Goal: Task Accomplishment & Management: Manage account settings

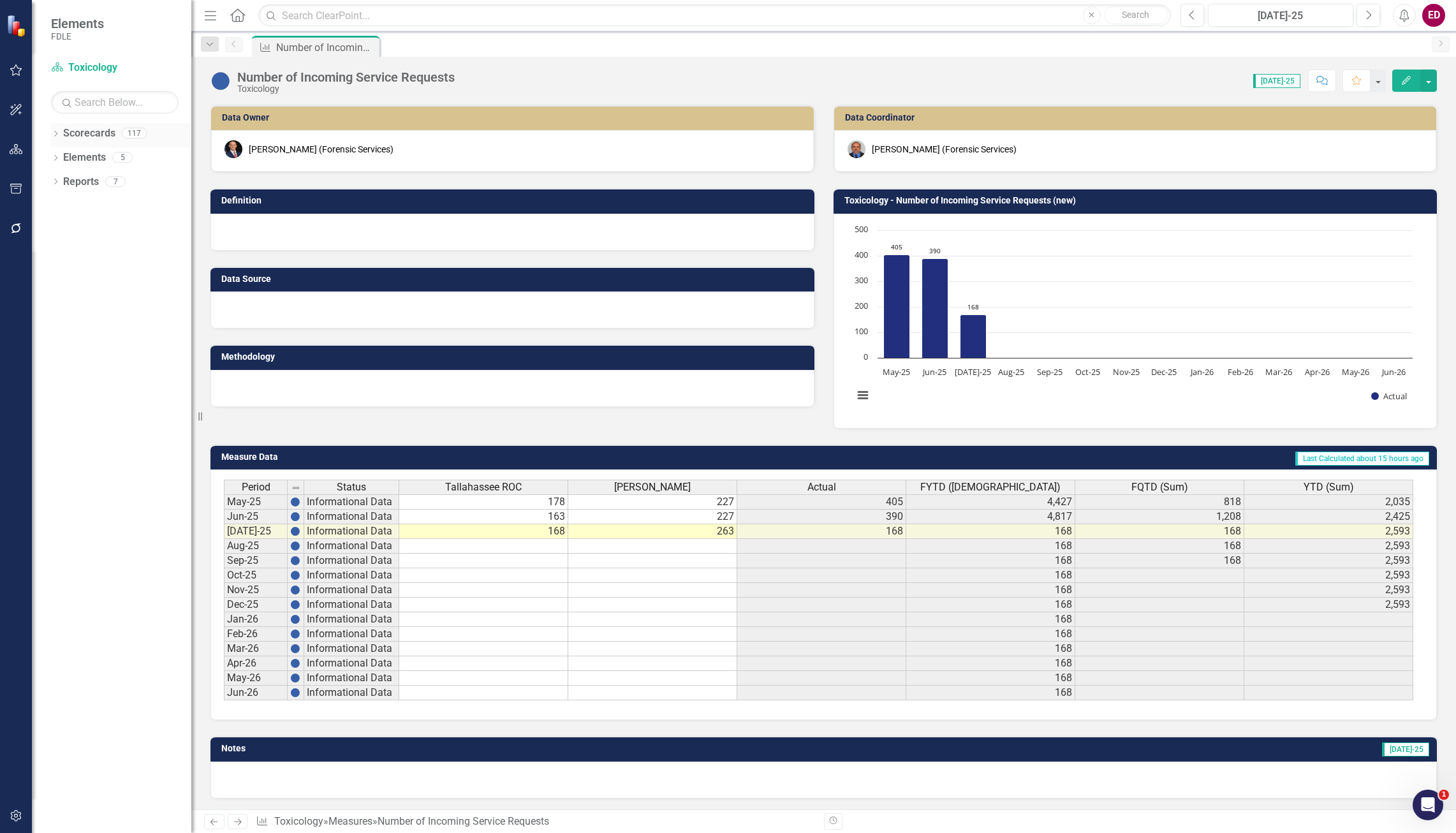
click at [54, 136] on icon "Dropdown" at bounding box center [55, 134] width 9 height 7
click at [17, 150] on icon "button" at bounding box center [16, 149] width 13 height 10
click at [65, 254] on icon "Dropdown" at bounding box center [62, 254] width 9 height 7
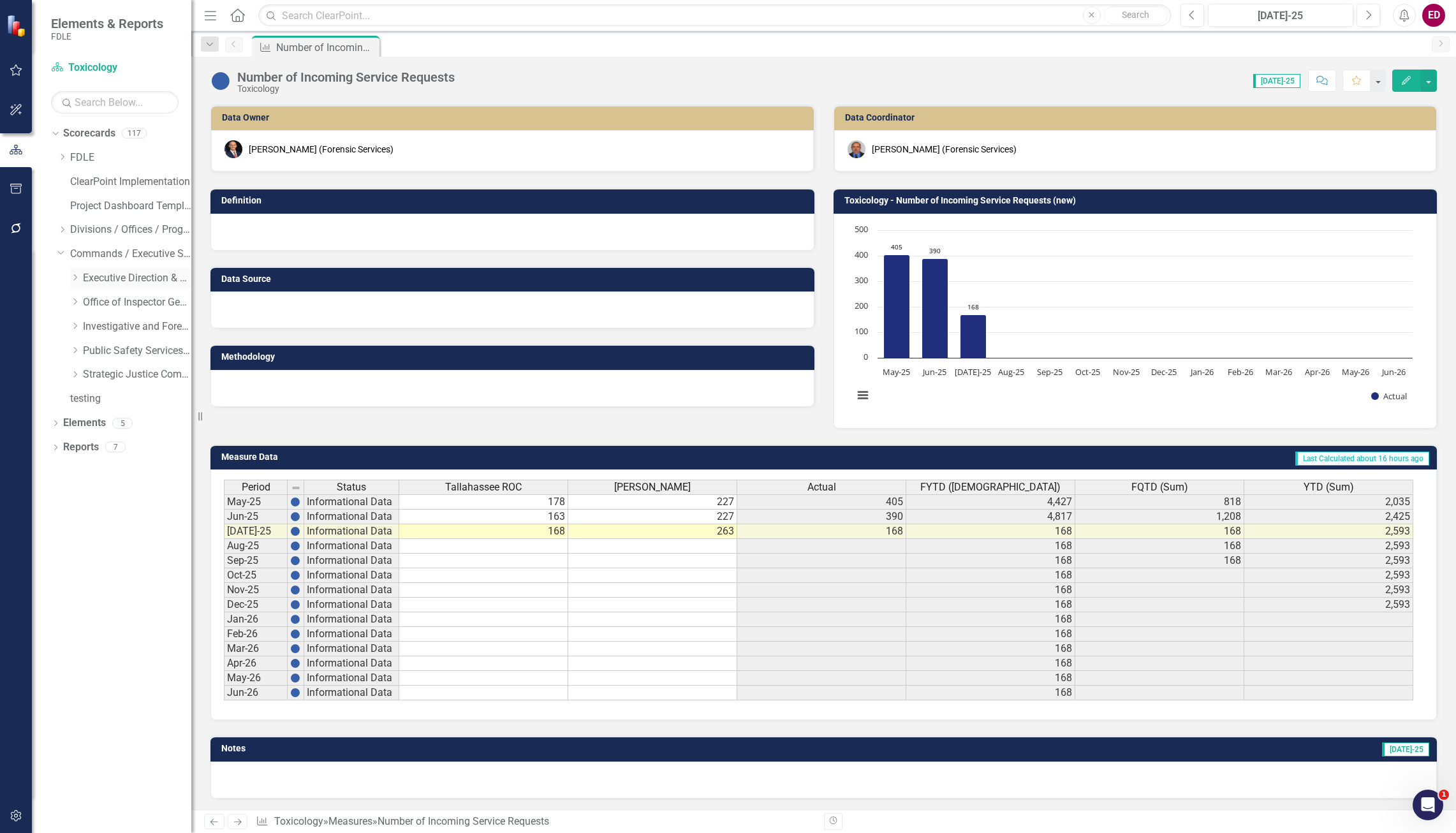
click at [76, 282] on div "Dropdown" at bounding box center [75, 278] width 9 height 11
click at [76, 282] on div "Dropdown Executive Direction & Business Support" at bounding box center [130, 278] width 121 height 21
click at [75, 276] on icon at bounding box center [74, 276] width 7 height 3
click at [74, 288] on div "Dropdown Executive Direction & Business Support" at bounding box center [130, 278] width 121 height 21
click at [73, 297] on div "Dropdown" at bounding box center [75, 302] width 9 height 11
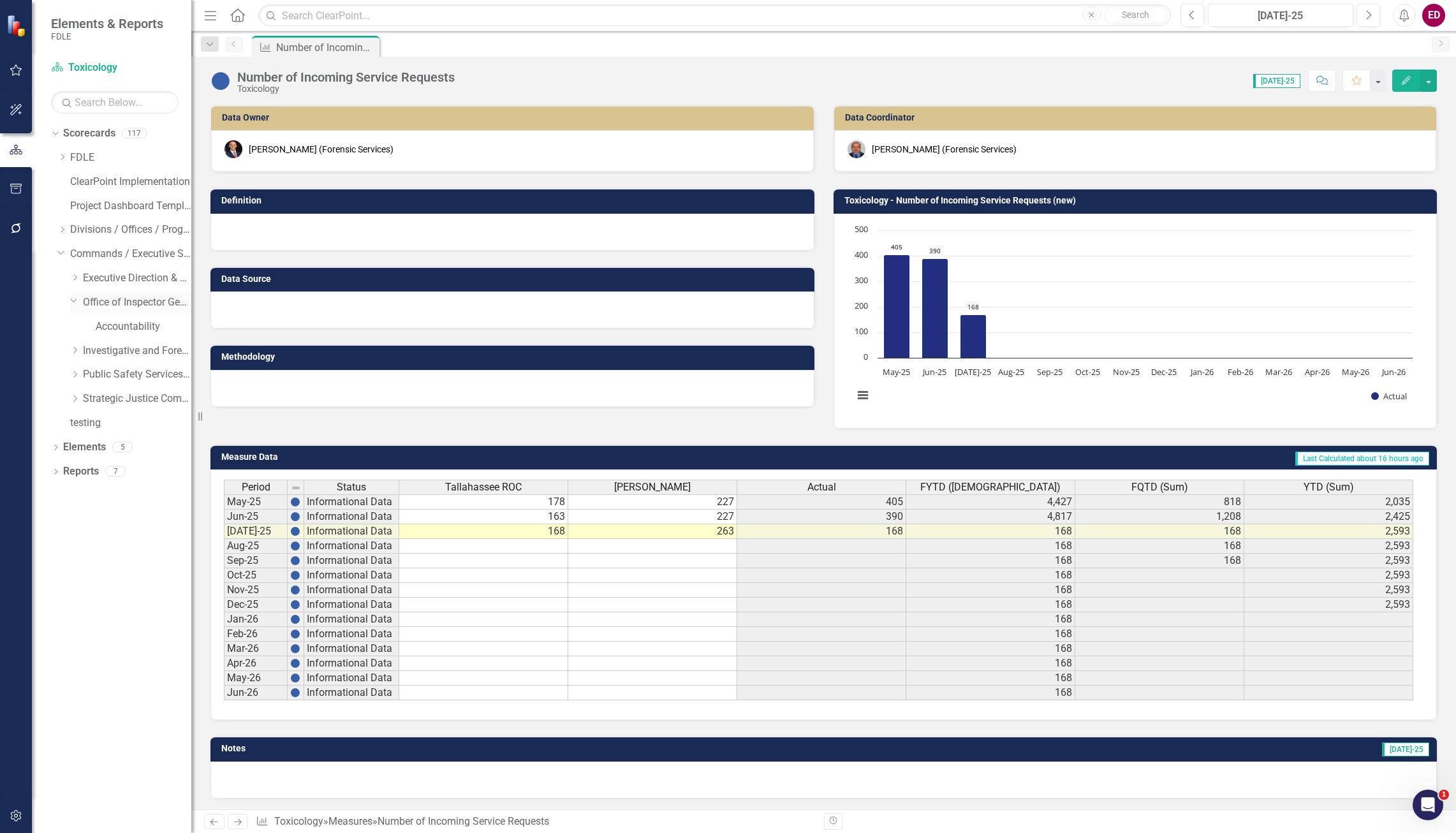
click at [73, 296] on icon "Dropdown" at bounding box center [74, 300] width 7 height 9
click at [77, 349] on icon "Dropdown" at bounding box center [75, 349] width 9 height 7
click at [125, 419] on link "Cyber Crime Technology & Telecommunications FY25/26" at bounding box center [143, 423] width 96 height 15
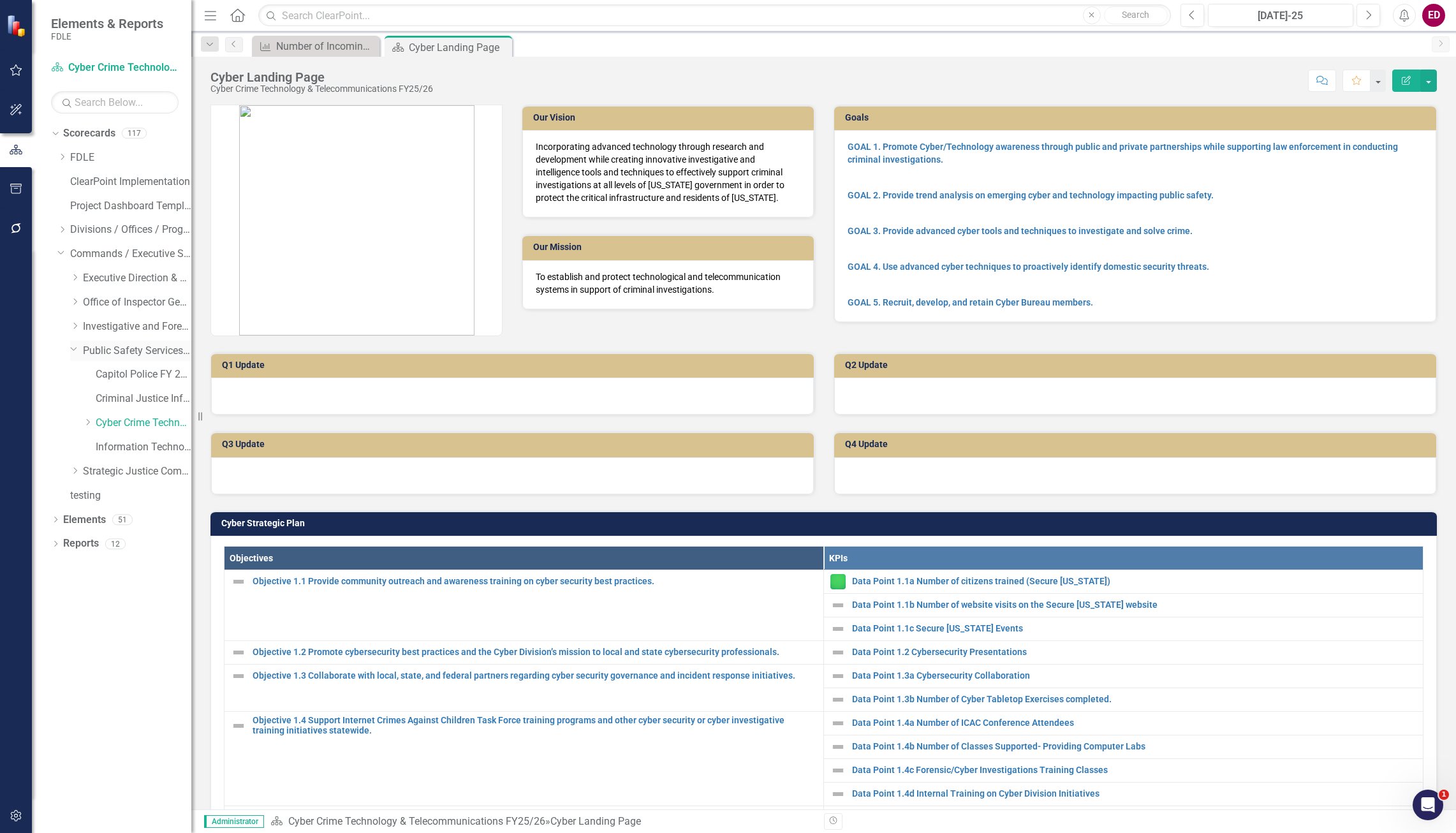
click at [72, 349] on icon "Dropdown" at bounding box center [74, 349] width 7 height 9
click at [78, 327] on icon "Dropdown" at bounding box center [75, 325] width 9 height 7
click at [129, 372] on link "Investigations FY 25/26" at bounding box center [143, 375] width 96 height 15
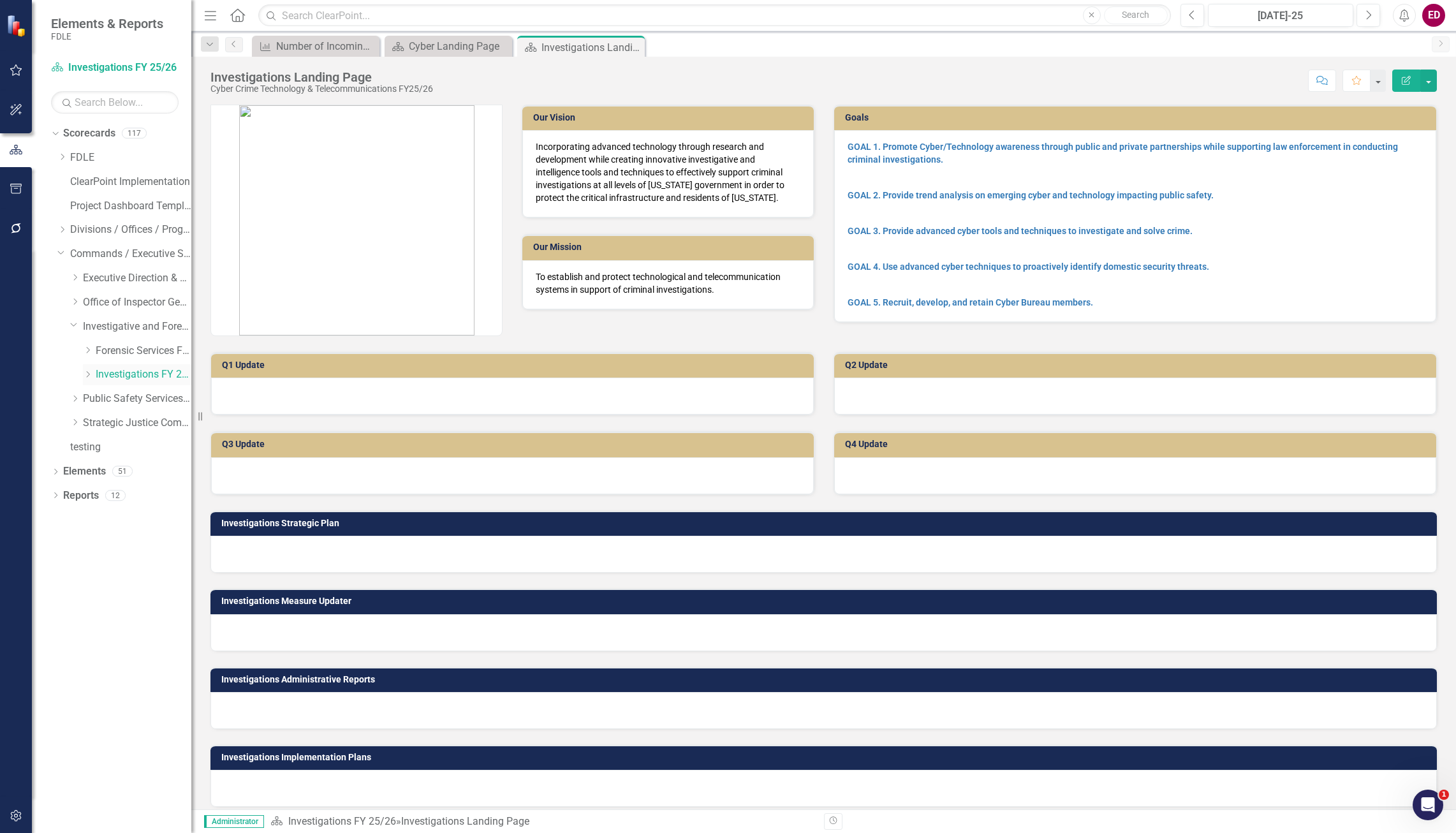
click at [89, 374] on icon at bounding box center [88, 375] width 3 height 7
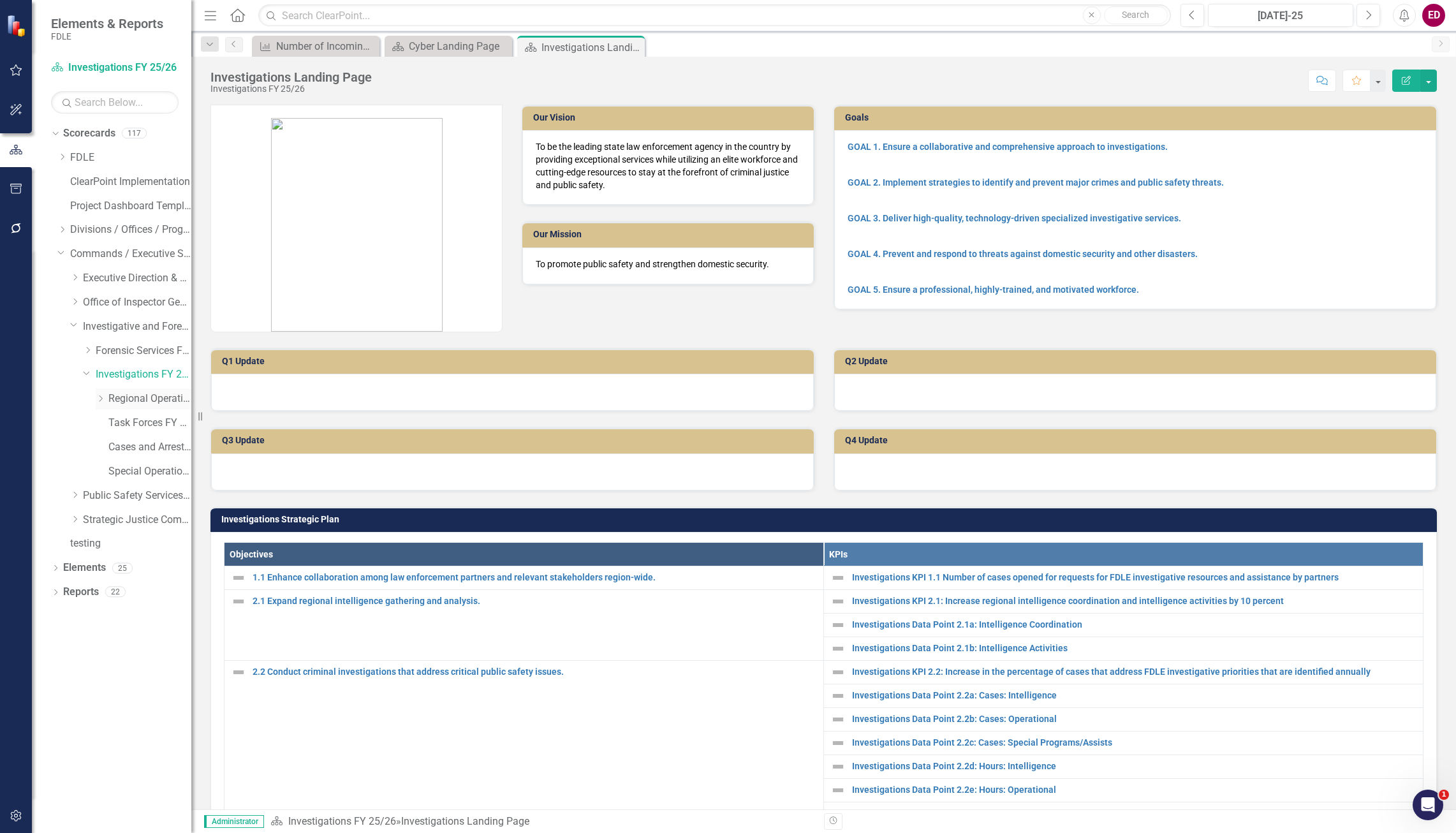
click at [102, 395] on div "Dropdown Regional Operations Centers FY 25/26" at bounding box center [143, 398] width 96 height 21
click at [102, 397] on icon "Dropdown" at bounding box center [100, 398] width 9 height 7
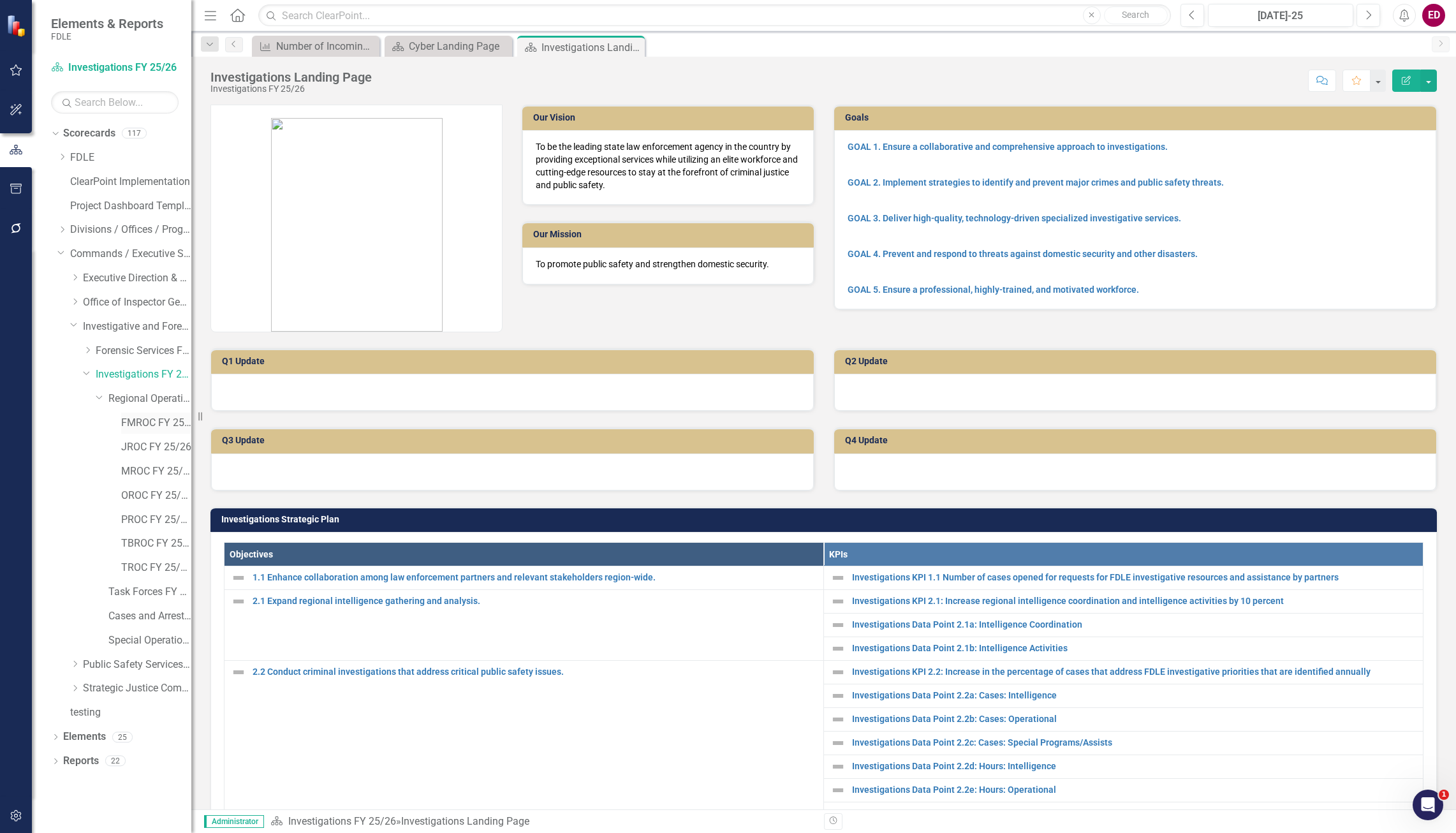
click at [155, 420] on link "FMROC FY 25/26" at bounding box center [156, 423] width 70 height 15
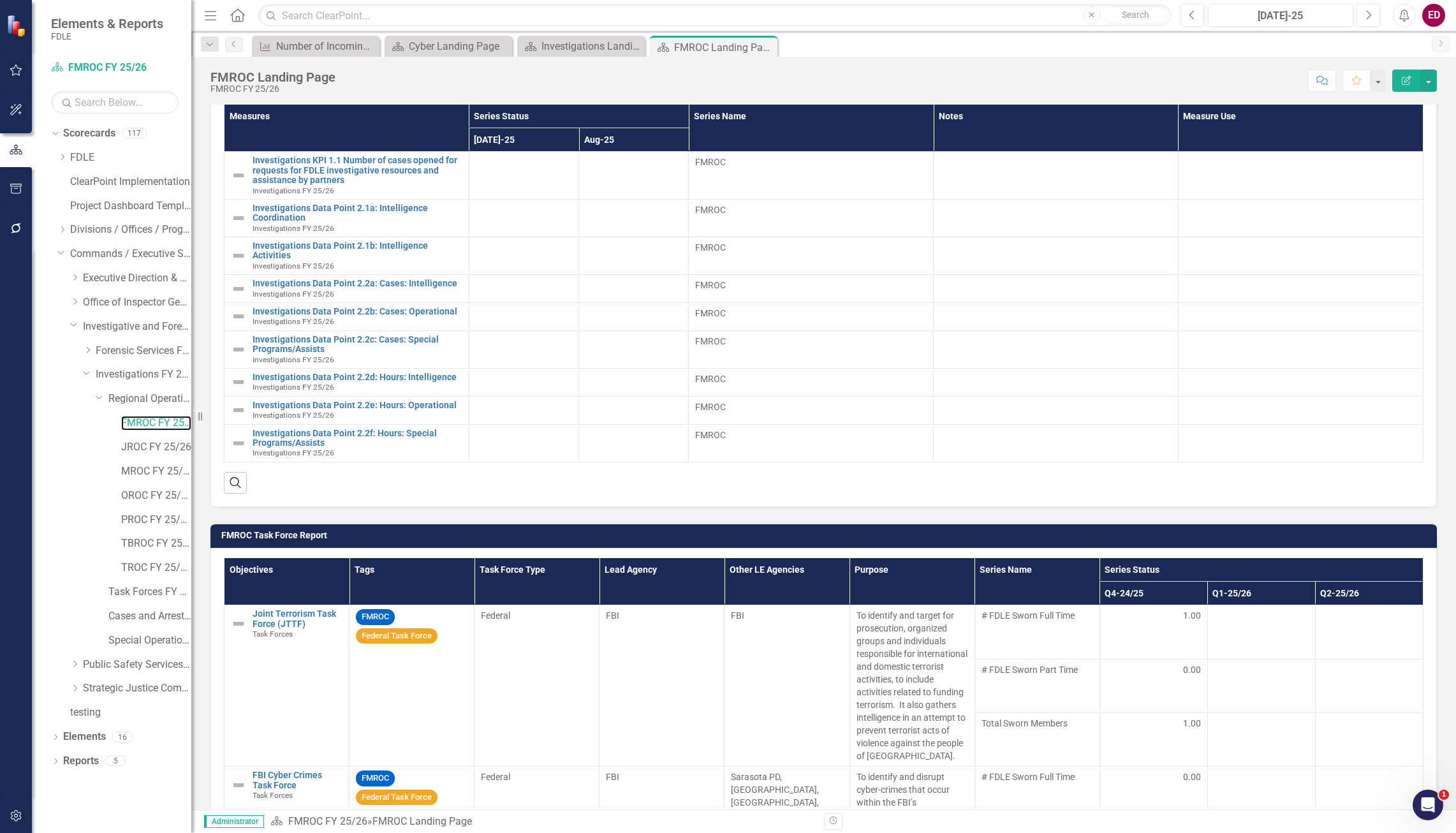
scroll to position [255, 0]
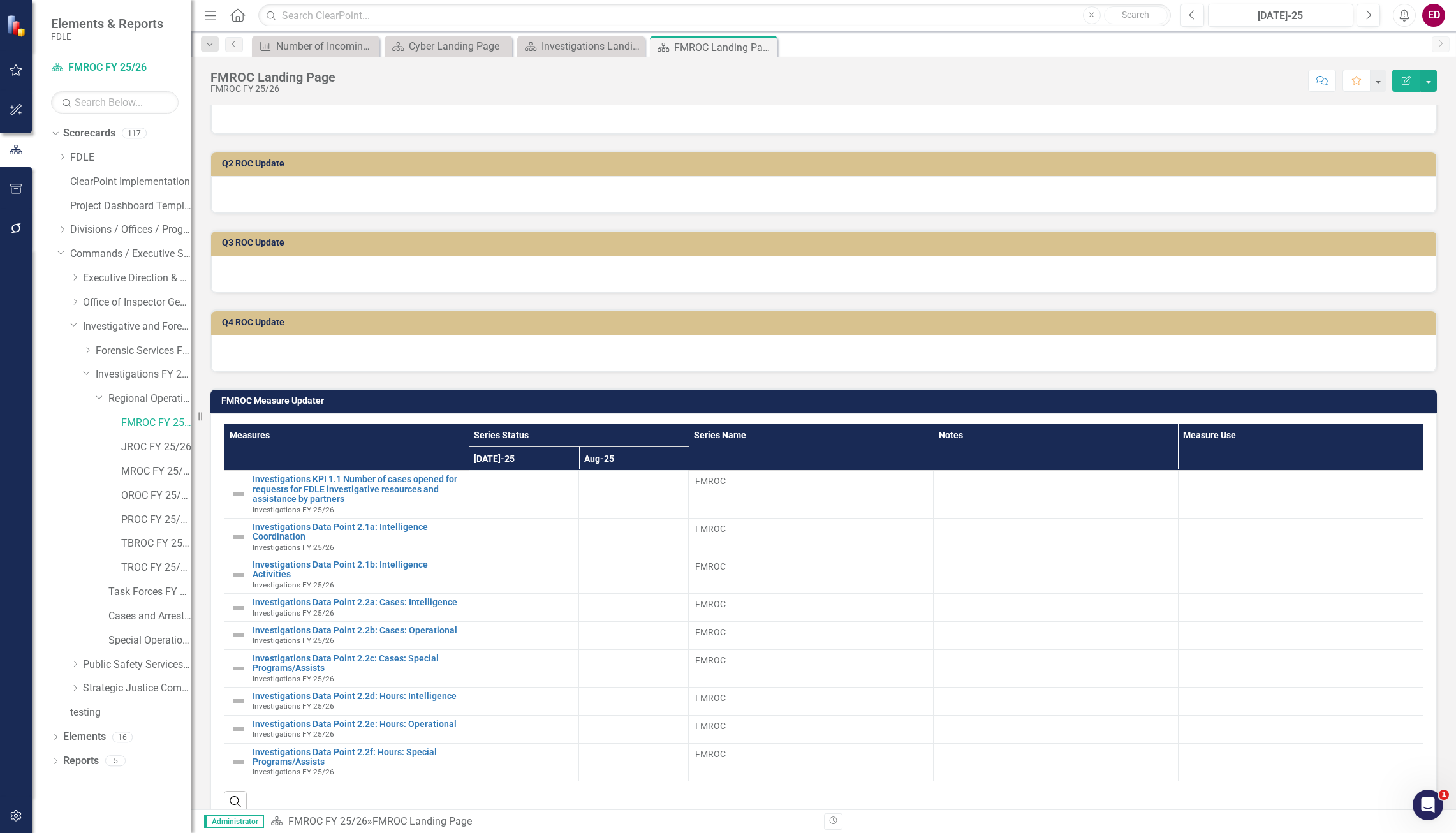
click at [25, 807] on button "button" at bounding box center [16, 816] width 29 height 27
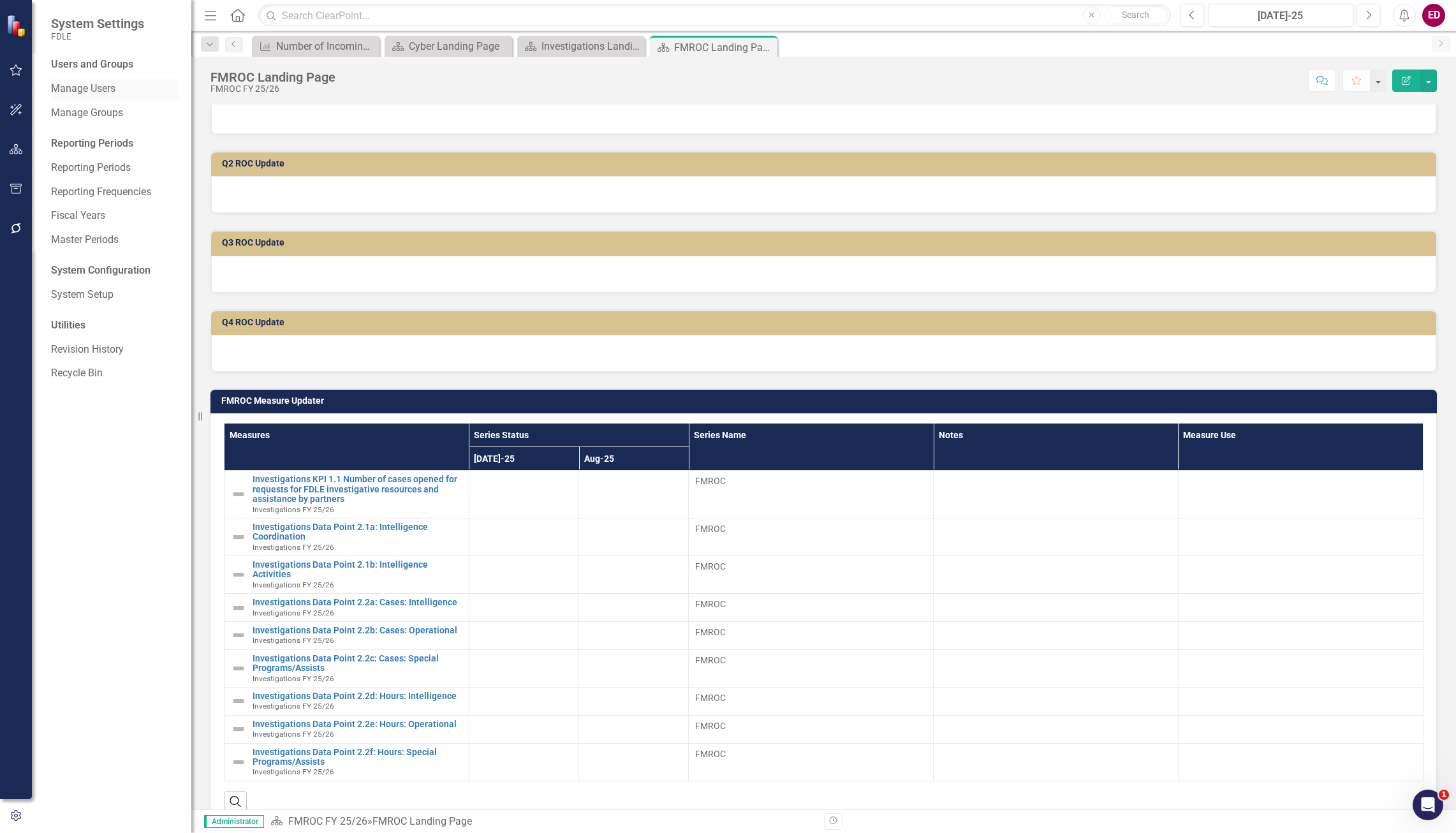
click at [144, 89] on link "Manage Users" at bounding box center [114, 89] width 128 height 15
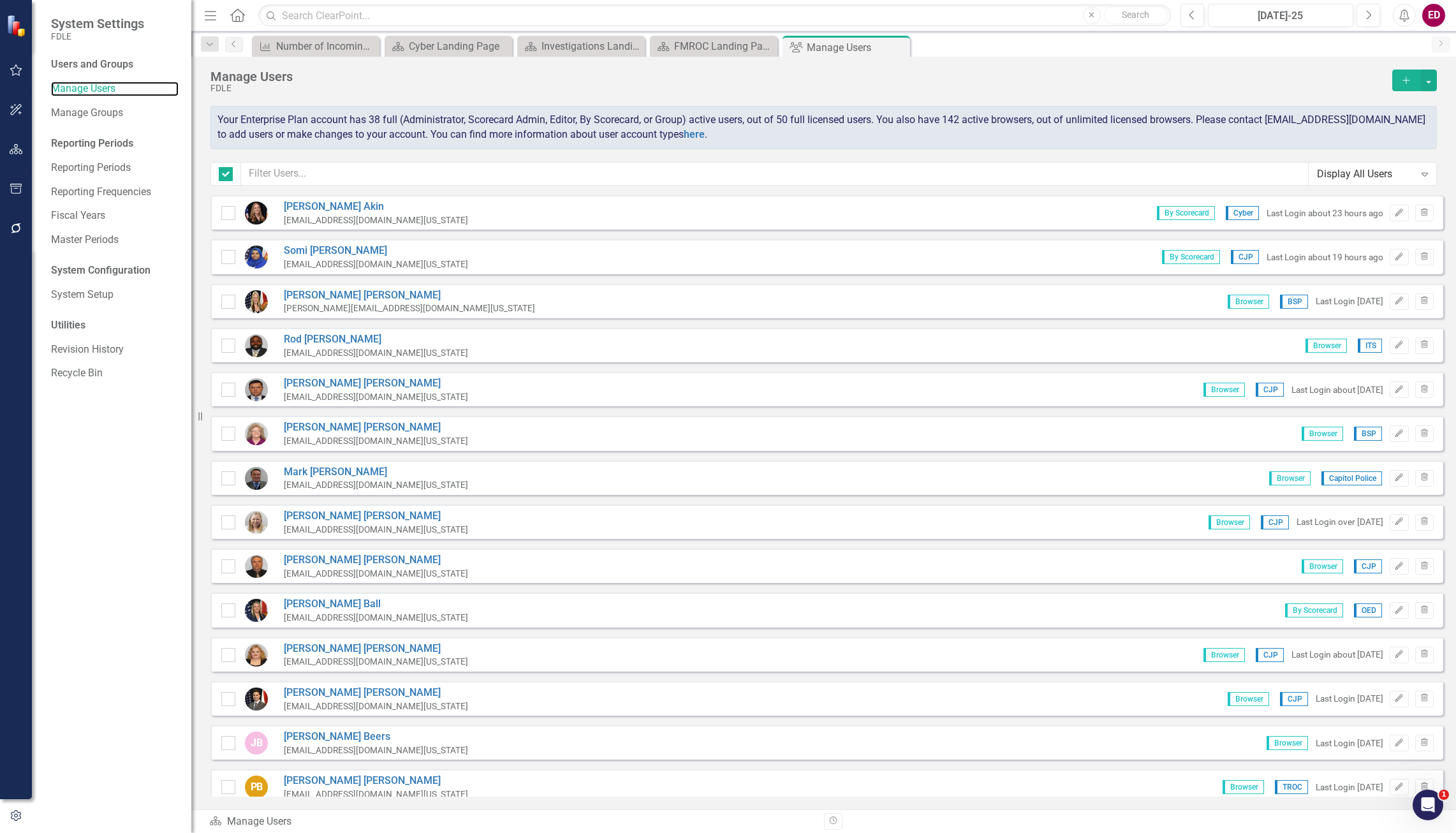
checkbox input "false"
click at [582, 167] on input "text" at bounding box center [774, 173] width 1067 height 23
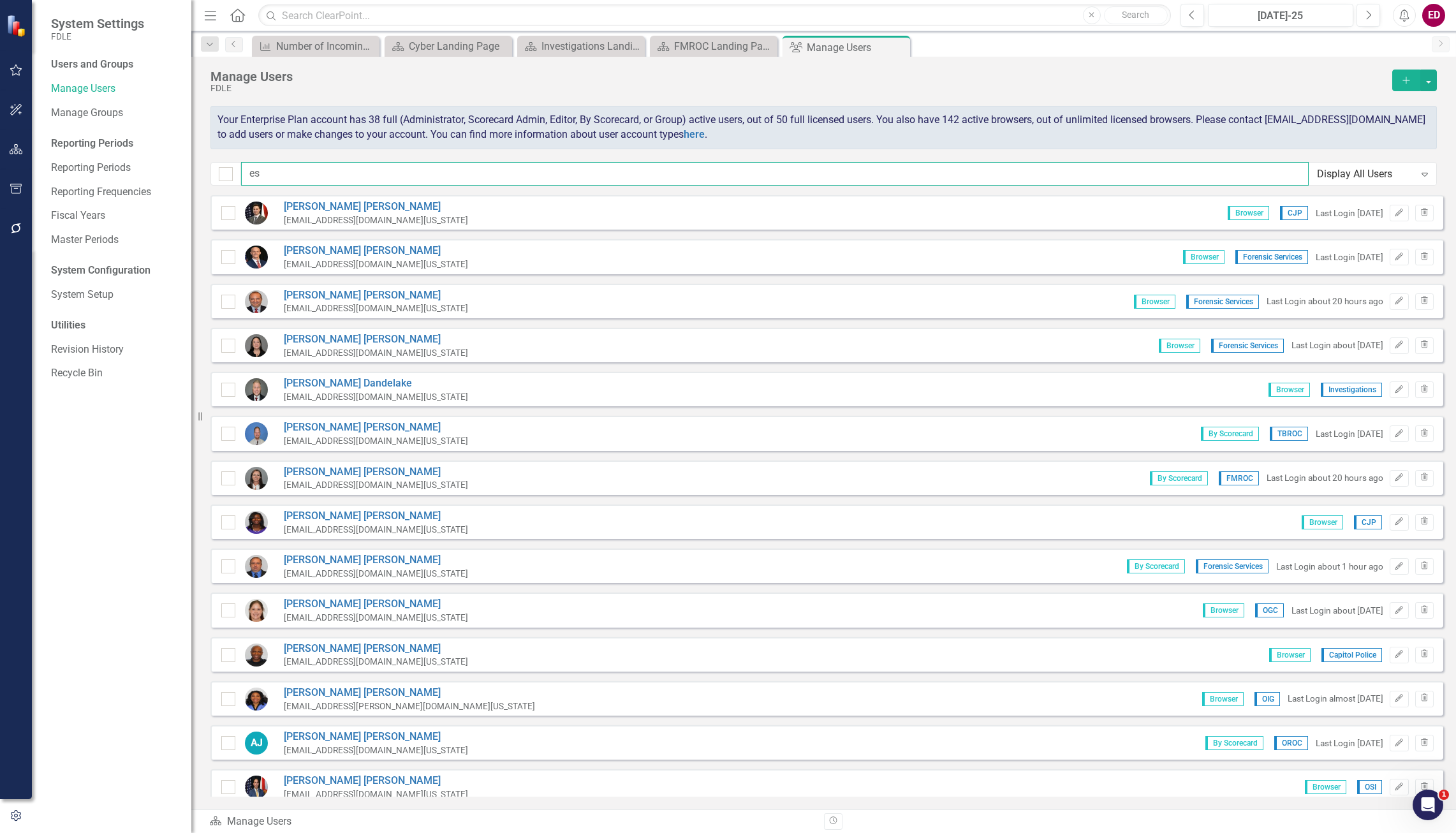
scroll to position [255, 0]
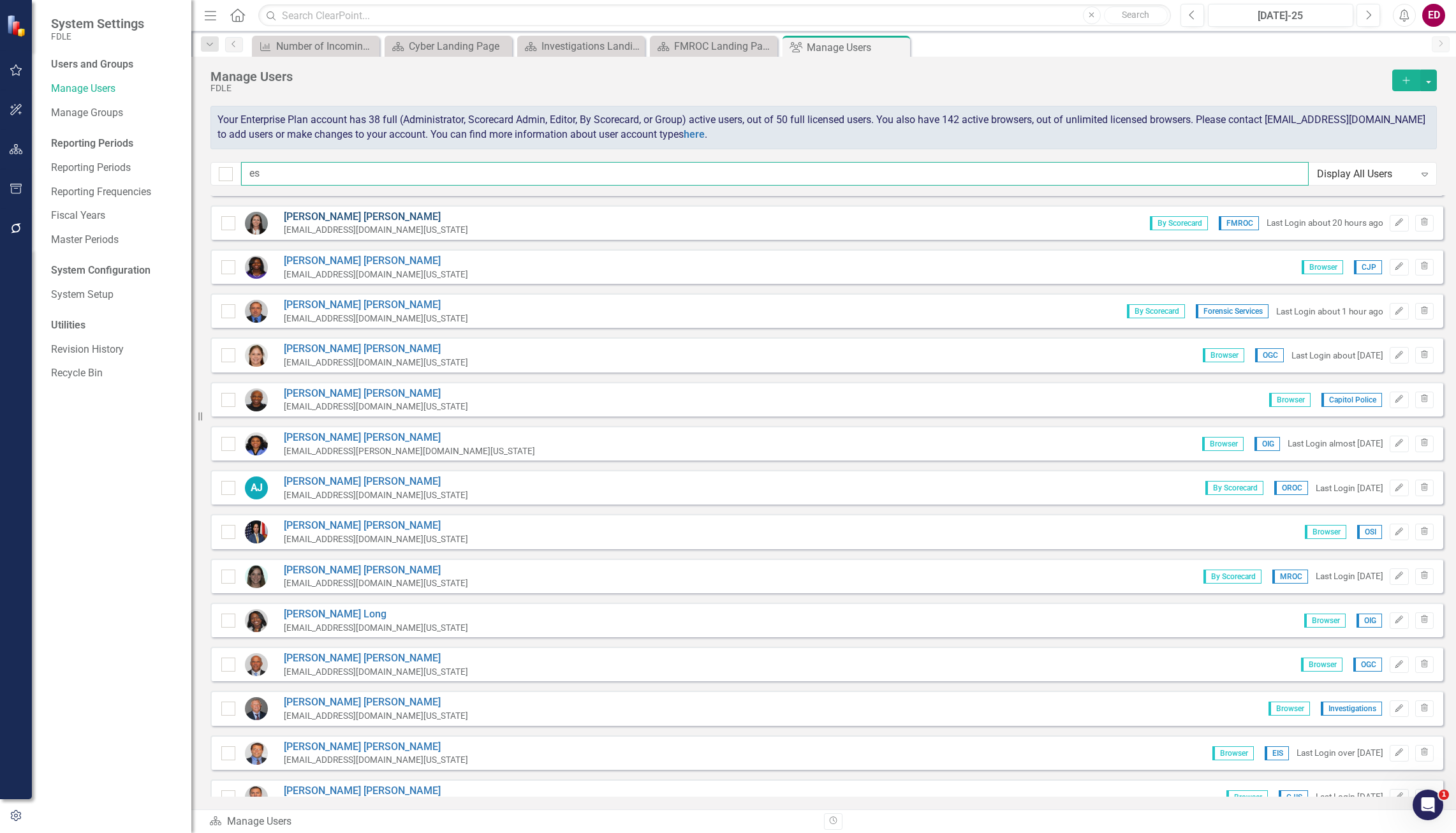
type input "es"
click at [321, 211] on link "[PERSON_NAME]" at bounding box center [375, 217] width 184 height 15
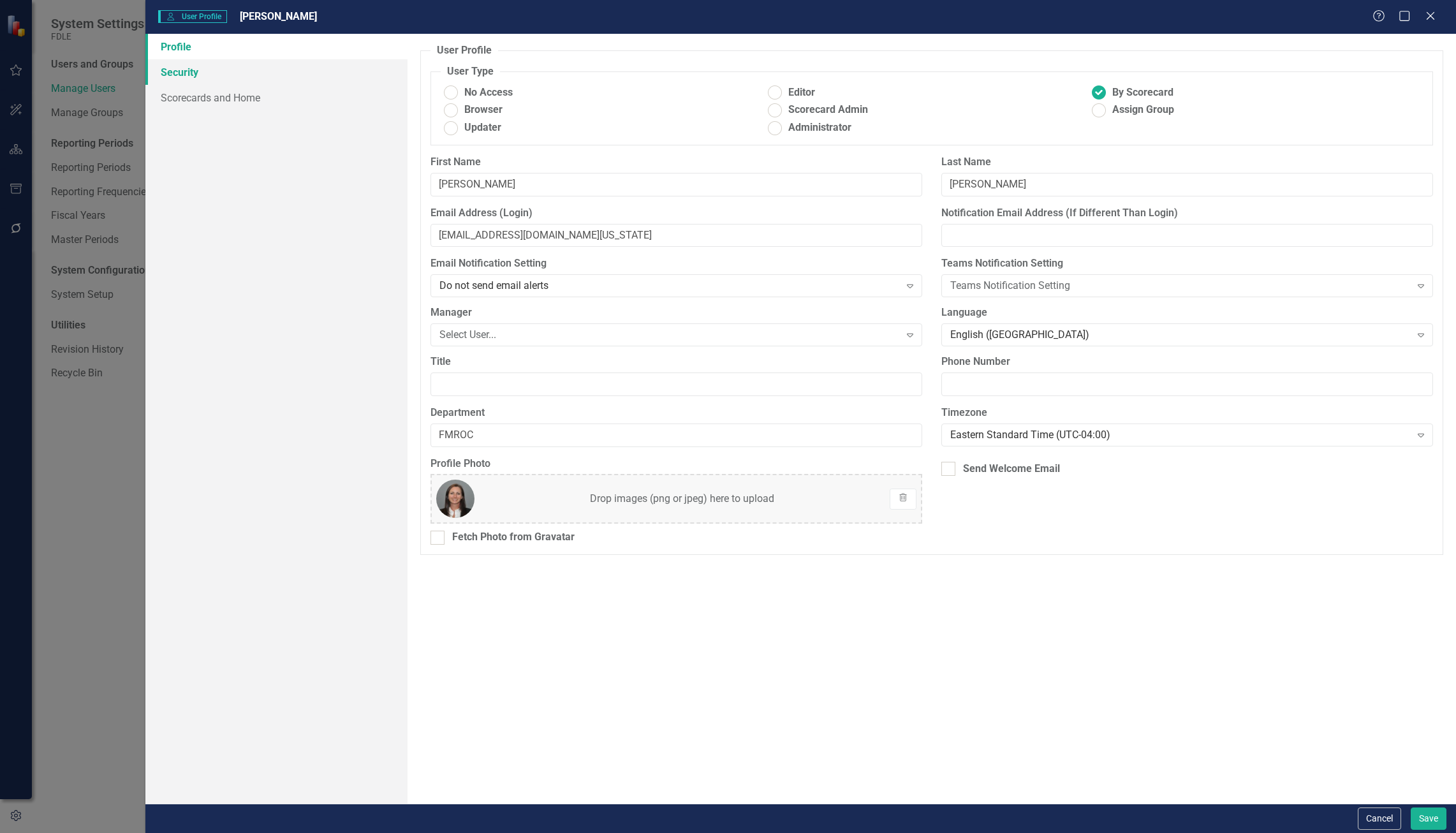
click at [343, 61] on link "Security" at bounding box center [276, 72] width 262 height 25
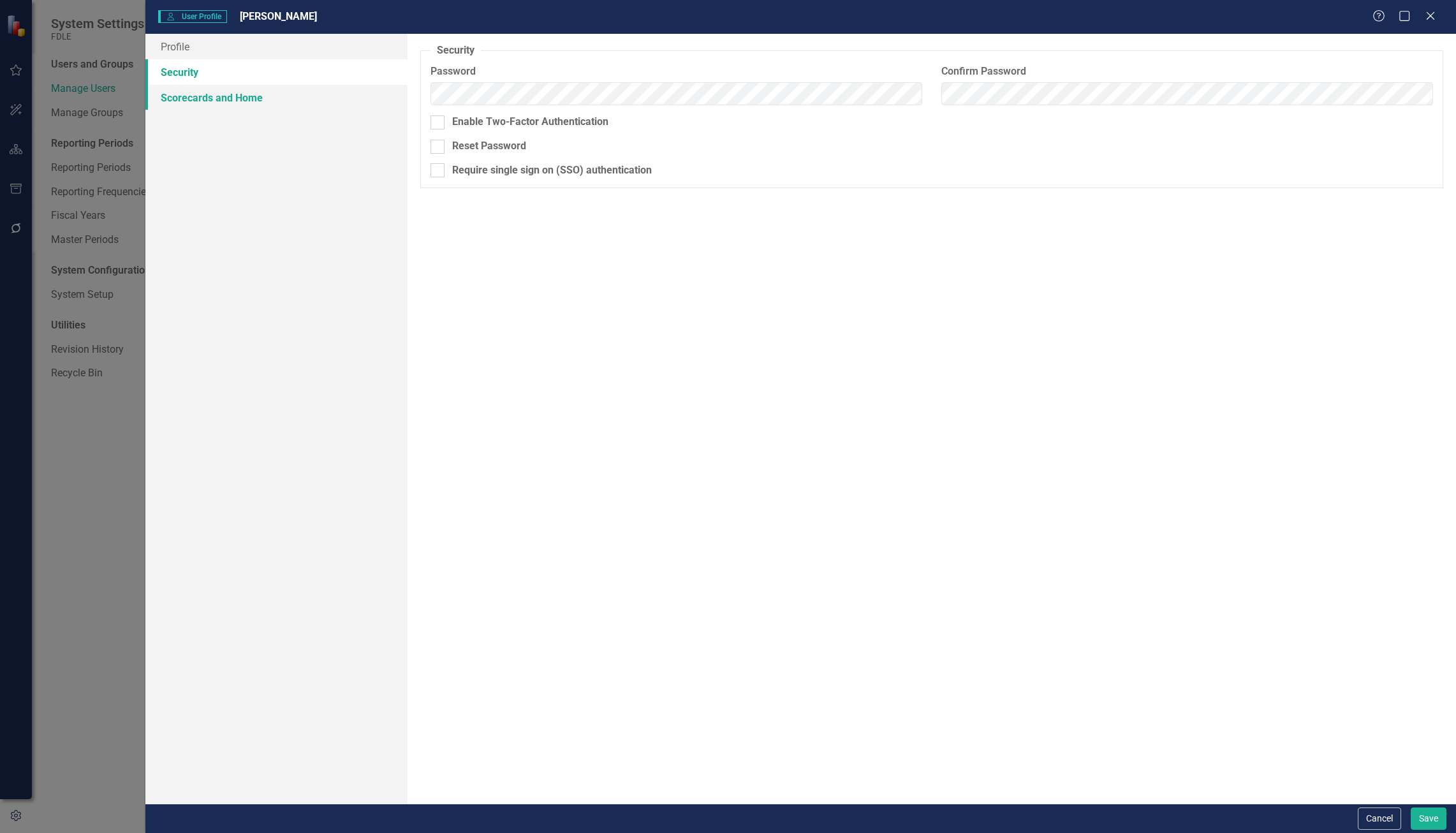
click at [327, 106] on link "Scorecards and Home" at bounding box center [276, 98] width 262 height 25
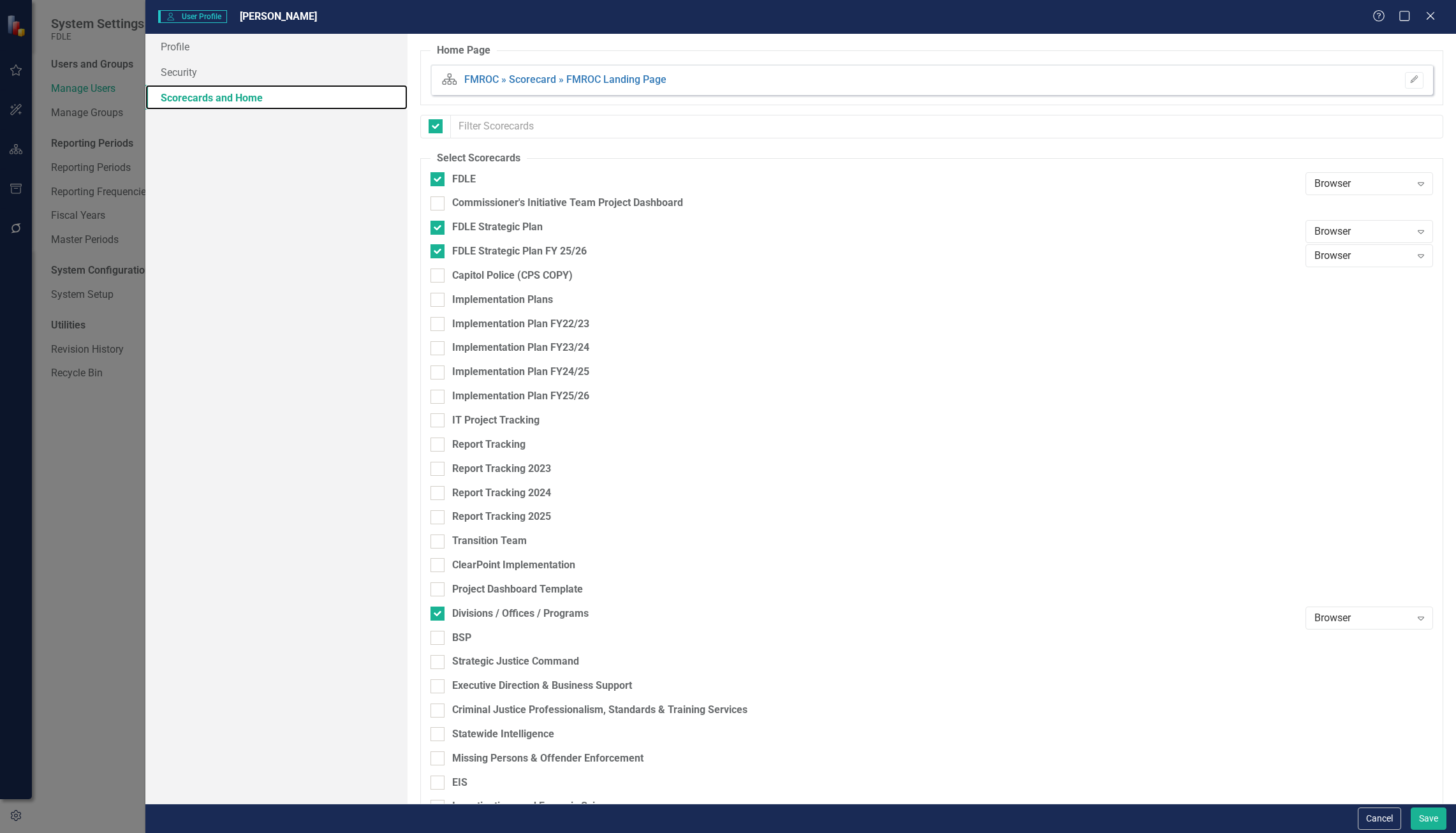
checkbox input "false"
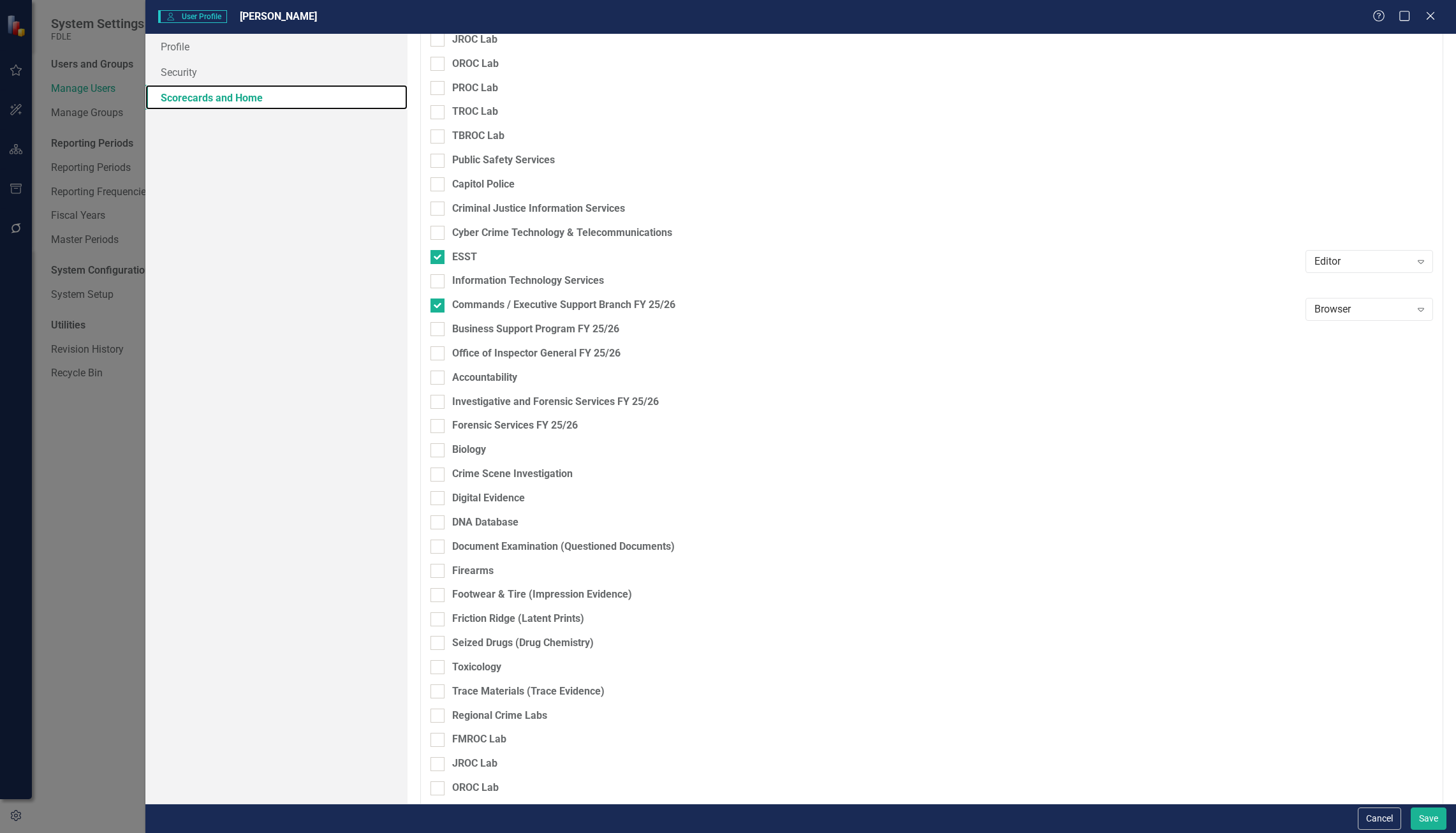
scroll to position [1913, 0]
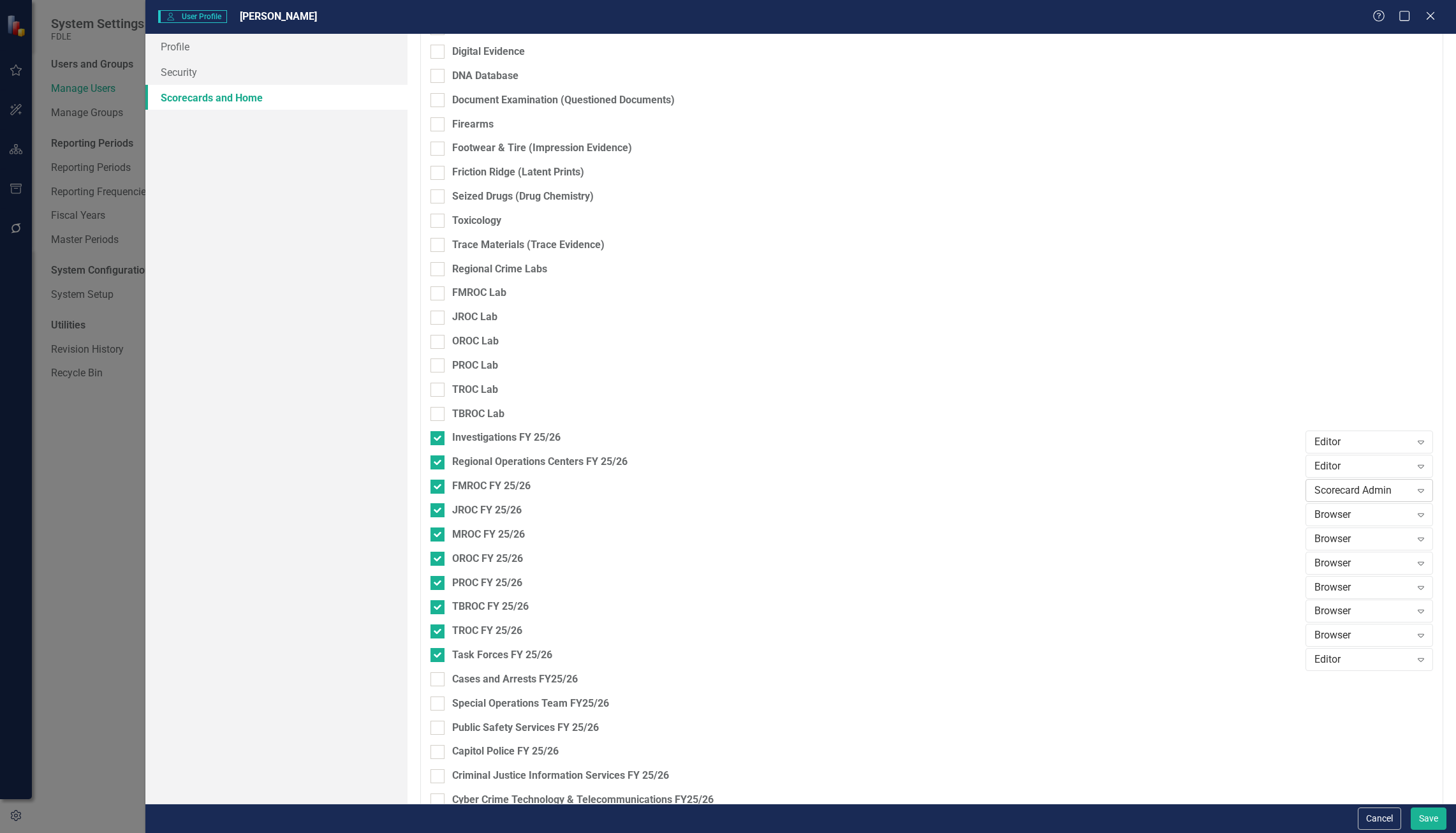
click at [1336, 490] on div "Scorecard Admin" at bounding box center [1362, 490] width 96 height 15
click at [1336, 555] on div "Editor" at bounding box center [1362, 555] width 107 height 15
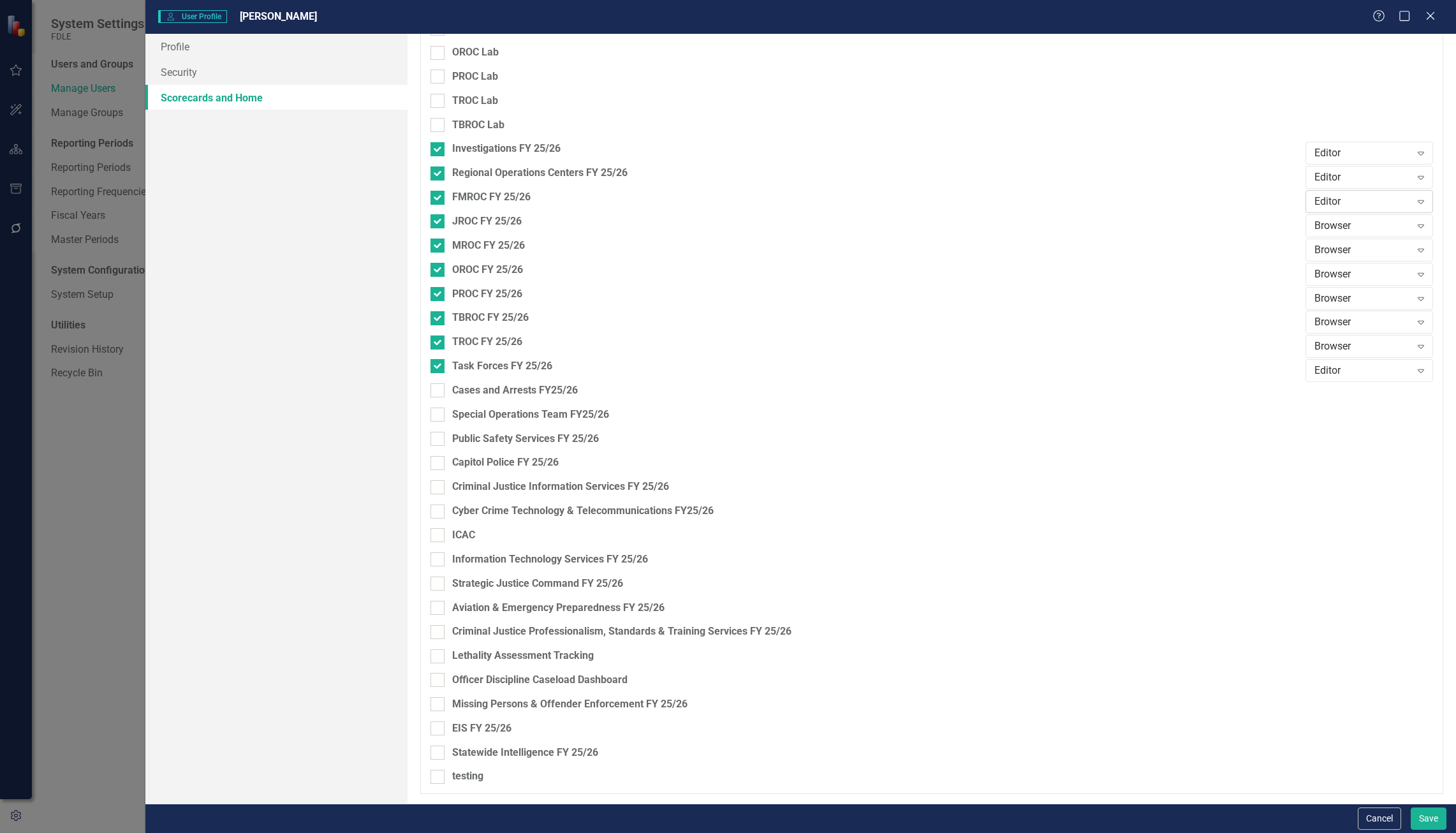
scroll to position [1691, 0]
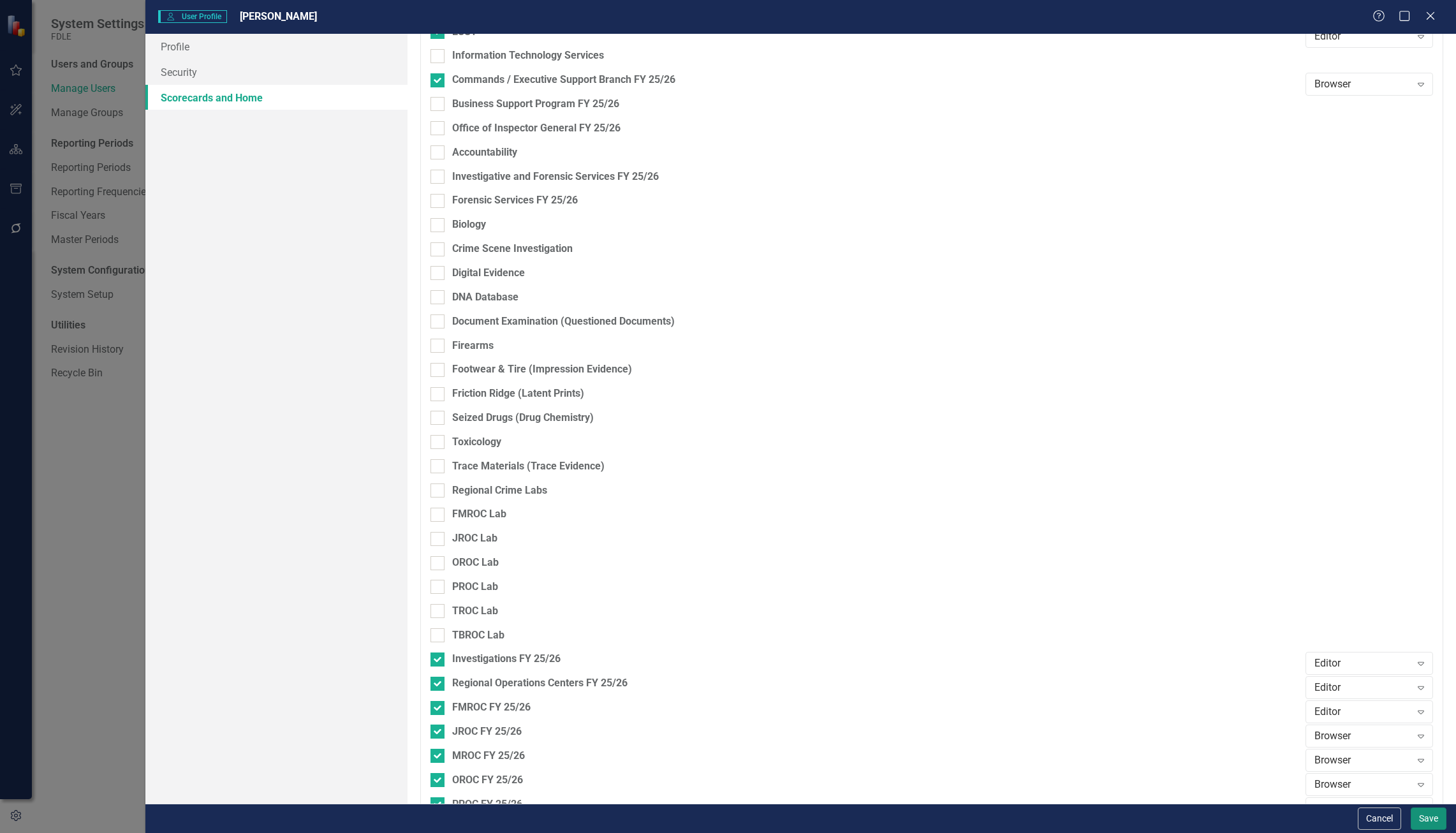
click at [1427, 810] on button "Save" at bounding box center [1428, 818] width 35 height 22
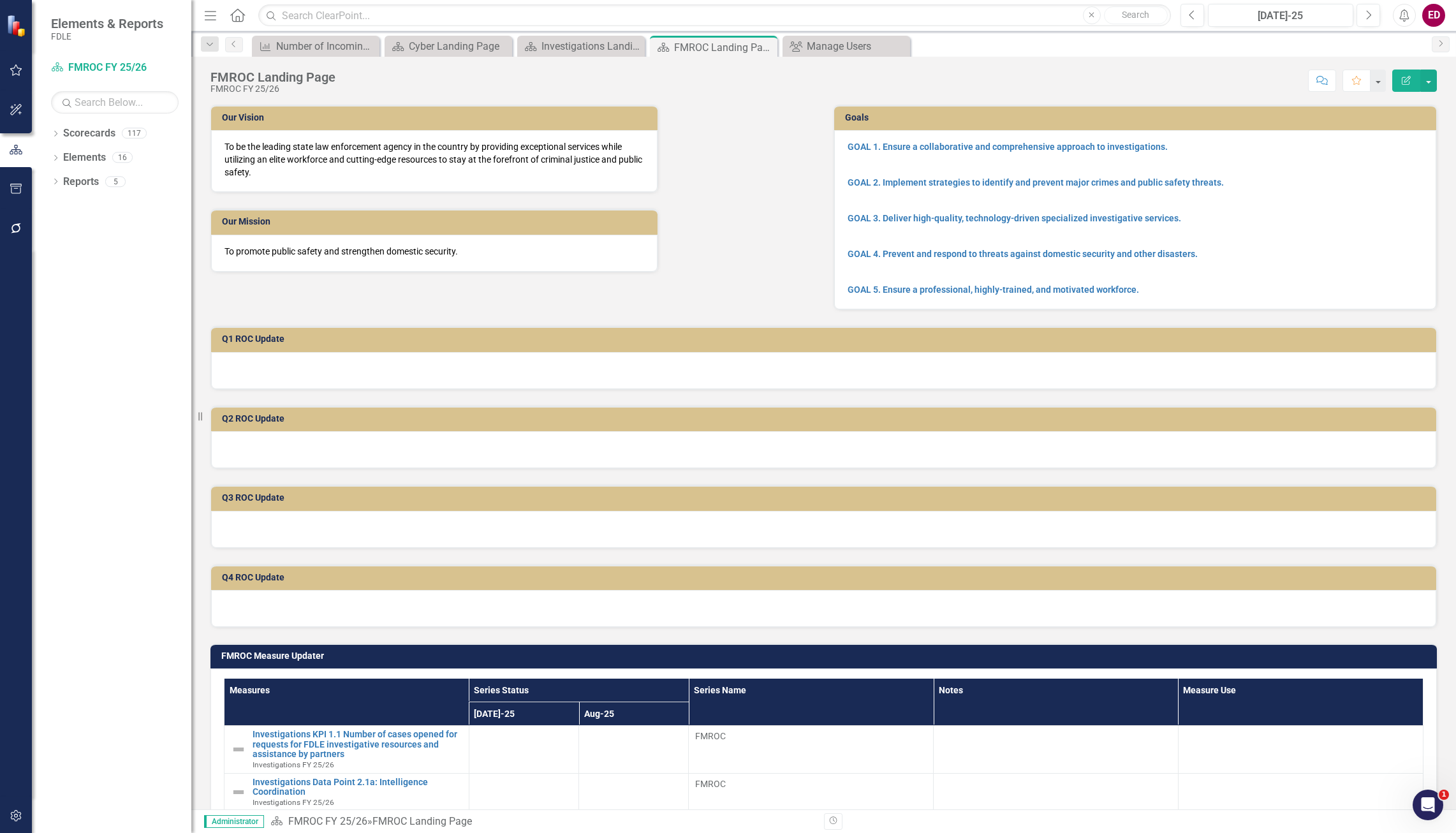
click at [1426, 94] on div "FMROC Landing Page FMROC FY 25/26 Score: N/A [DATE]-25 Completed Comment Favori…" at bounding box center [824, 76] width 1265 height 38
click at [1423, 86] on button "button" at bounding box center [1428, 80] width 17 height 22
click at [1407, 122] on link "Edit Report Edit Layout" at bounding box center [1384, 127] width 103 height 23
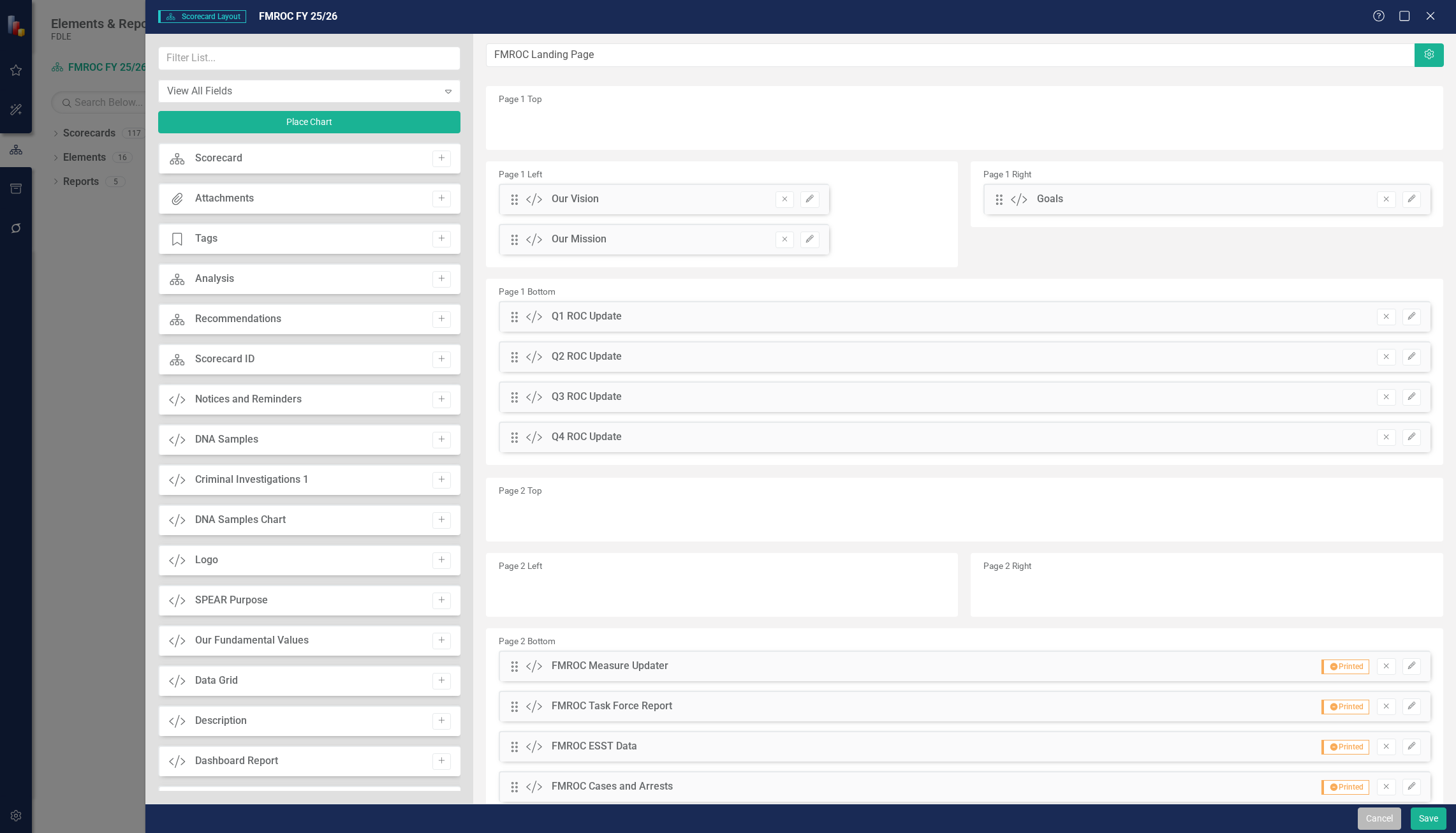
click at [1368, 819] on button "Cancel" at bounding box center [1379, 818] width 43 height 22
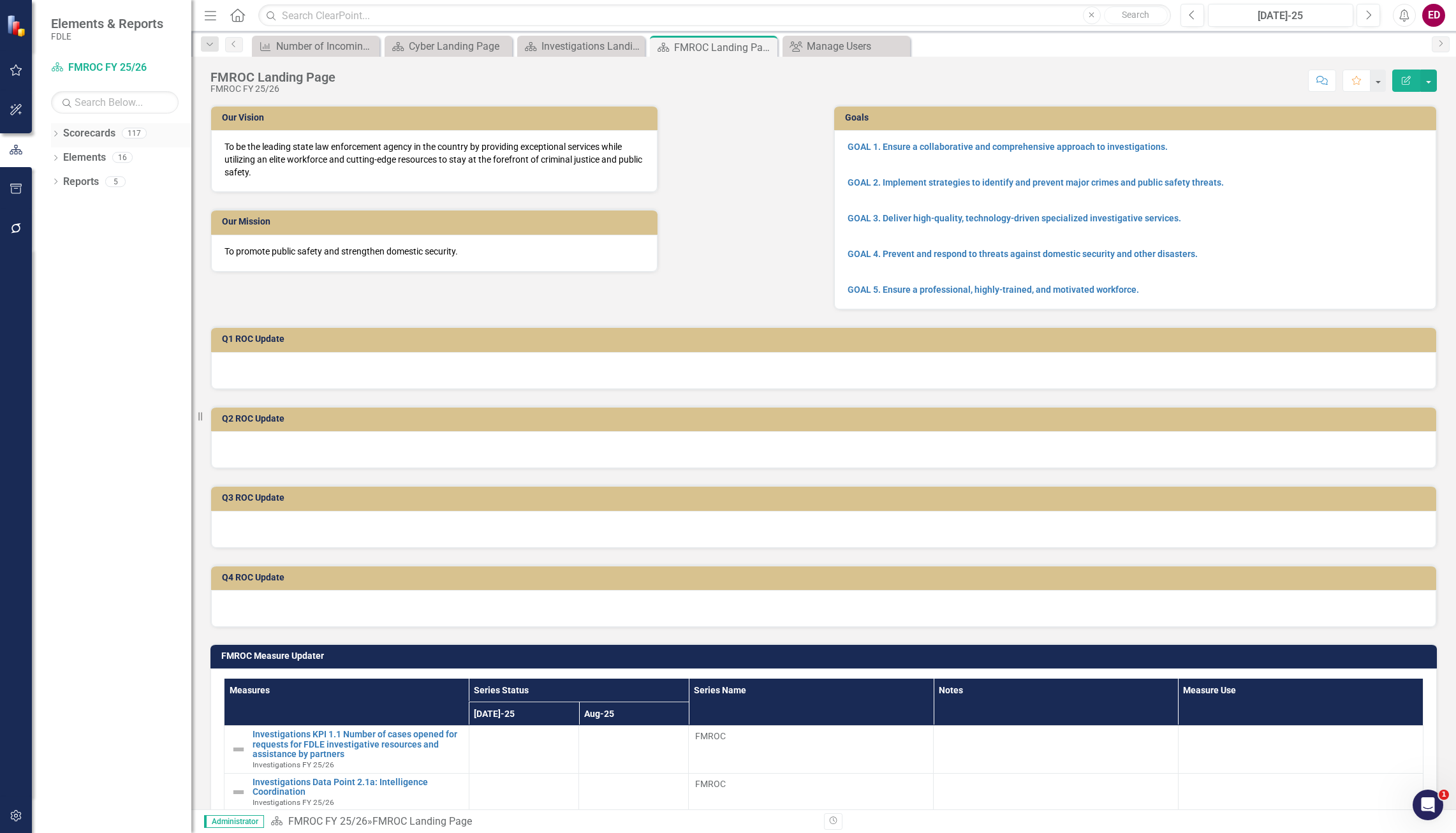
click at [60, 141] on div "Dropdown Scorecards 117" at bounding box center [121, 135] width 141 height 24
click at [59, 136] on icon "Dropdown" at bounding box center [55, 134] width 9 height 7
click at [65, 252] on icon "Dropdown" at bounding box center [62, 254] width 9 height 7
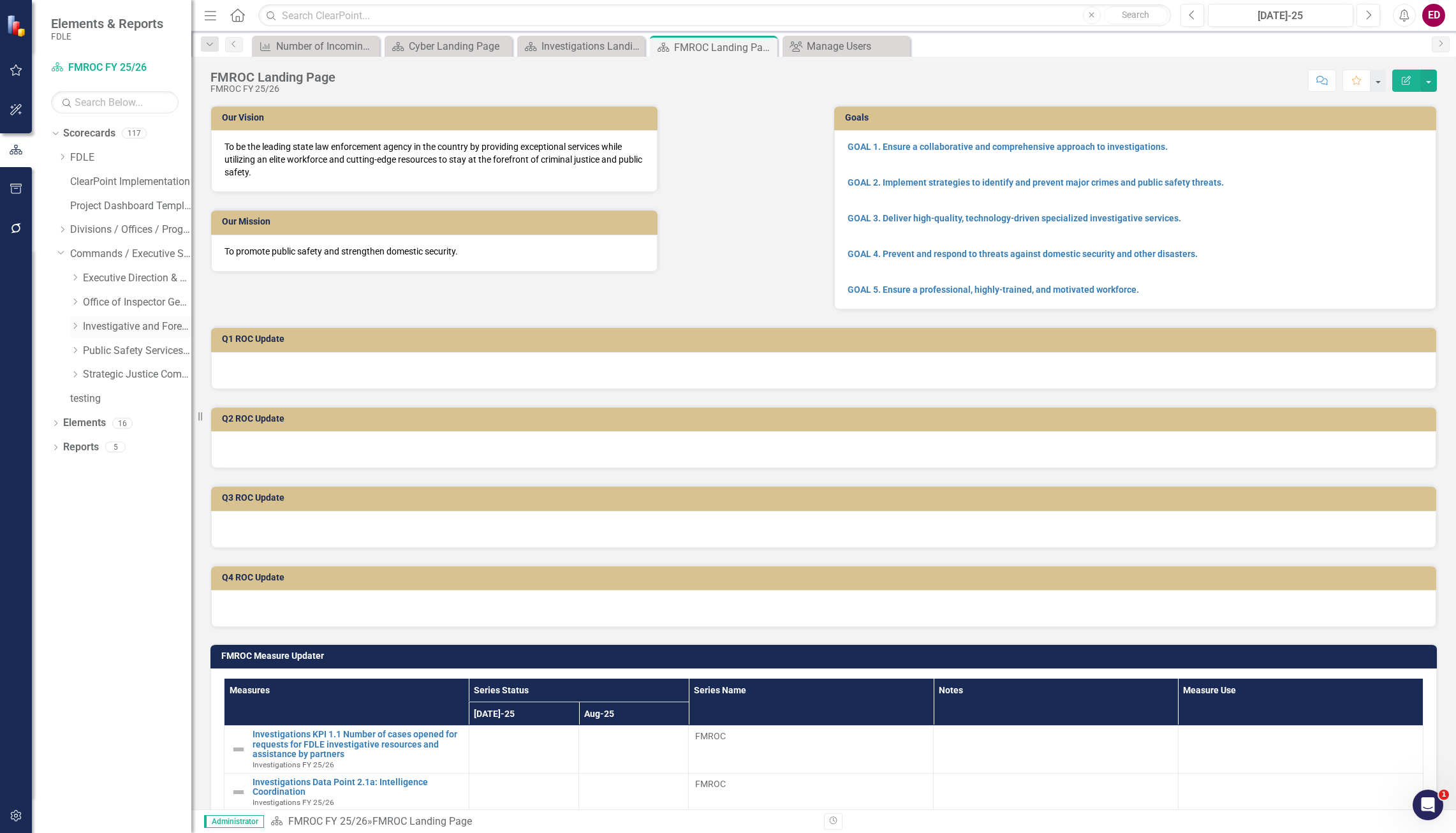
click at [75, 322] on icon "Dropdown" at bounding box center [75, 325] width 9 height 7
click at [85, 369] on div "Dropdown" at bounding box center [88, 375] width 9 height 11
click at [176, 451] on link "Cases and Arrests FY25/26" at bounding box center [150, 448] width 83 height 15
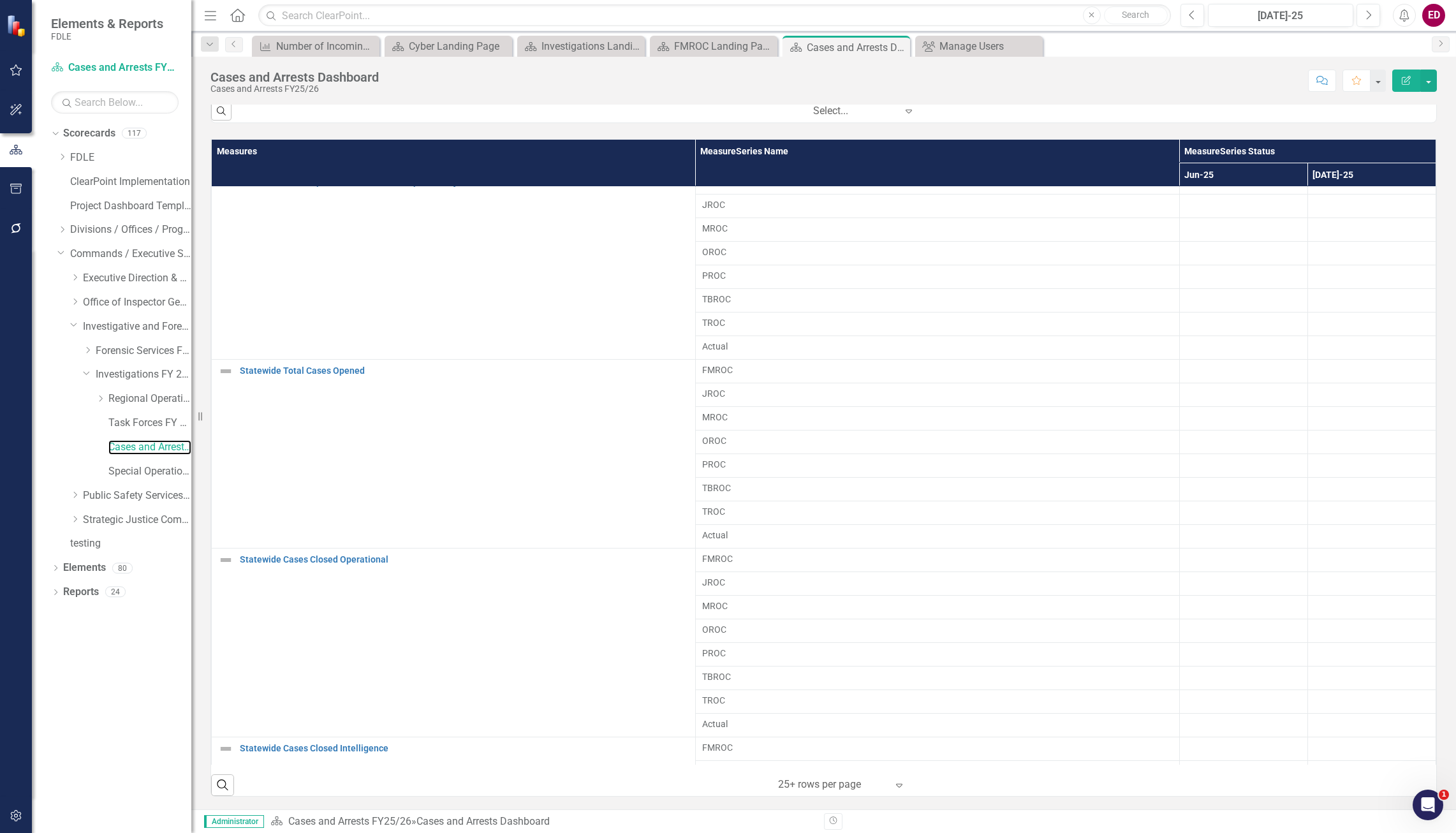
scroll to position [34, 0]
click at [150, 364] on div "Dropdown Investigations FY 25/26" at bounding box center [137, 374] width 108 height 21
click at [156, 378] on link "Investigations FY 25/26" at bounding box center [143, 375] width 96 height 15
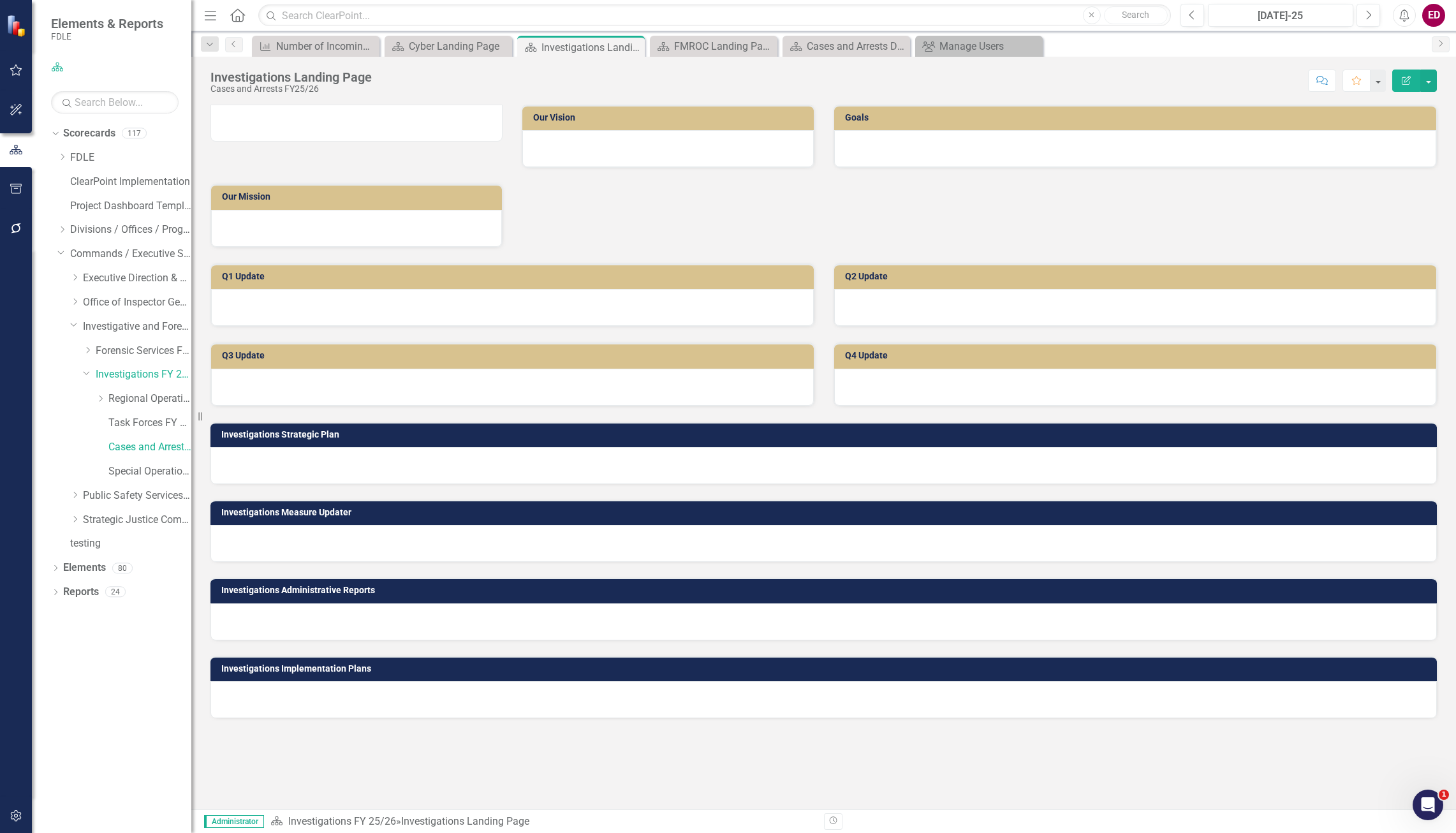
click at [50, 567] on div "Dropdown Scorecards 117 Dropdown FDLE Commissioner's Initiative Team Project Da…" at bounding box center [112, 478] width 159 height 710
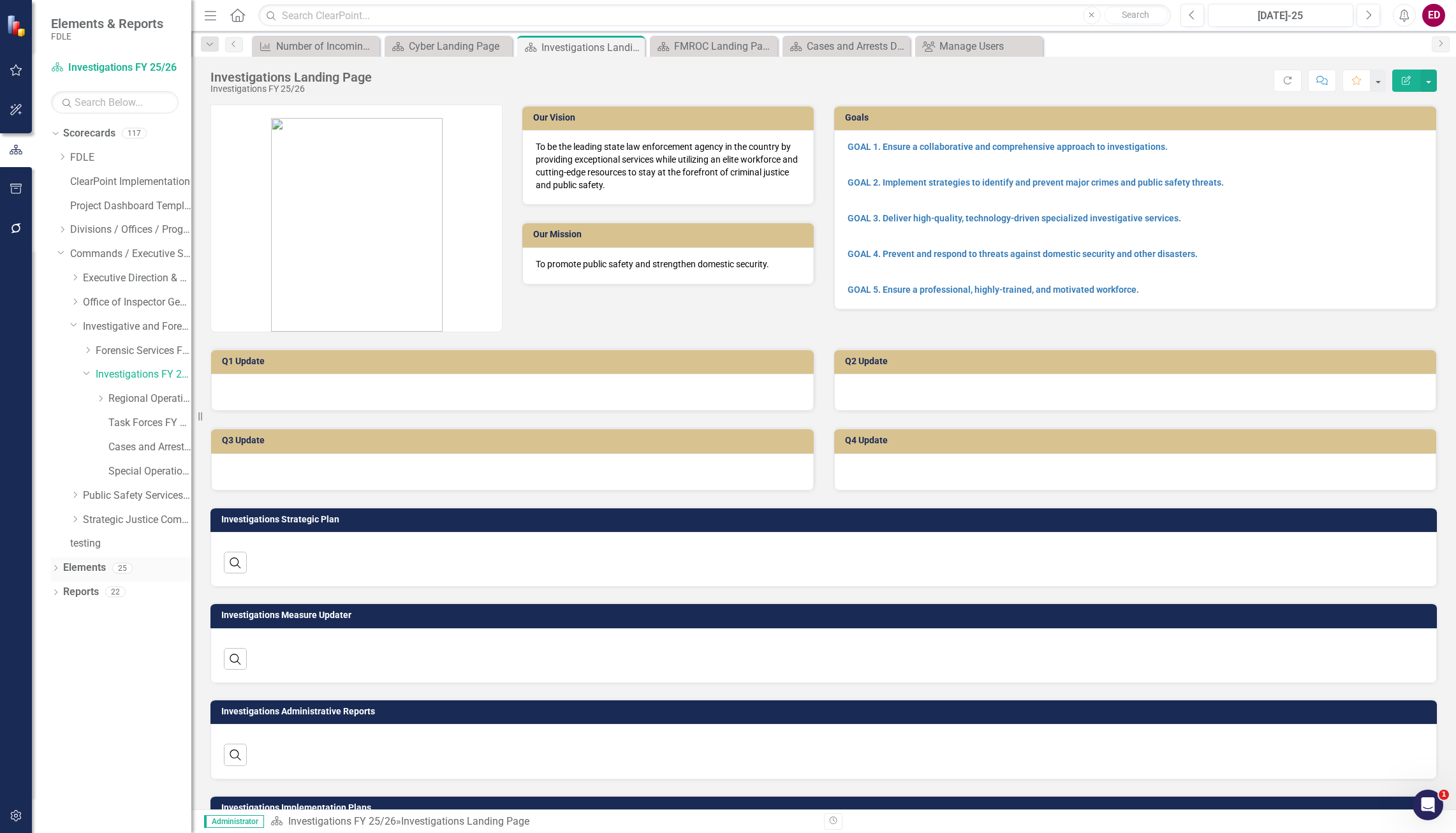
click at [52, 569] on icon "Dropdown" at bounding box center [55, 569] width 9 height 7
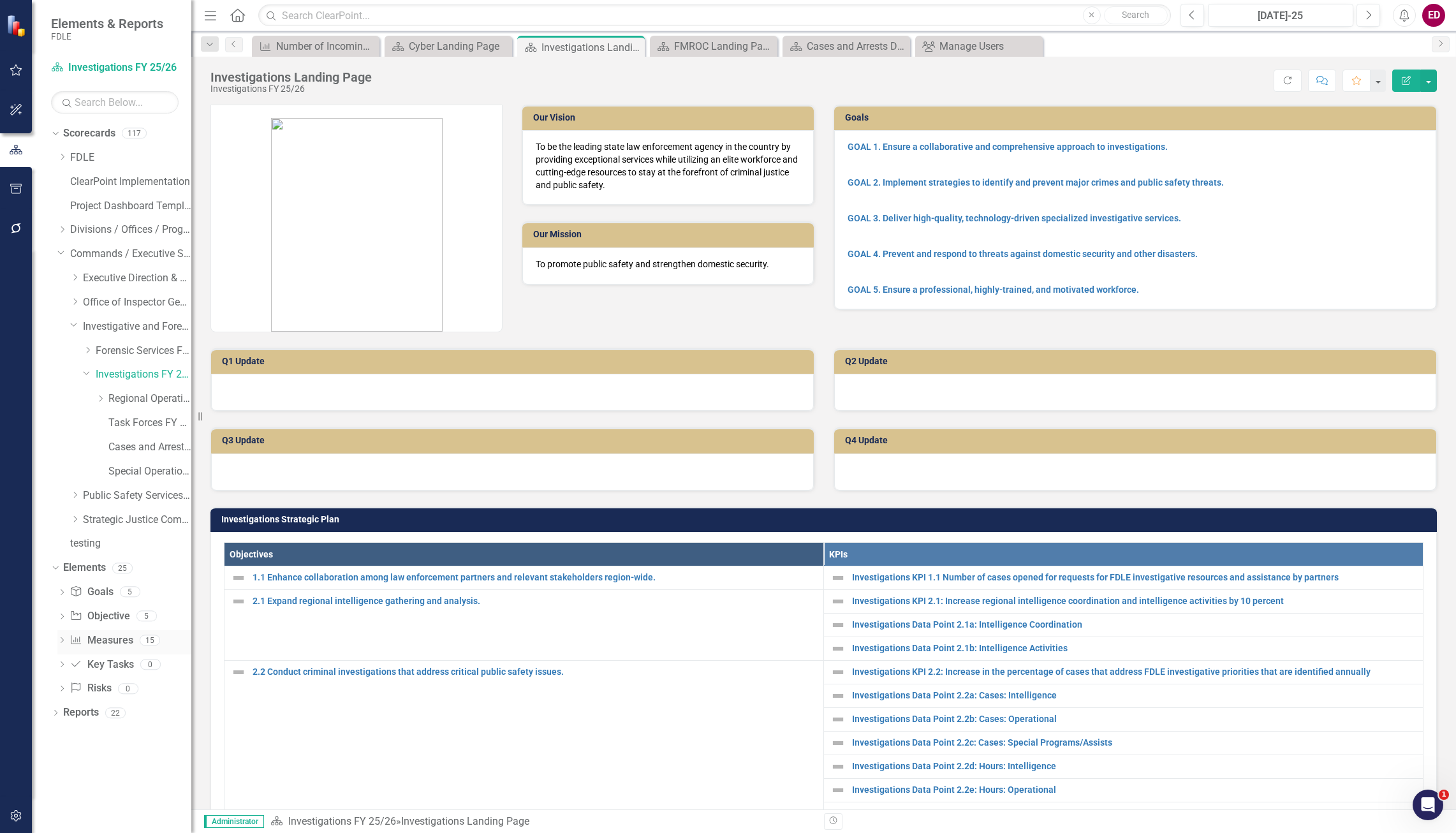
click at [122, 634] on link "Measure Measures" at bounding box center [101, 640] width 63 height 15
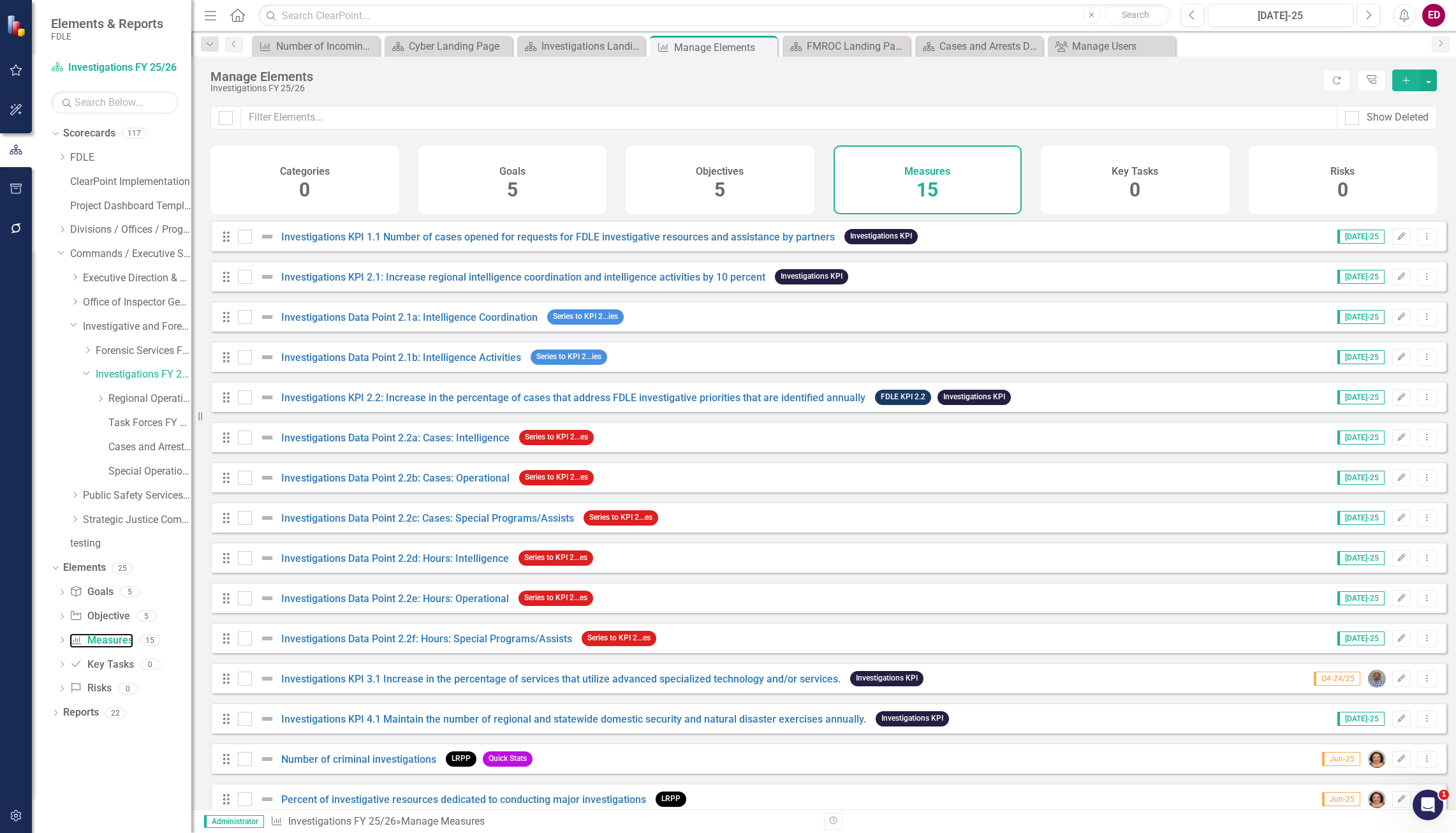
scroll to position [23, 0]
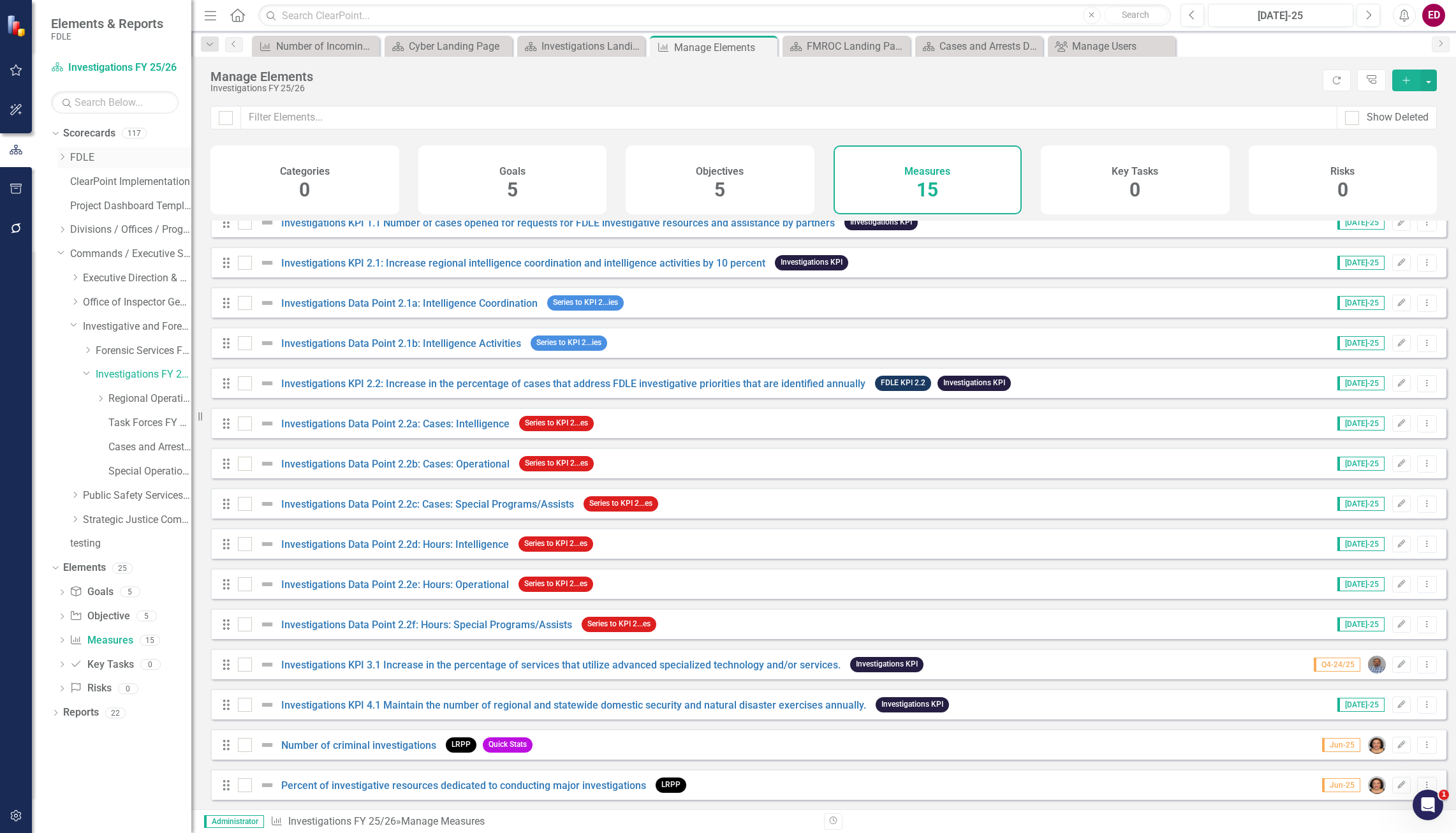
click at [62, 156] on icon "Dropdown" at bounding box center [62, 157] width 9 height 7
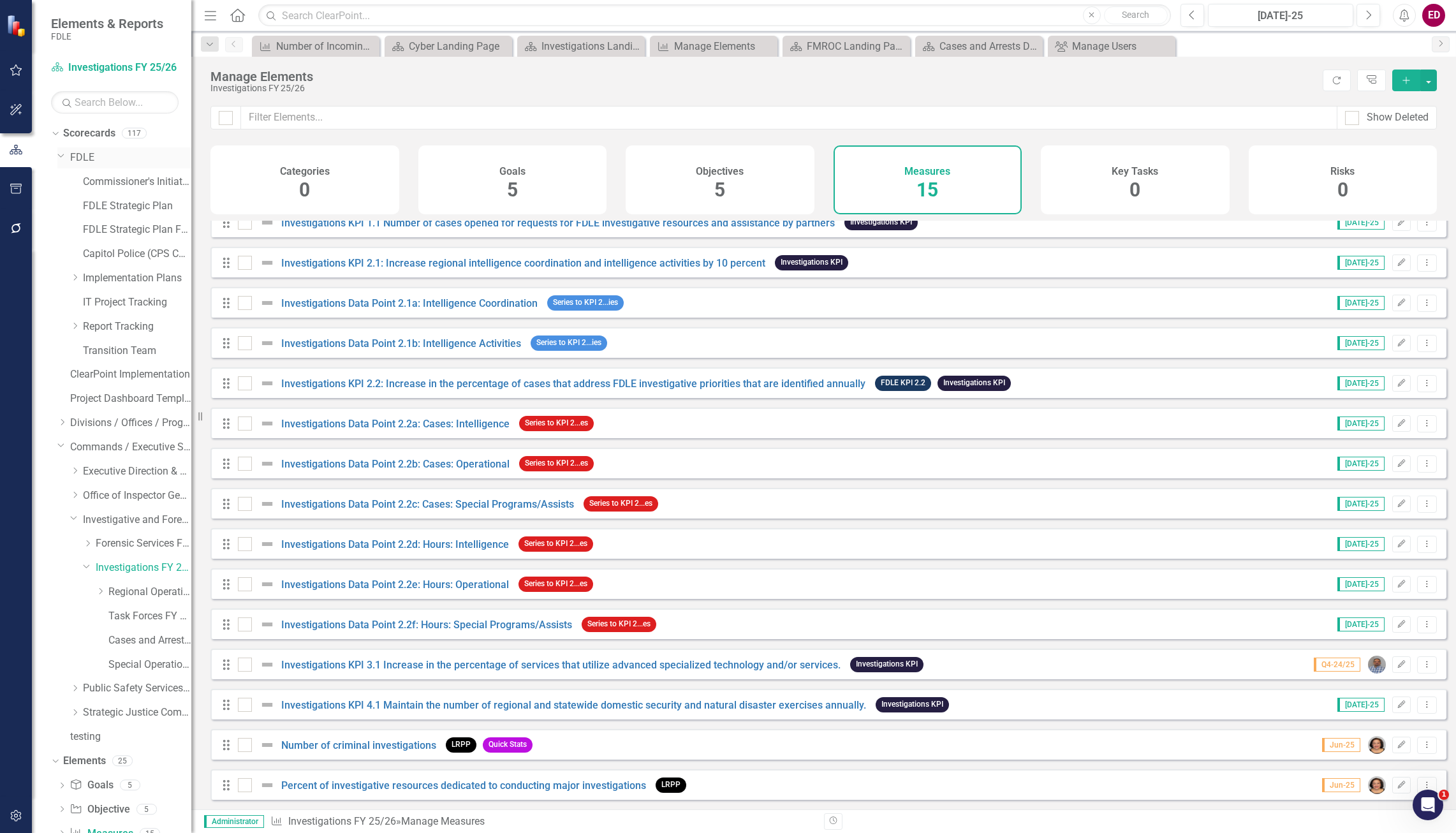
scroll to position [0, 0]
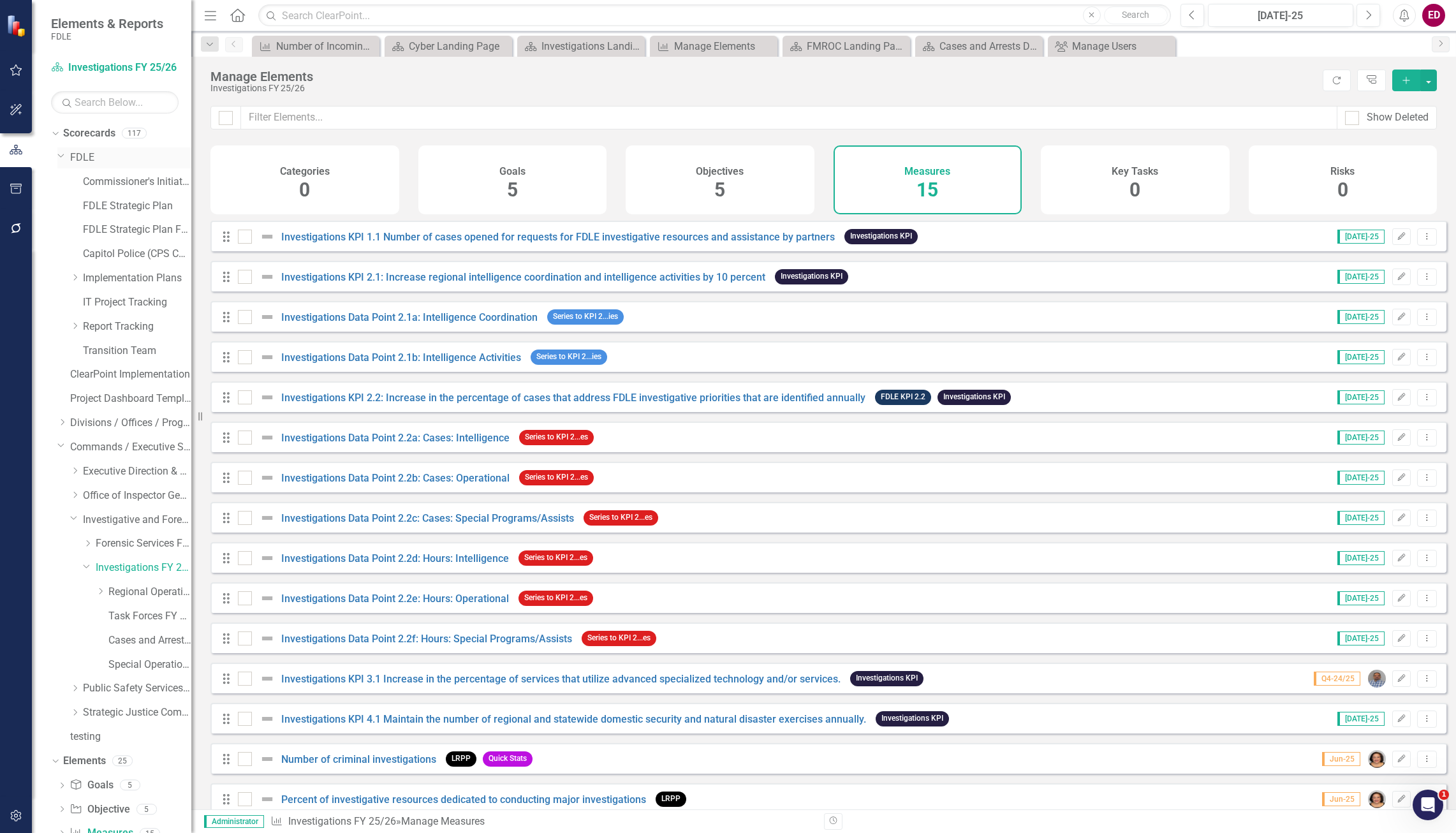
click at [68, 156] on div "Dropdown" at bounding box center [64, 158] width 13 height 7
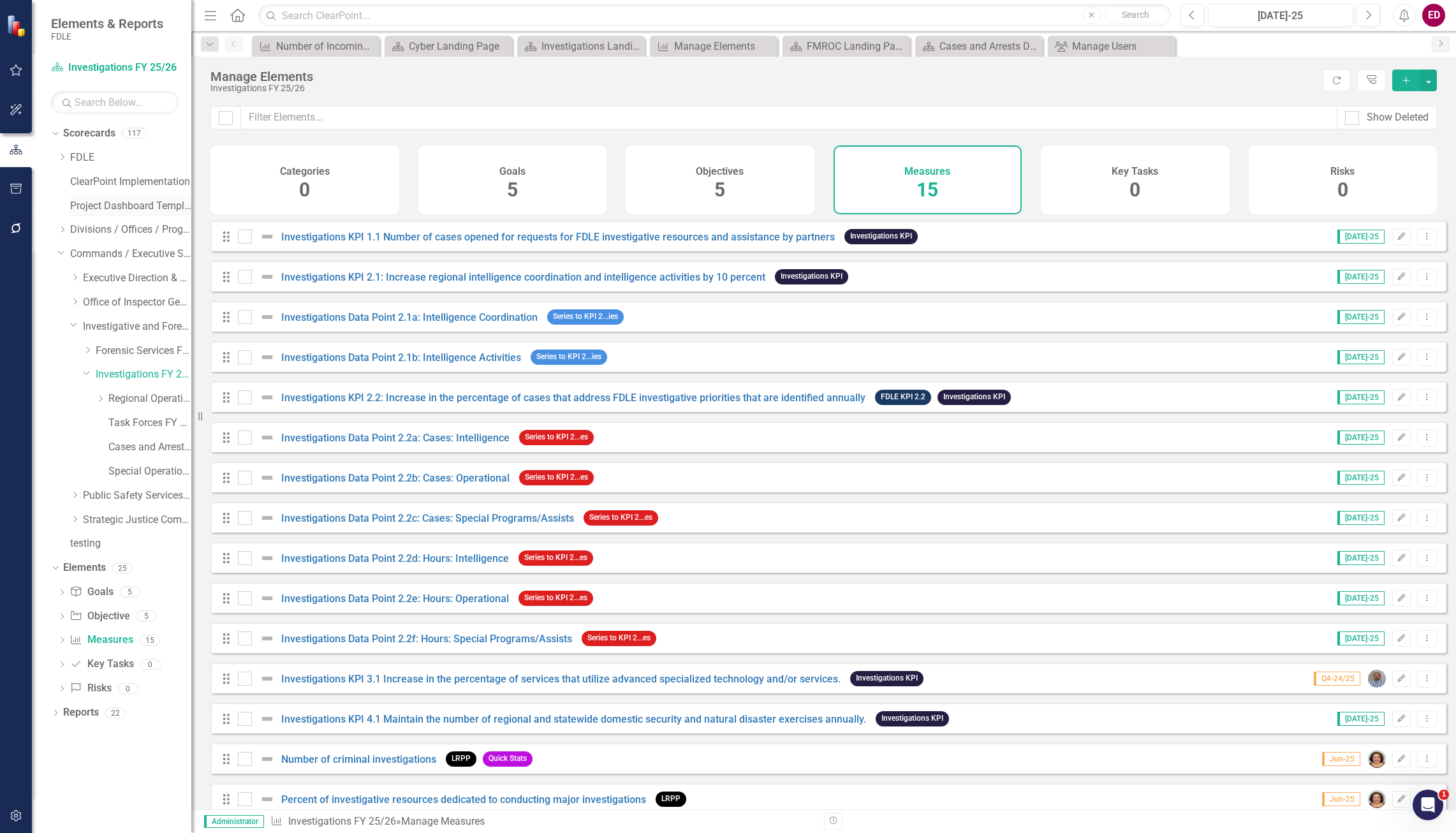
click at [120, 212] on link "Project Dashboard Template" at bounding box center [130, 206] width 121 height 15
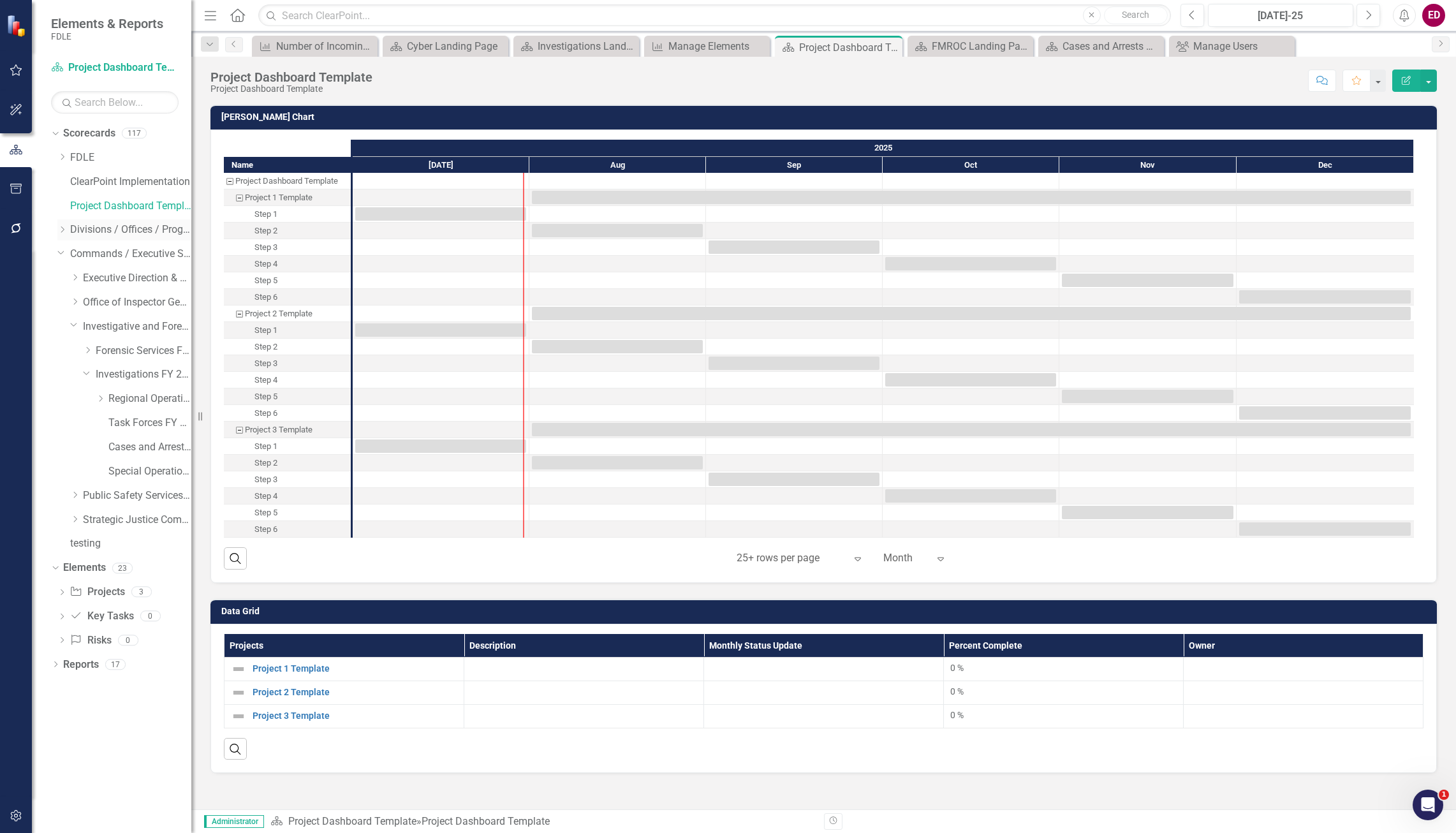
click at [62, 231] on icon "Dropdown" at bounding box center [62, 229] width 9 height 7
click at [72, 302] on icon "Dropdown" at bounding box center [75, 301] width 9 height 7
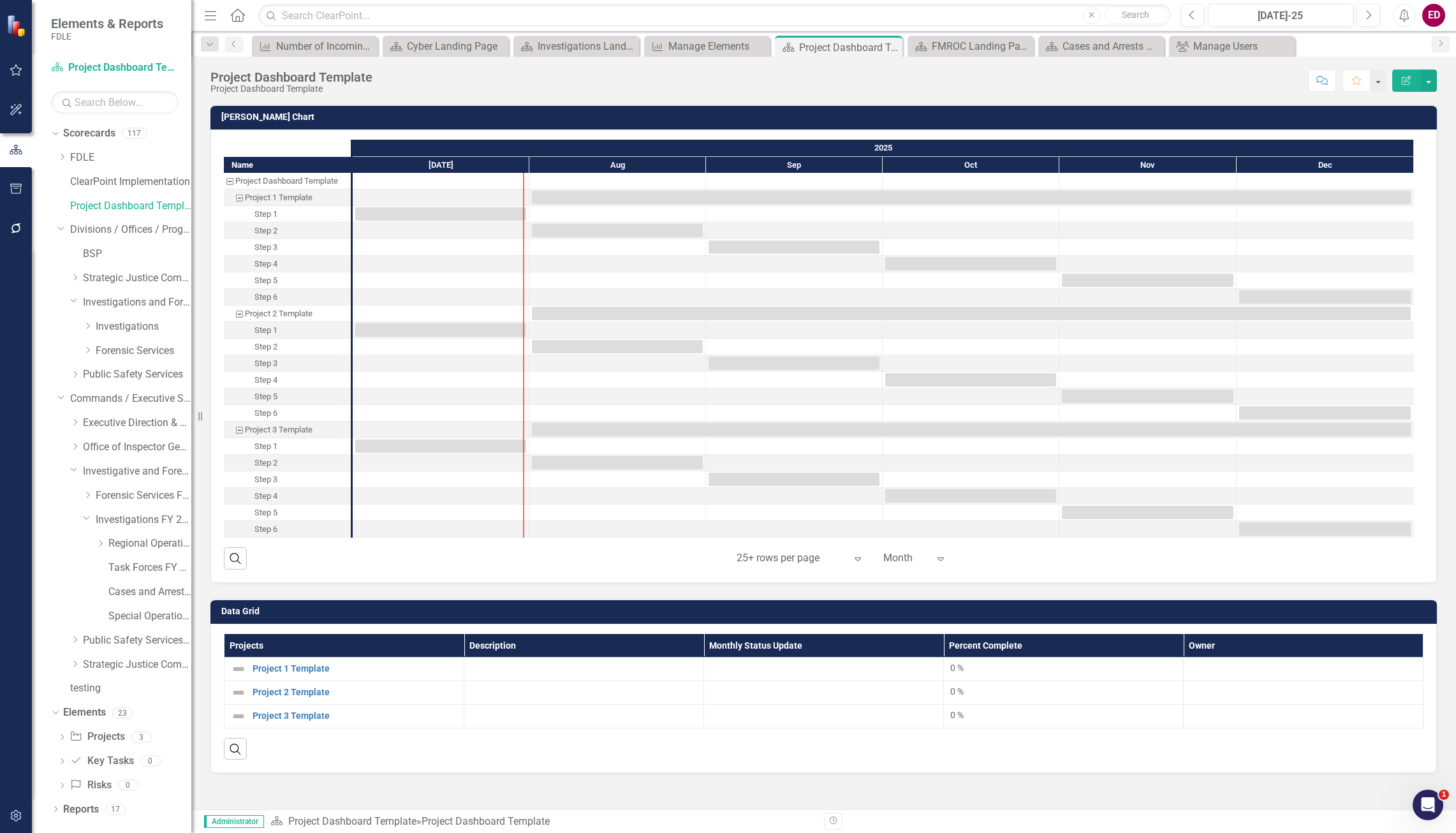
click at [81, 322] on div "Dropdown Investigations" at bounding box center [124, 329] width 134 height 24
click at [90, 327] on icon "Dropdown" at bounding box center [88, 325] width 9 height 7
click at [143, 342] on div "Dropdown Regional Operations Centers" at bounding box center [143, 351] width 96 height 21
click at [149, 324] on link "Investigations" at bounding box center [143, 327] width 96 height 15
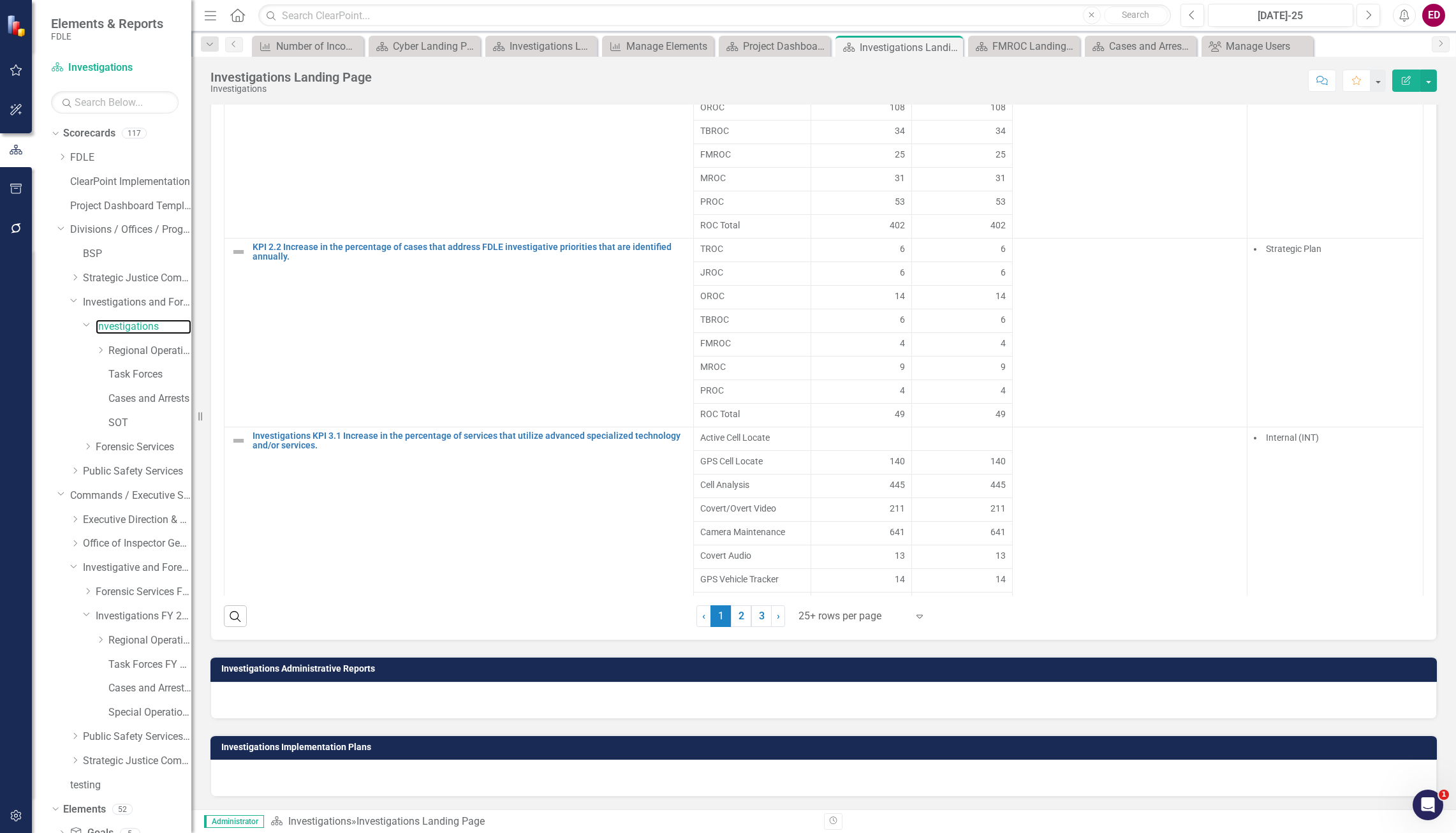
scroll to position [265, 0]
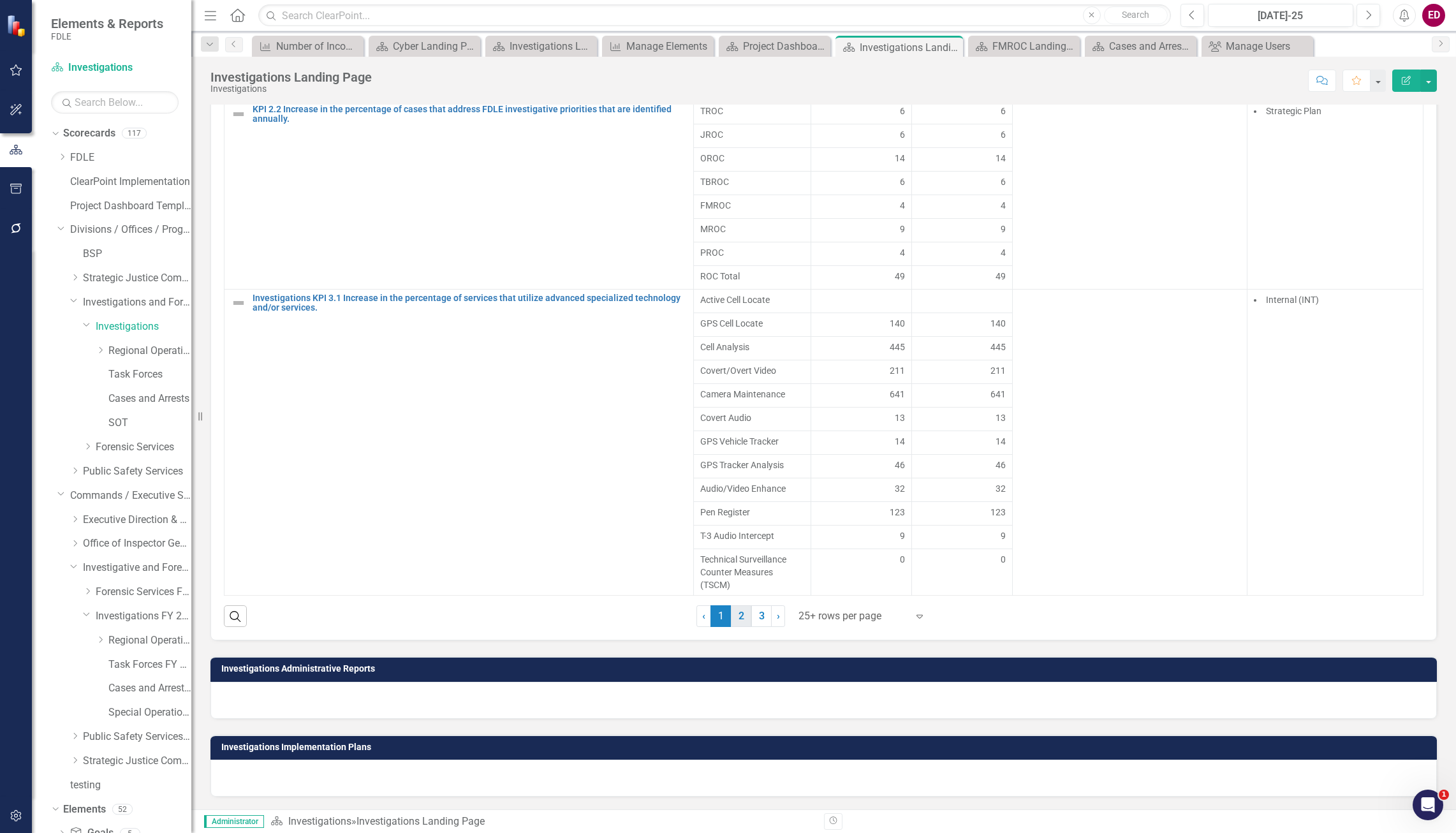
click at [737, 615] on link "2" at bounding box center [741, 616] width 20 height 21
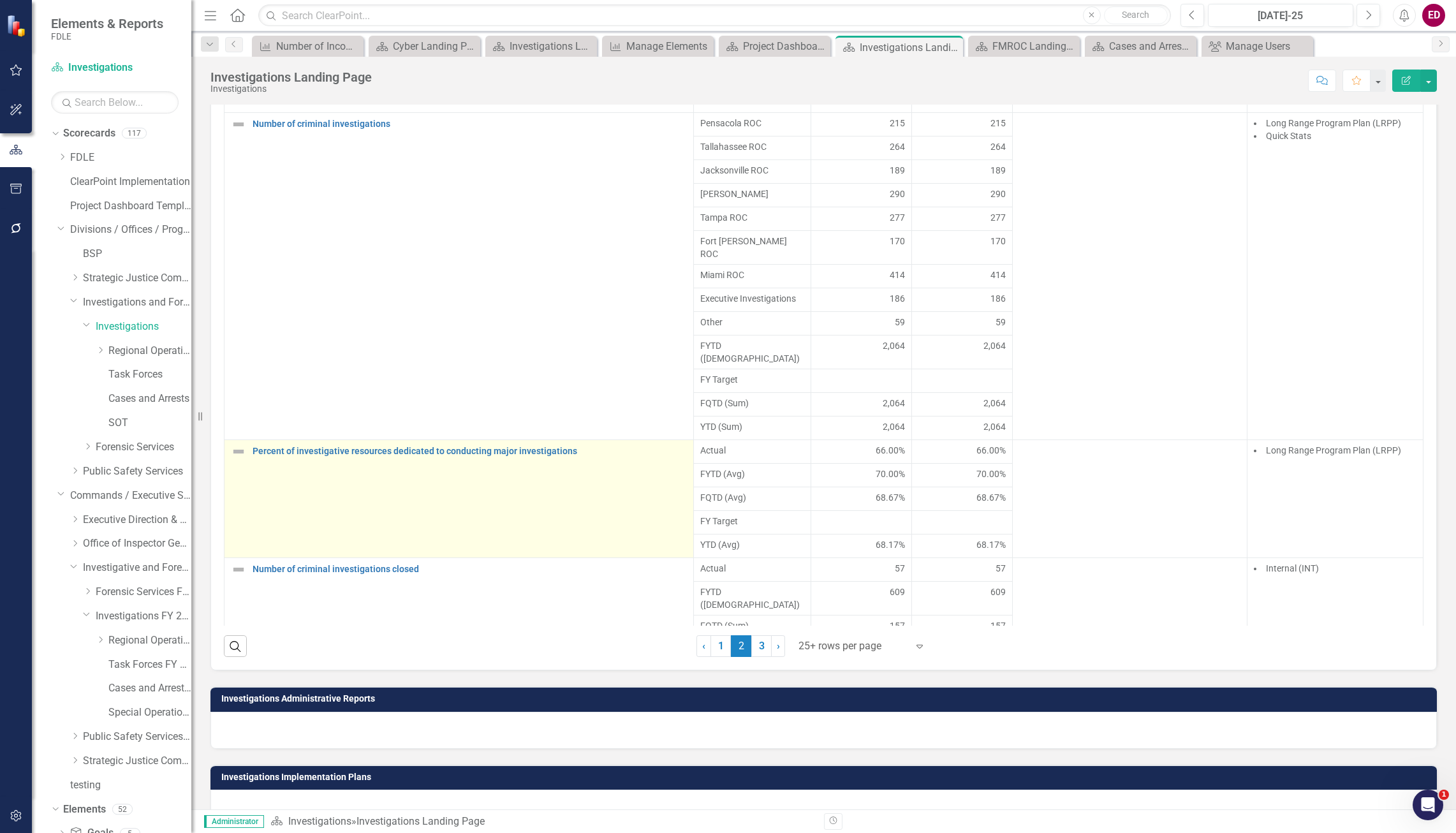
scroll to position [786, 0]
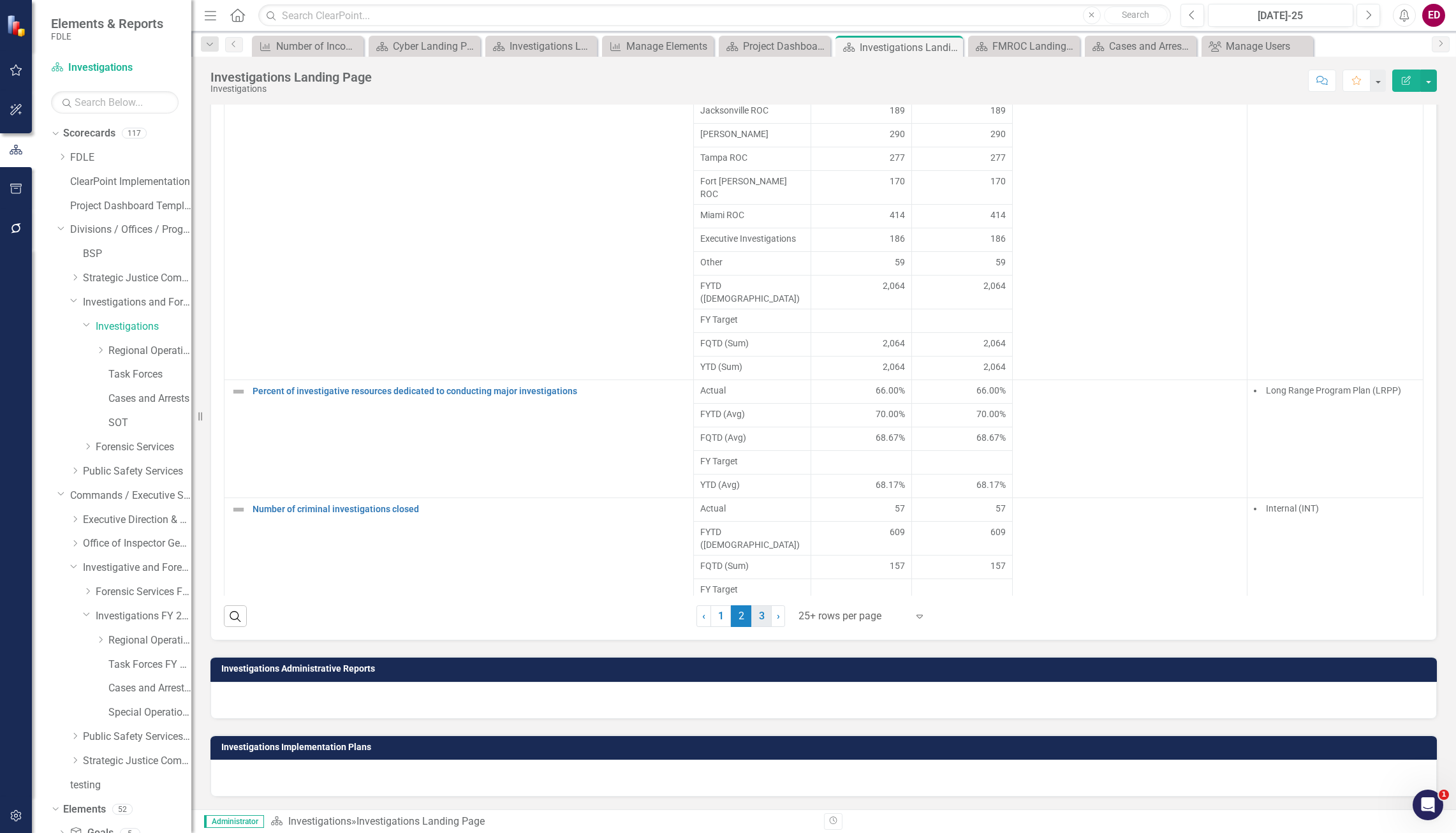
click at [759, 612] on link "3" at bounding box center [761, 616] width 20 height 21
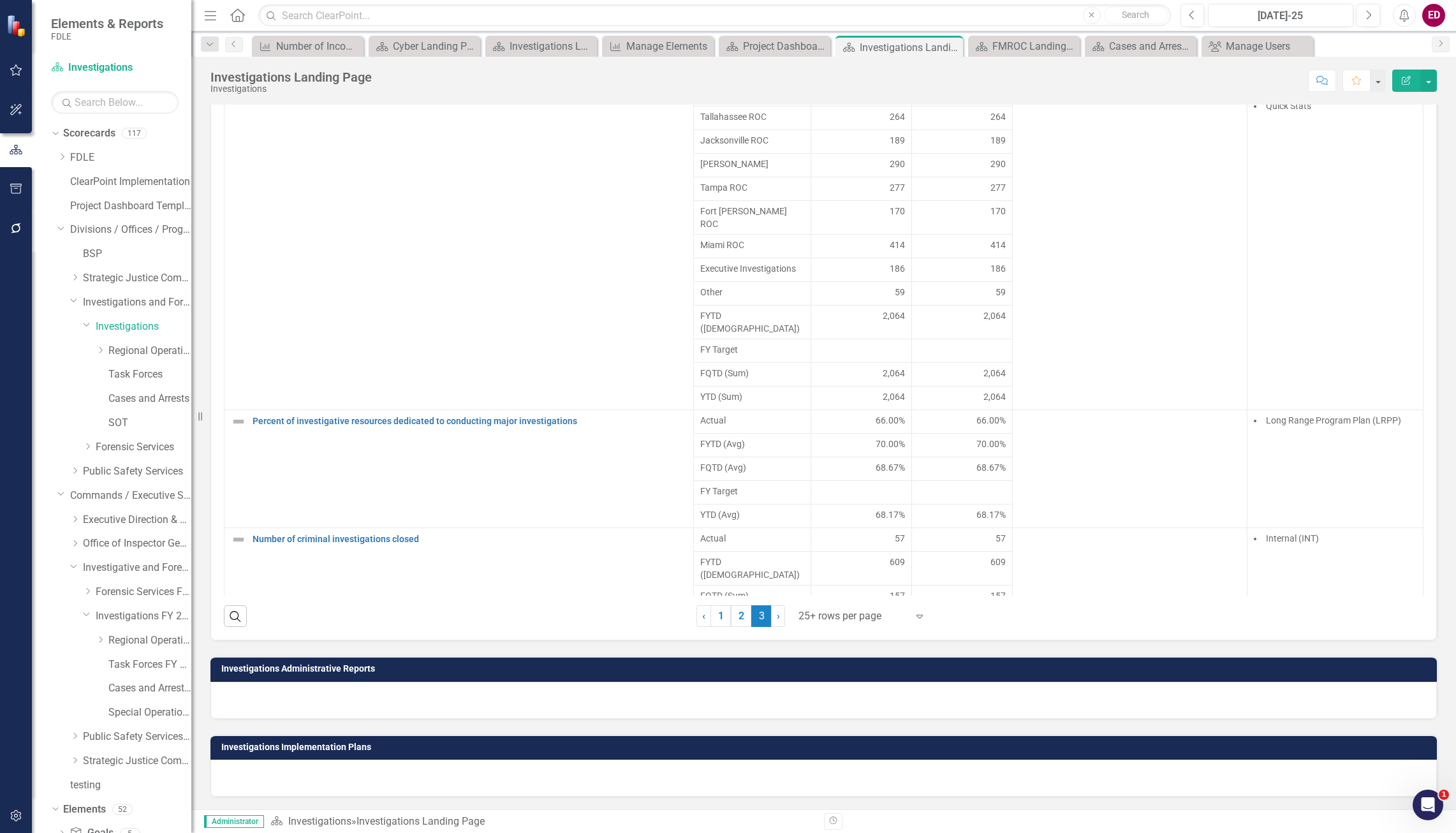
scroll to position [756, 0]
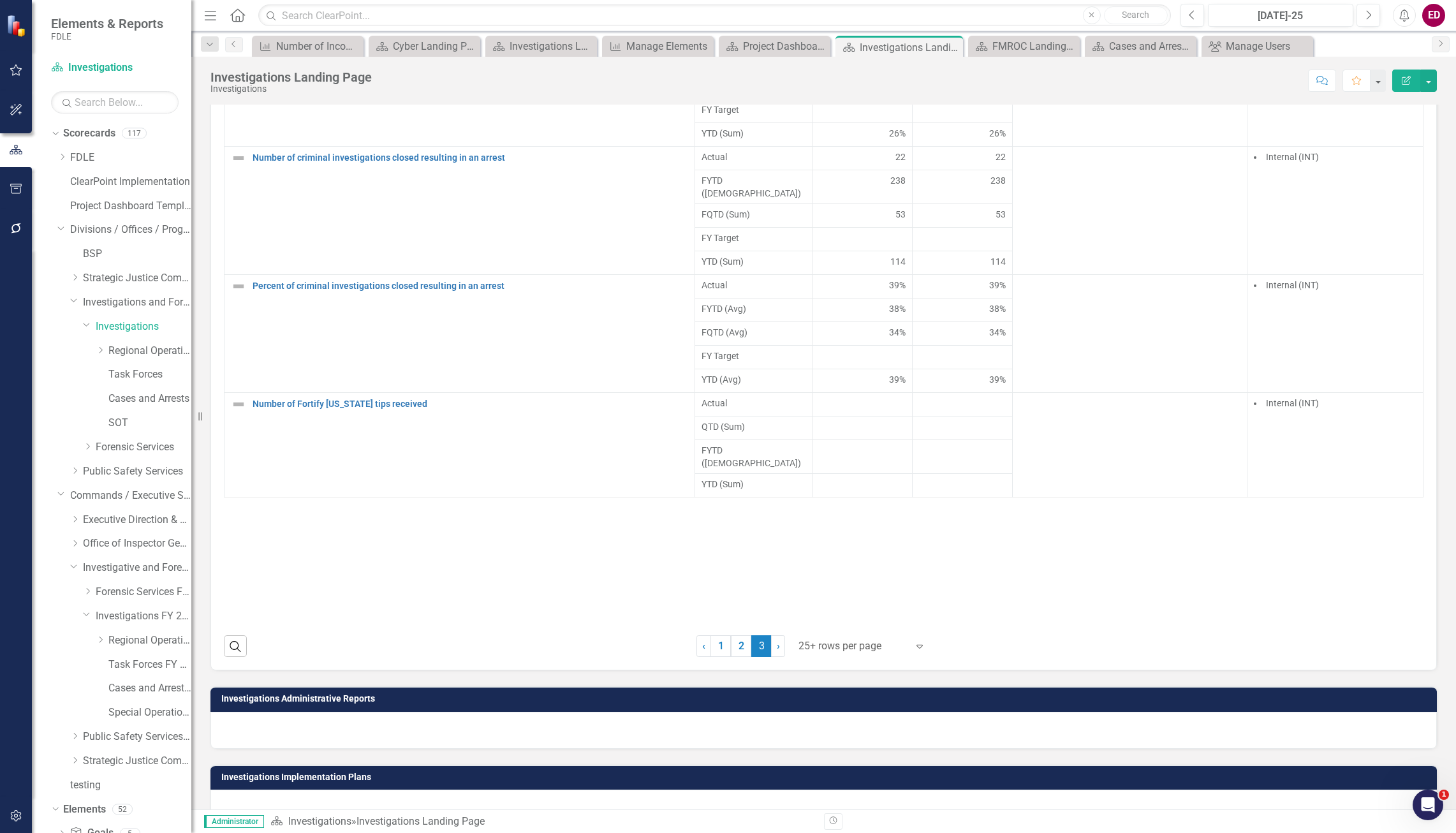
click at [57, 227] on div "Dropdown Scorecards 117 Dropdown FDLE Commissioner's Initiative Team Project Da…" at bounding box center [121, 461] width 141 height 676
click at [65, 231] on div "Dropdown" at bounding box center [60, 228] width 11 height 9
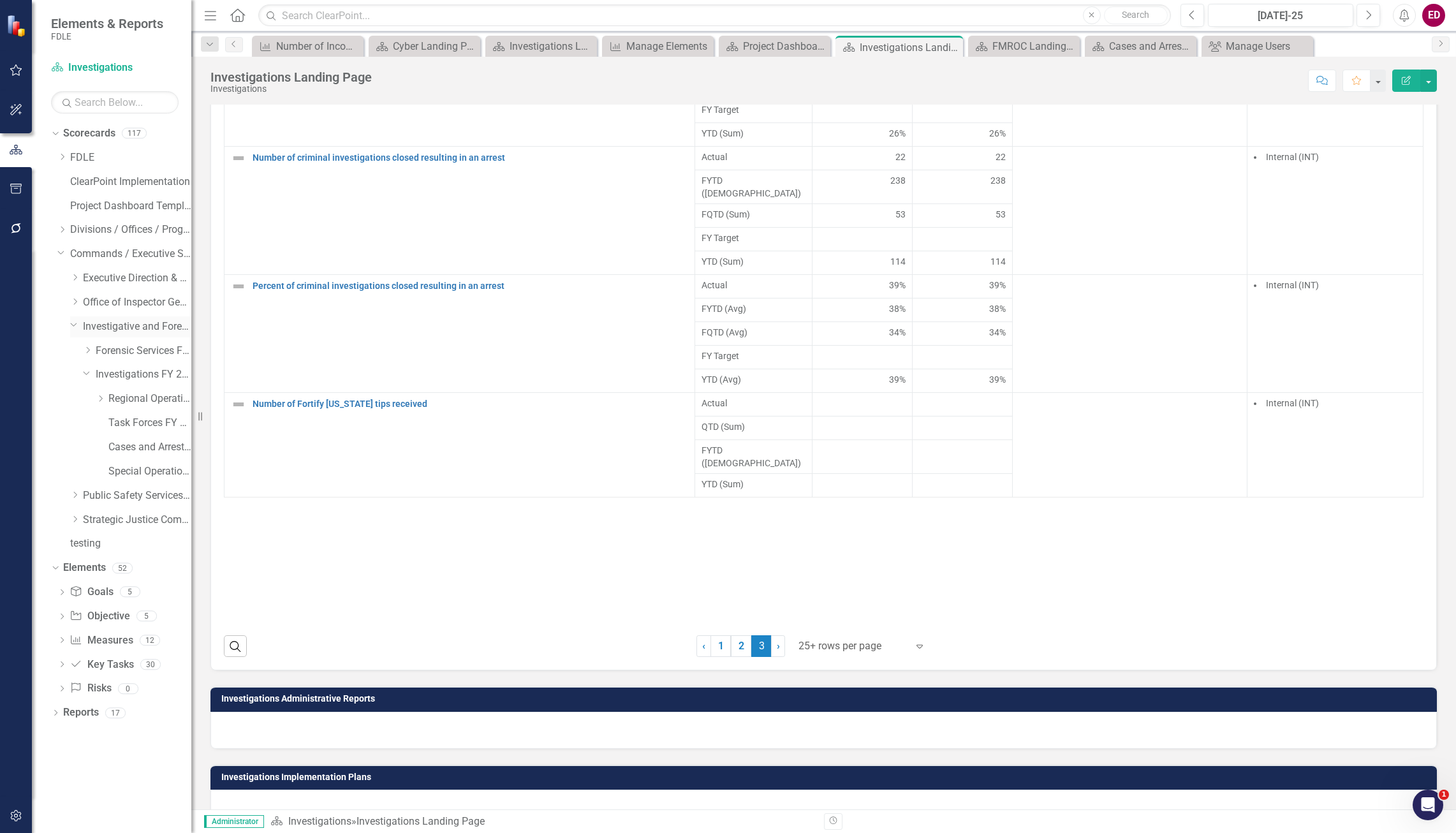
click at [73, 326] on icon "Dropdown" at bounding box center [74, 324] width 7 height 9
click at [78, 378] on div "Dropdown" at bounding box center [75, 375] width 9 height 11
click at [70, 368] on icon "Dropdown" at bounding box center [74, 373] width 7 height 9
click at [75, 316] on div "Dropdown Investigative and Forensic Services FY 25/26" at bounding box center [130, 327] width 121 height 21
click at [74, 324] on icon "Dropdown" at bounding box center [75, 325] width 9 height 7
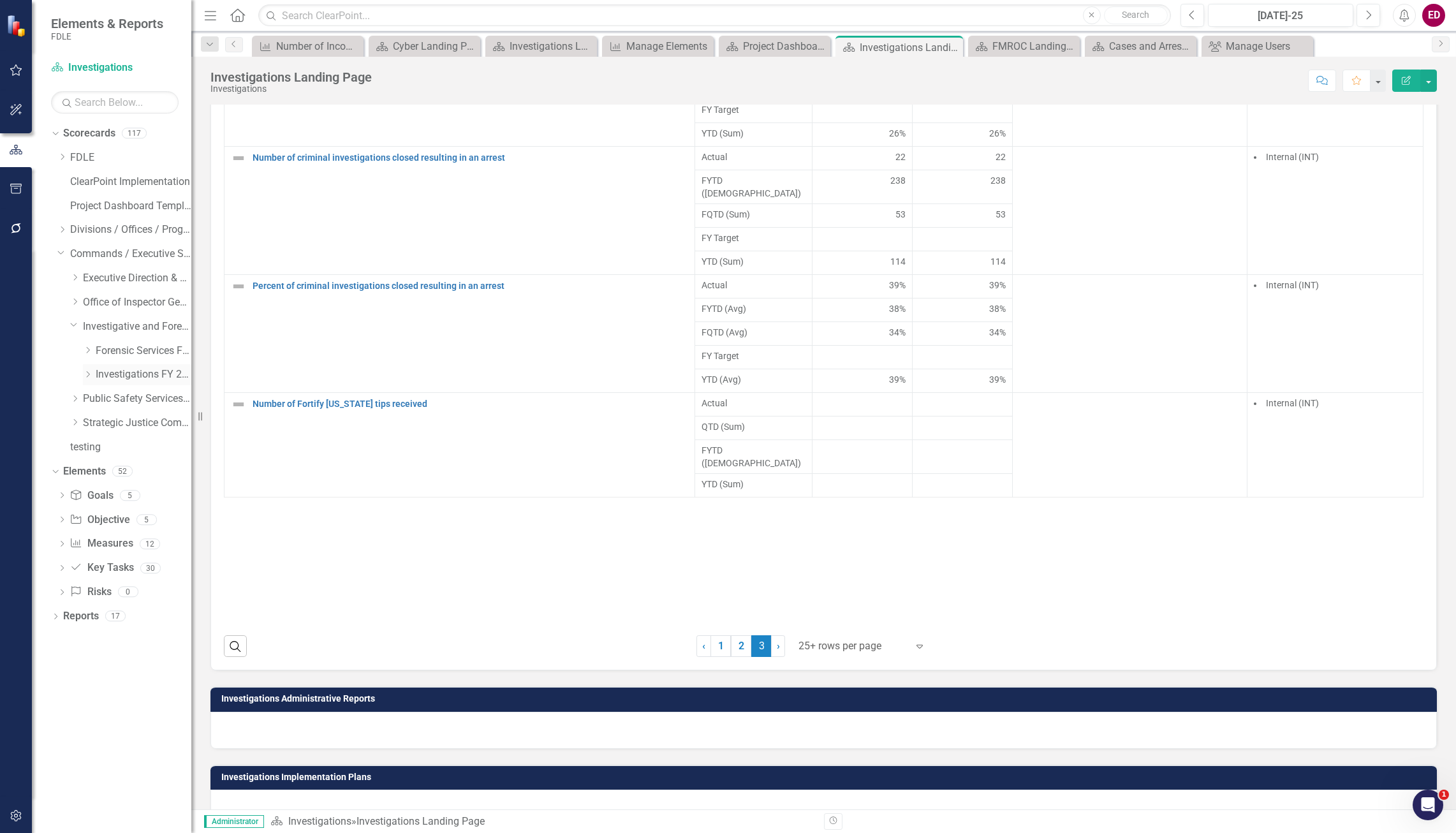
click at [93, 375] on div "Dropdown" at bounding box center [89, 375] width 13 height 11
click at [15, 819] on icon "button" at bounding box center [16, 815] width 13 height 10
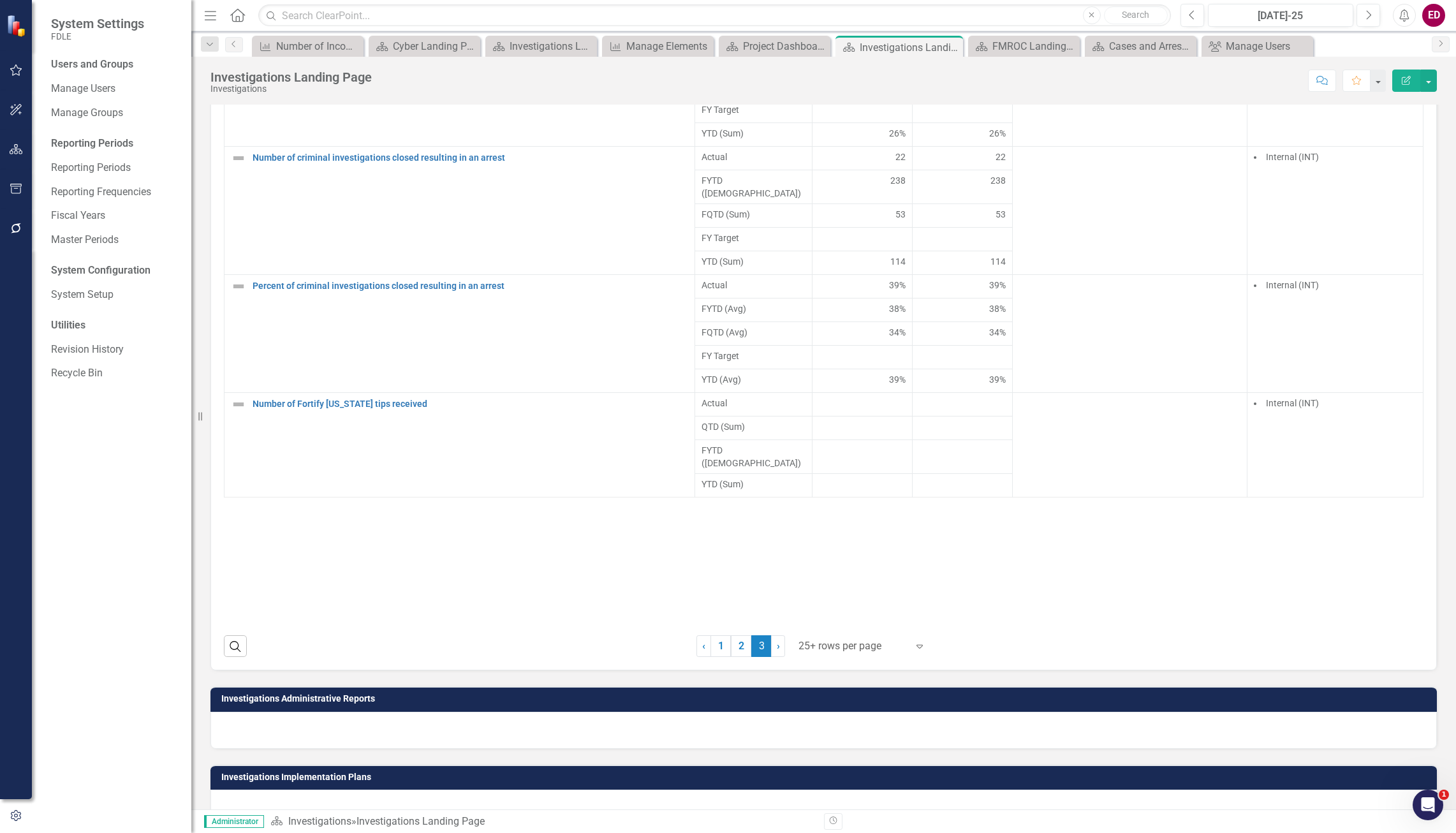
click at [145, 101] on div "Users and Groups Manage Users Manage Groups Reporting Periods Reporting Periods…" at bounding box center [112, 445] width 159 height 775
click at [145, 92] on link "Manage Users" at bounding box center [114, 89] width 128 height 15
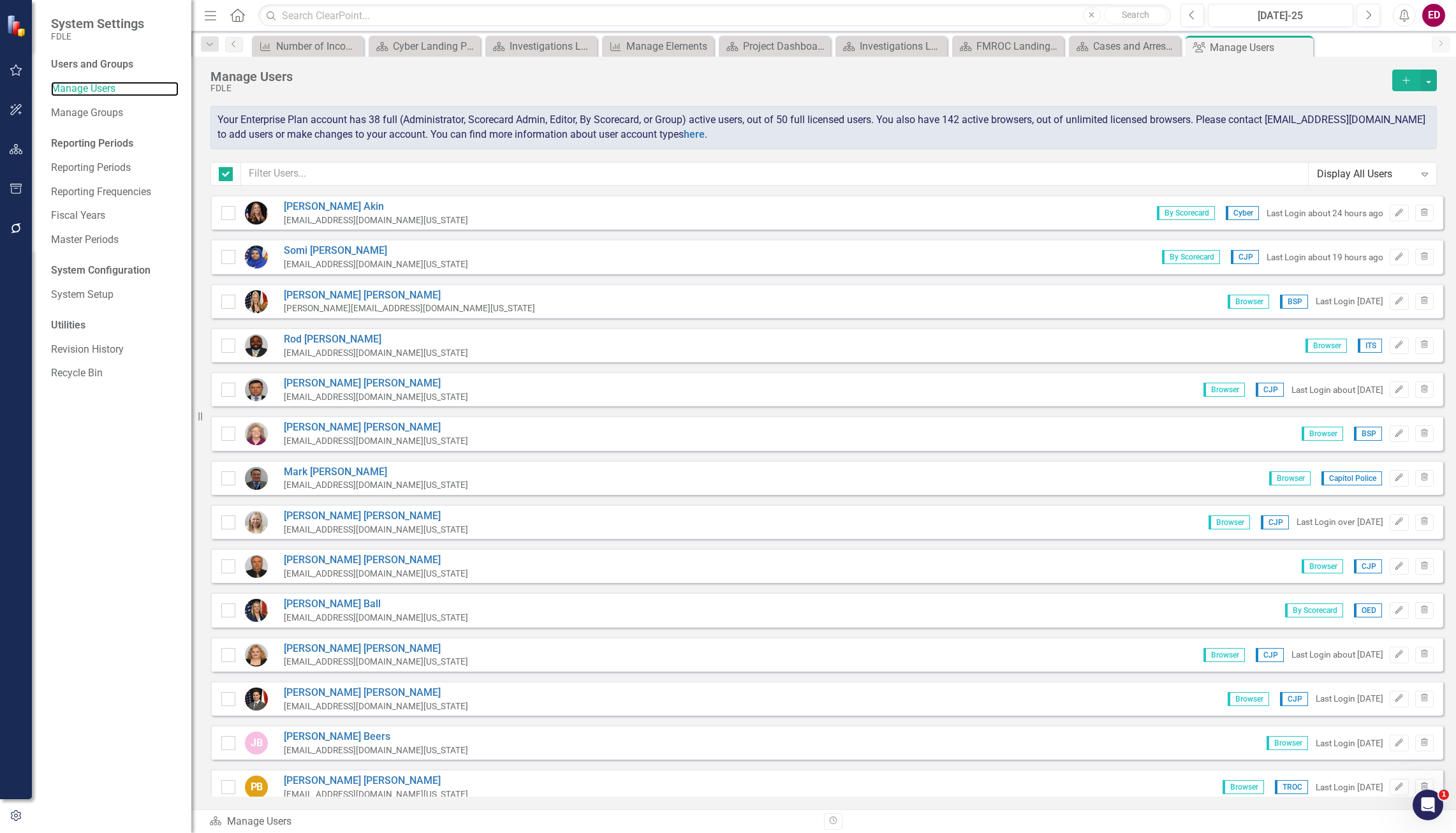
checkbox input "false"
click at [300, 162] on input "text" at bounding box center [774, 173] width 1067 height 23
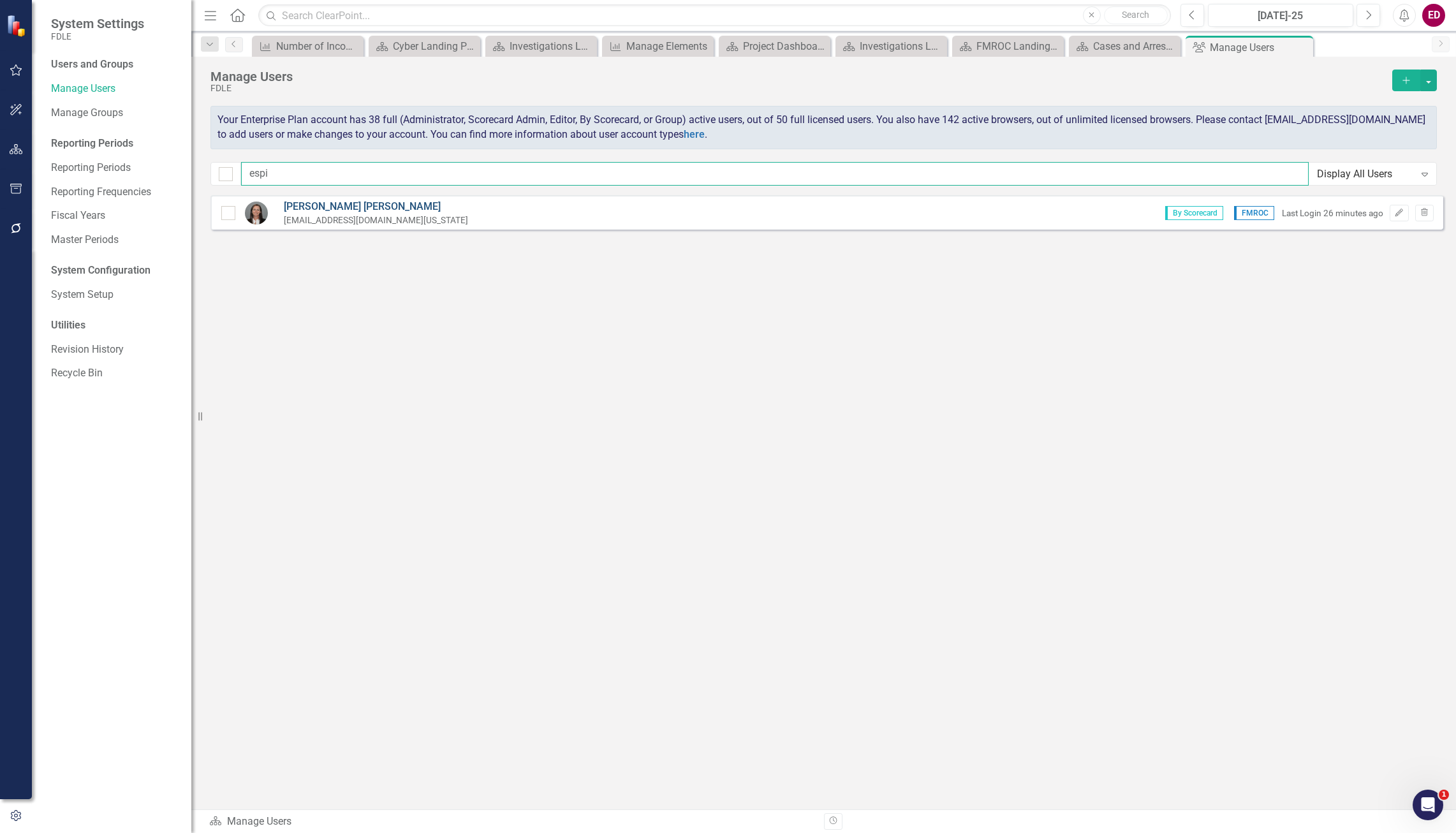
type input "espi"
click at [332, 201] on link "[PERSON_NAME]" at bounding box center [375, 207] width 184 height 15
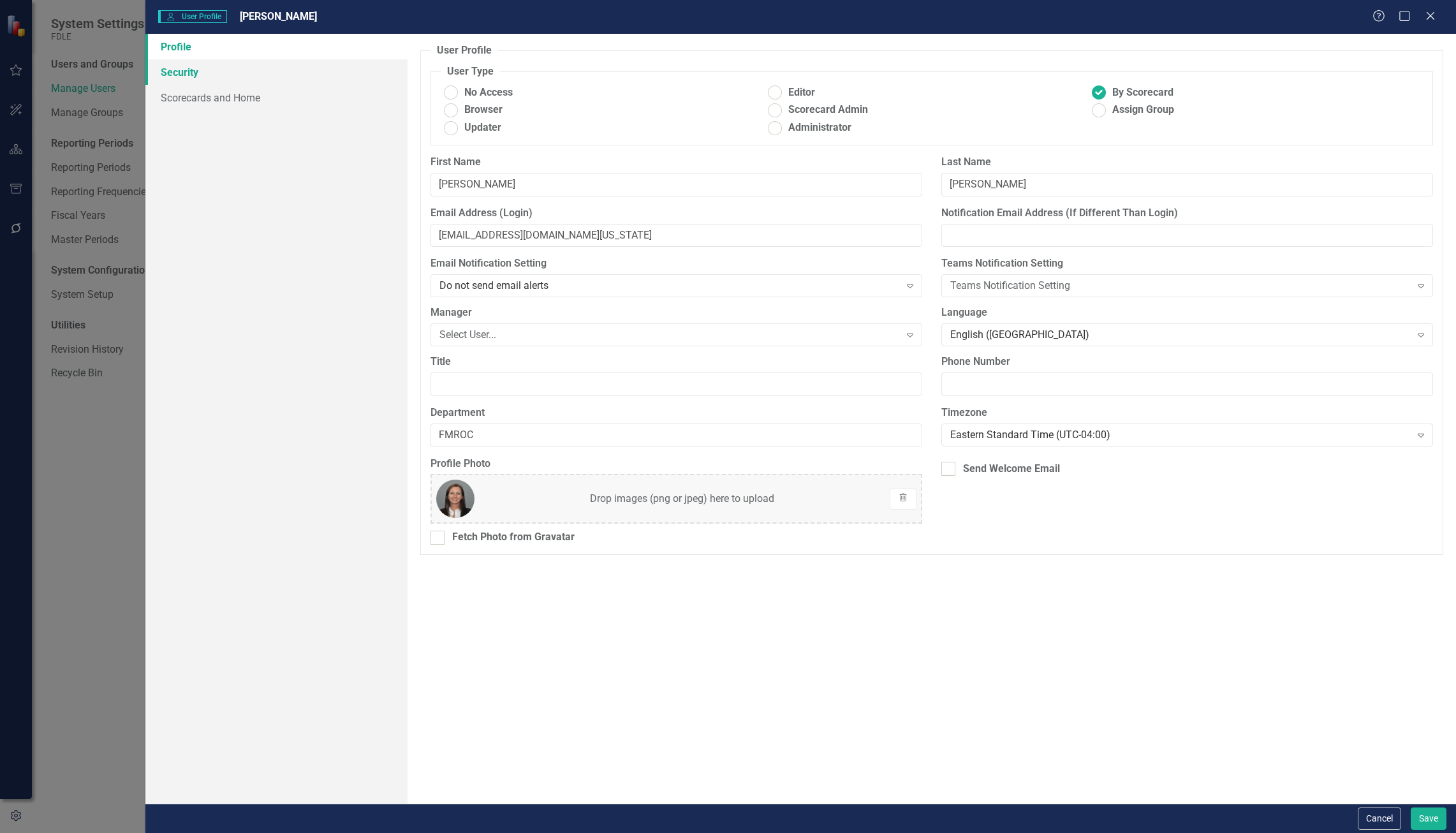
click at [314, 84] on link "Security" at bounding box center [276, 72] width 262 height 25
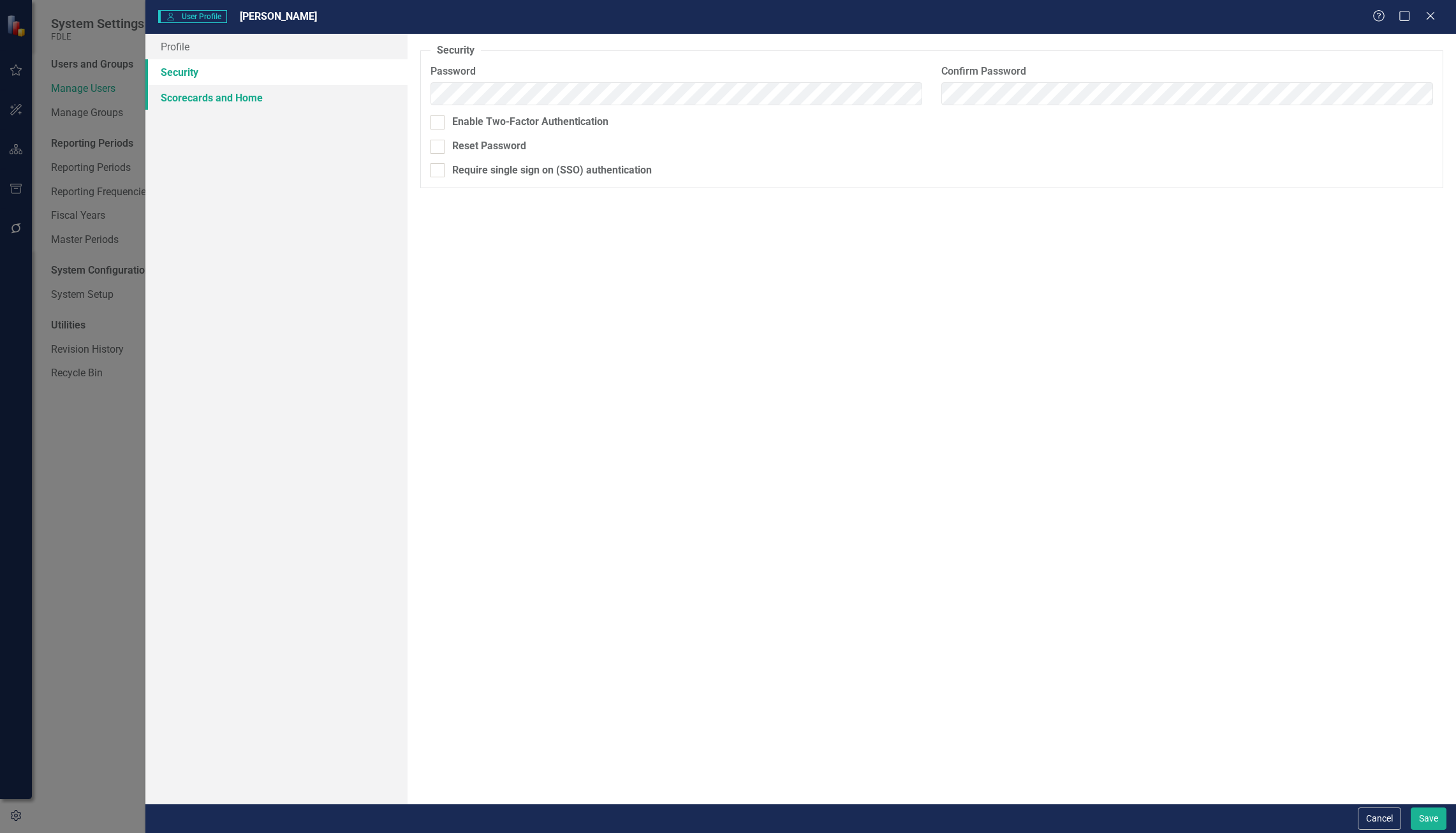
click at [322, 104] on link "Scorecards and Home" at bounding box center [276, 98] width 262 height 25
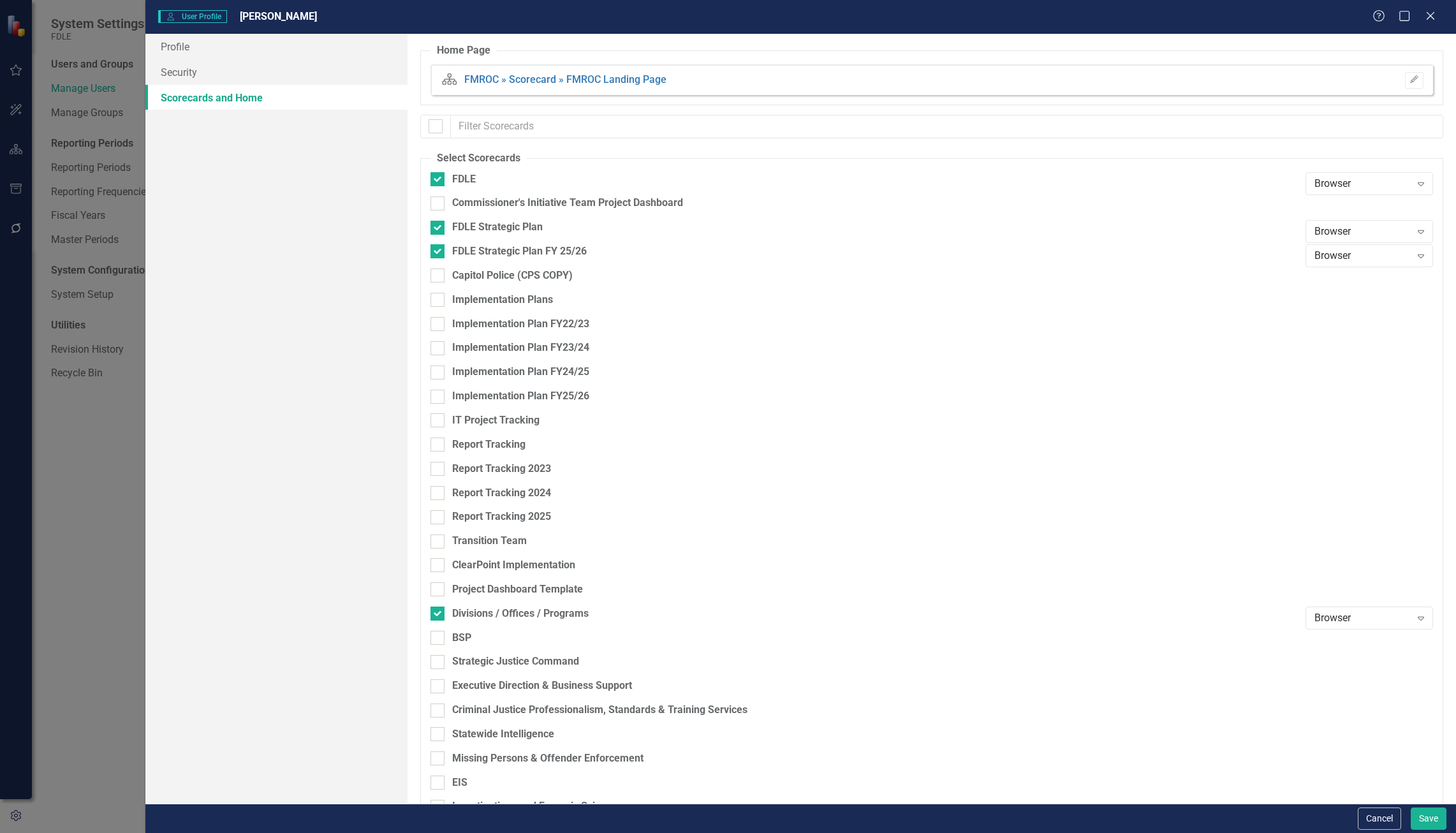
checkbox input "false"
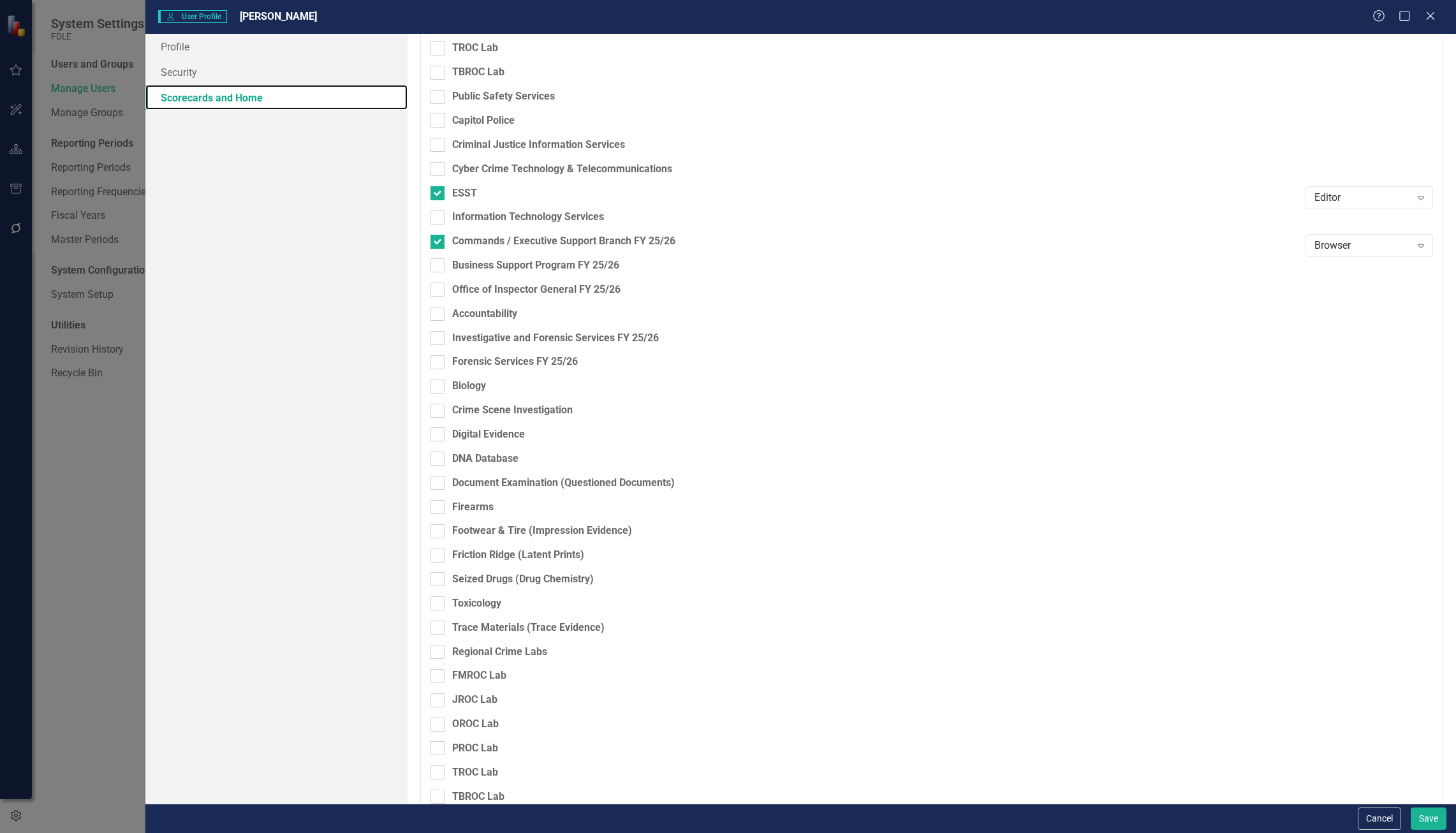
scroll to position [1976, 0]
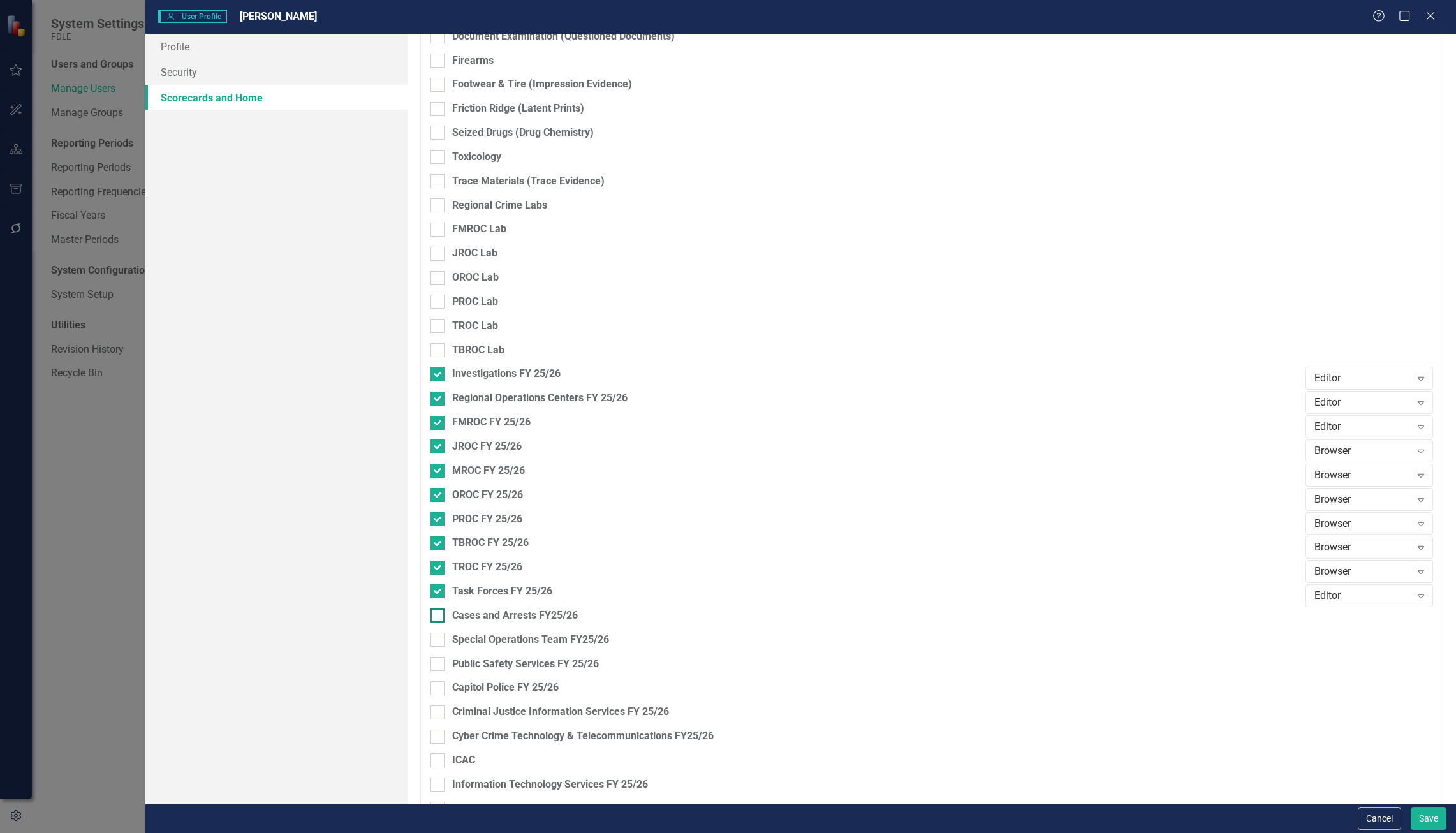
click at [562, 614] on div "Cases and Arrests FY25/26" at bounding box center [515, 616] width 126 height 15
click at [439, 614] on input "Cases and Arrests FY25/26" at bounding box center [434, 612] width 8 height 8
checkbox input "true"
click at [1338, 591] on div "Editor" at bounding box center [1362, 596] width 96 height 15
click at [1337, 616] on div "Browser" at bounding box center [1362, 620] width 96 height 15
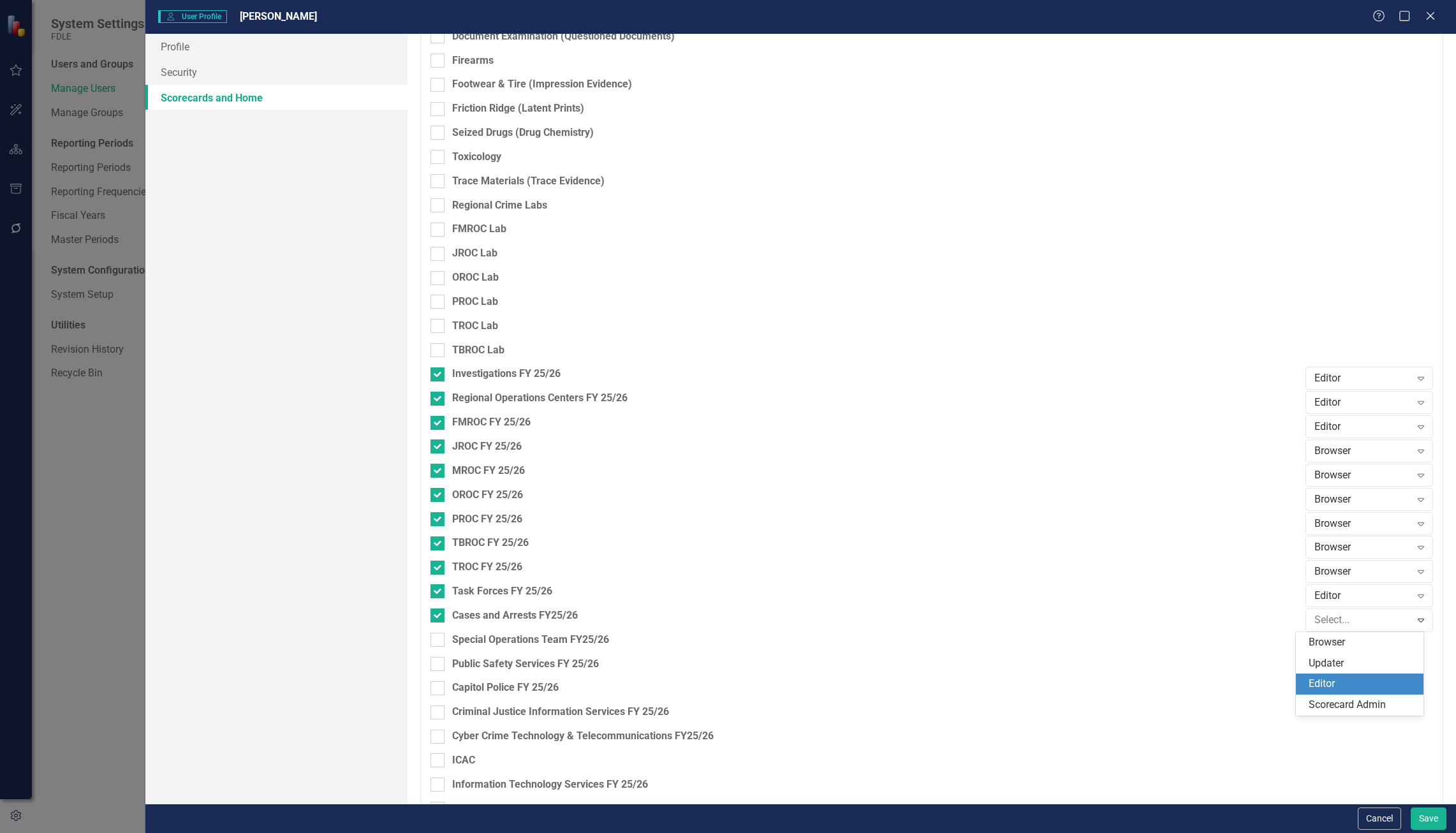
click at [1361, 683] on div "Editor" at bounding box center [1362, 684] width 107 height 15
click at [1348, 622] on div "Editor" at bounding box center [1362, 620] width 96 height 15
click at [1352, 662] on div "Updater" at bounding box center [1362, 664] width 107 height 15
click at [1440, 826] on button "Save" at bounding box center [1428, 818] width 35 height 22
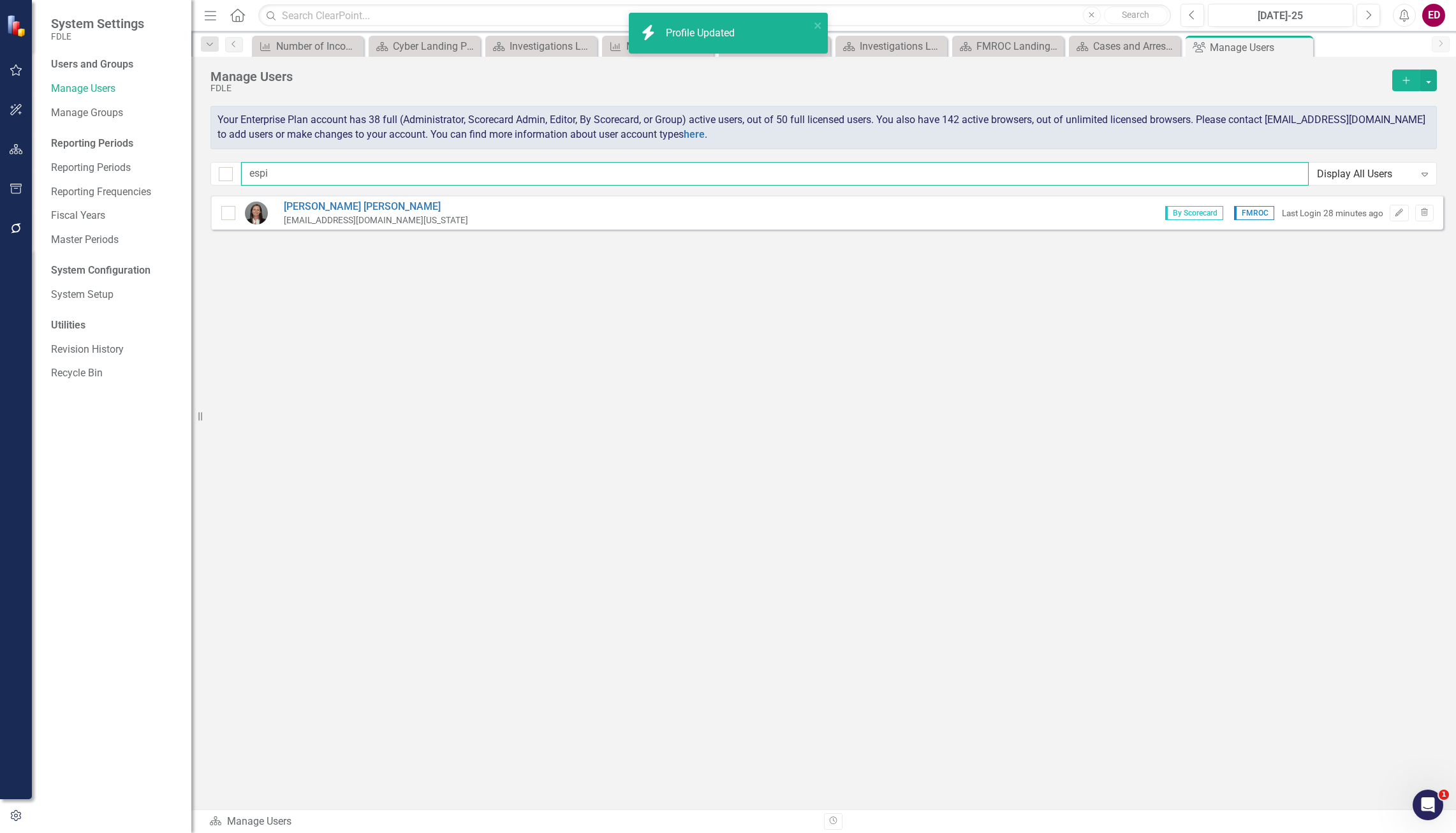
click at [1097, 185] on input "espi" at bounding box center [774, 173] width 1067 height 23
type input "dress"
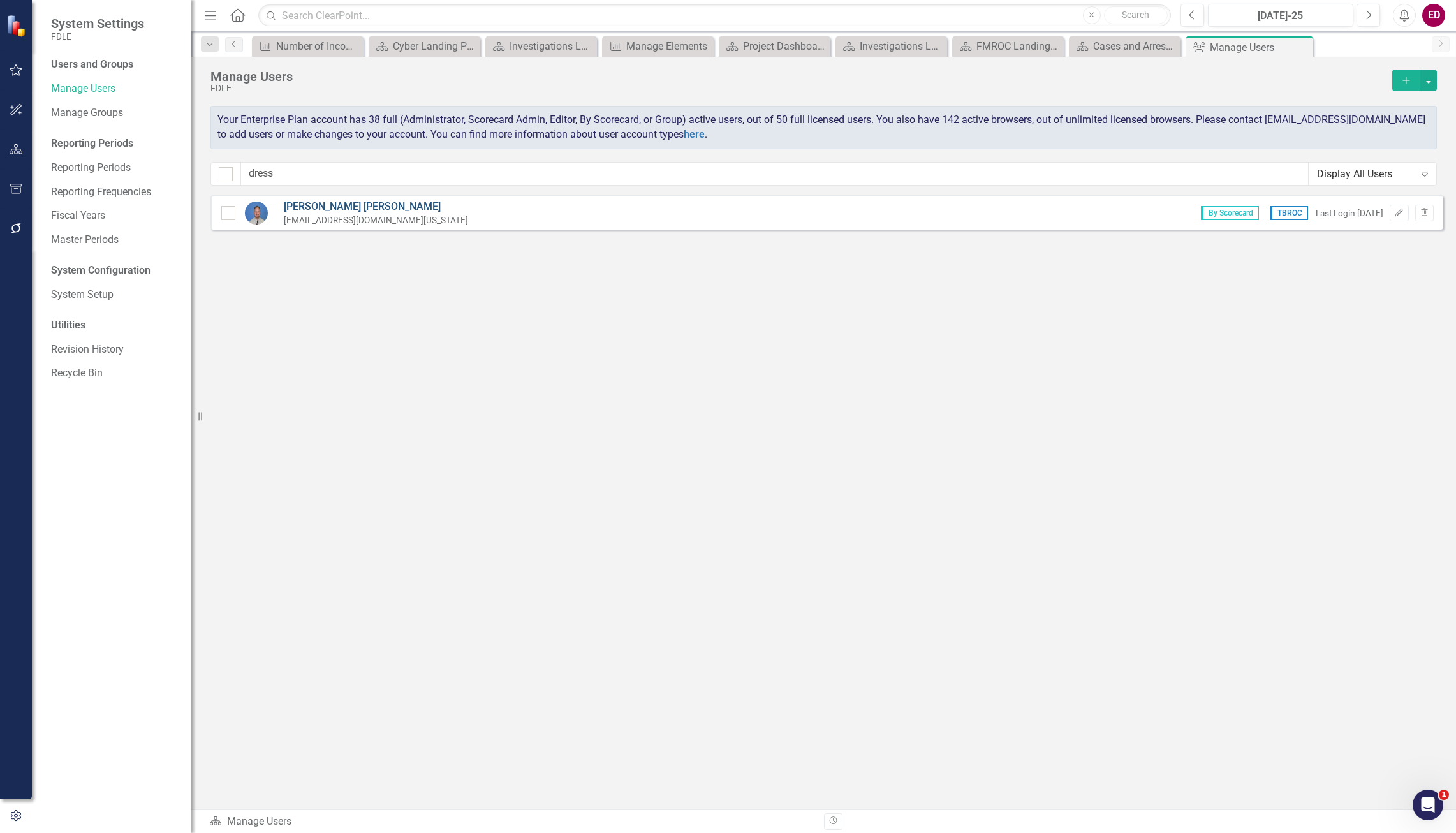
drag, startPoint x: 313, startPoint y: 198, endPoint x: 323, endPoint y: 205, distance: 12.2
click at [319, 203] on div "[PERSON_NAME] [EMAIL_ADDRESS][DOMAIN_NAME][US_STATE] By Scorecard TBROC Last Lo…" at bounding box center [826, 212] width 1233 height 34
click at [323, 205] on link "[PERSON_NAME]" at bounding box center [375, 207] width 184 height 15
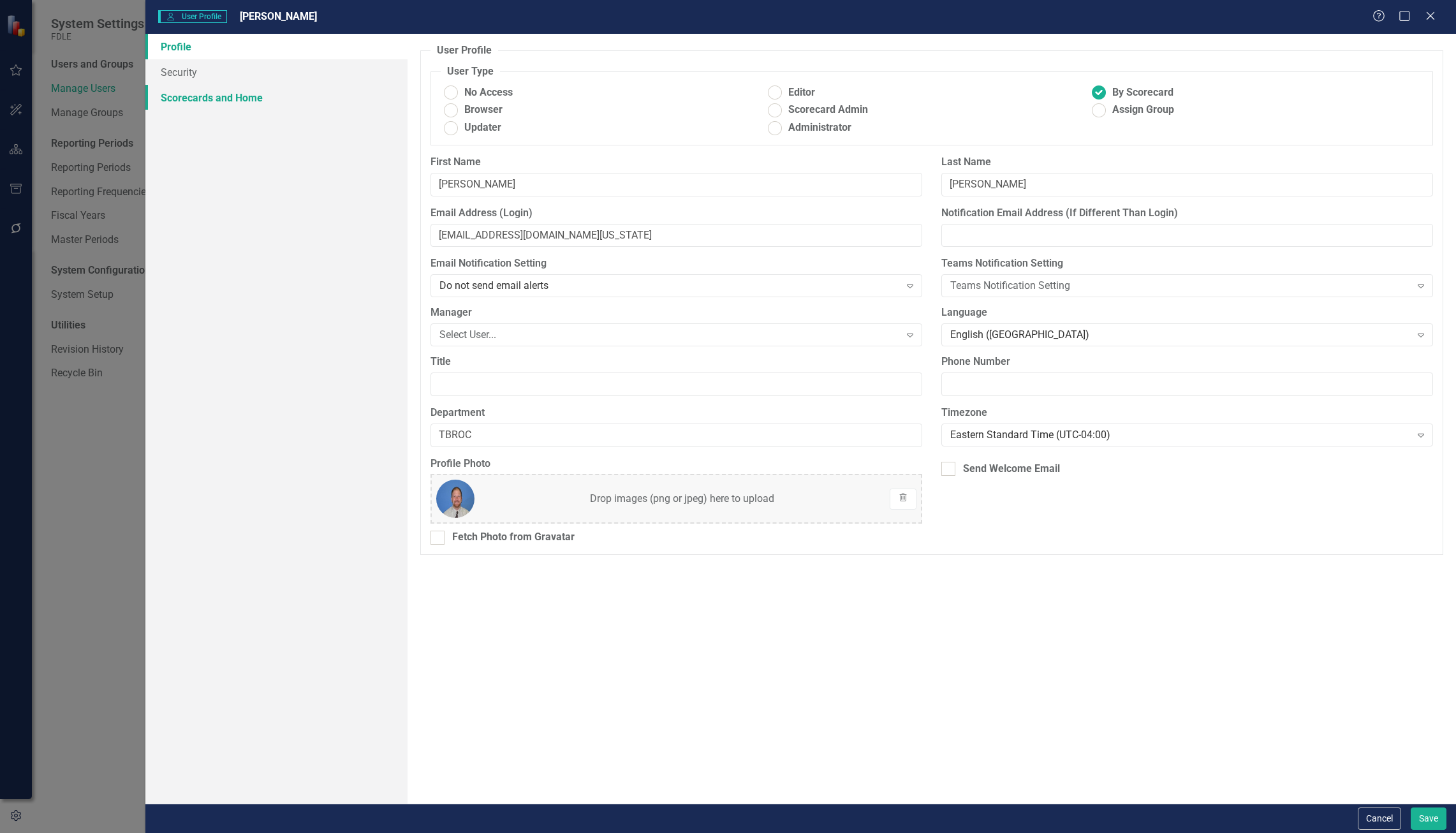
click at [306, 88] on link "Scorecards and Home" at bounding box center [276, 98] width 262 height 25
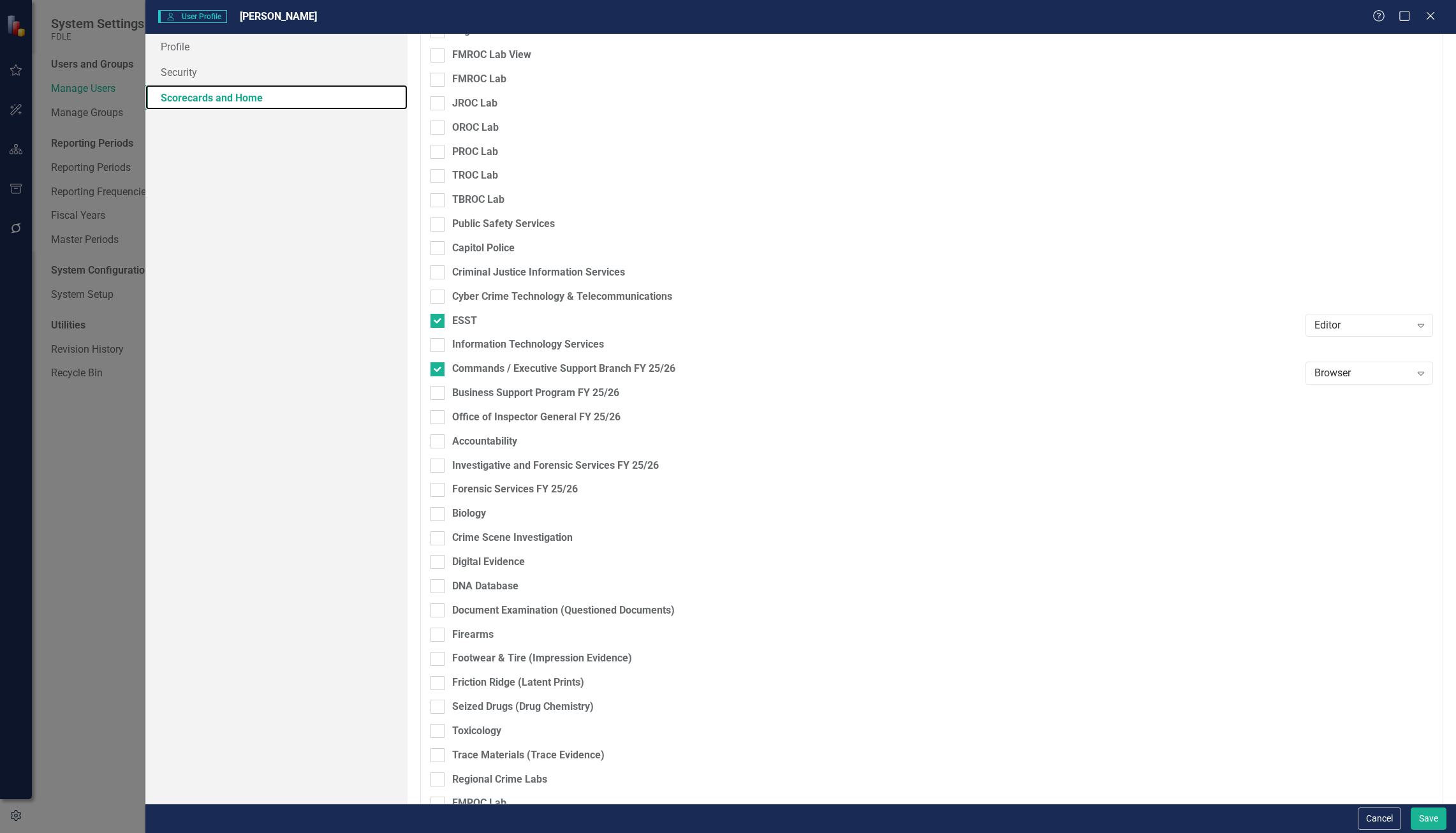
scroll to position [1913, 0]
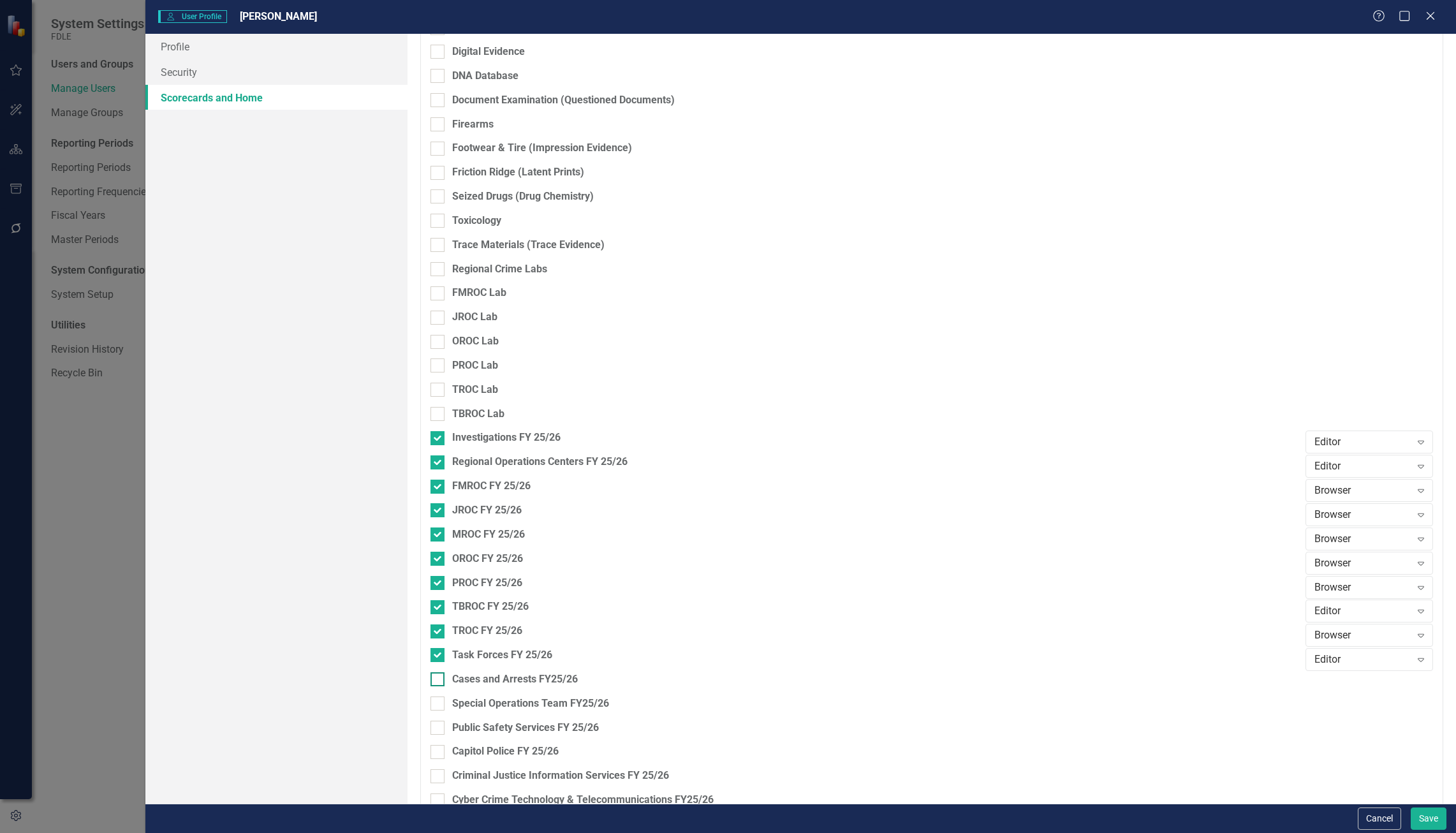
click at [558, 685] on div "Cases and Arrests FY25/26" at bounding box center [515, 679] width 126 height 15
click at [439, 680] on input "Cases and Arrests FY25/26" at bounding box center [434, 676] width 8 height 8
checkbox input "true"
click at [1342, 682] on div "Browser" at bounding box center [1362, 684] width 96 height 15
click at [1347, 622] on div "Updater" at bounding box center [1362, 620] width 107 height 15
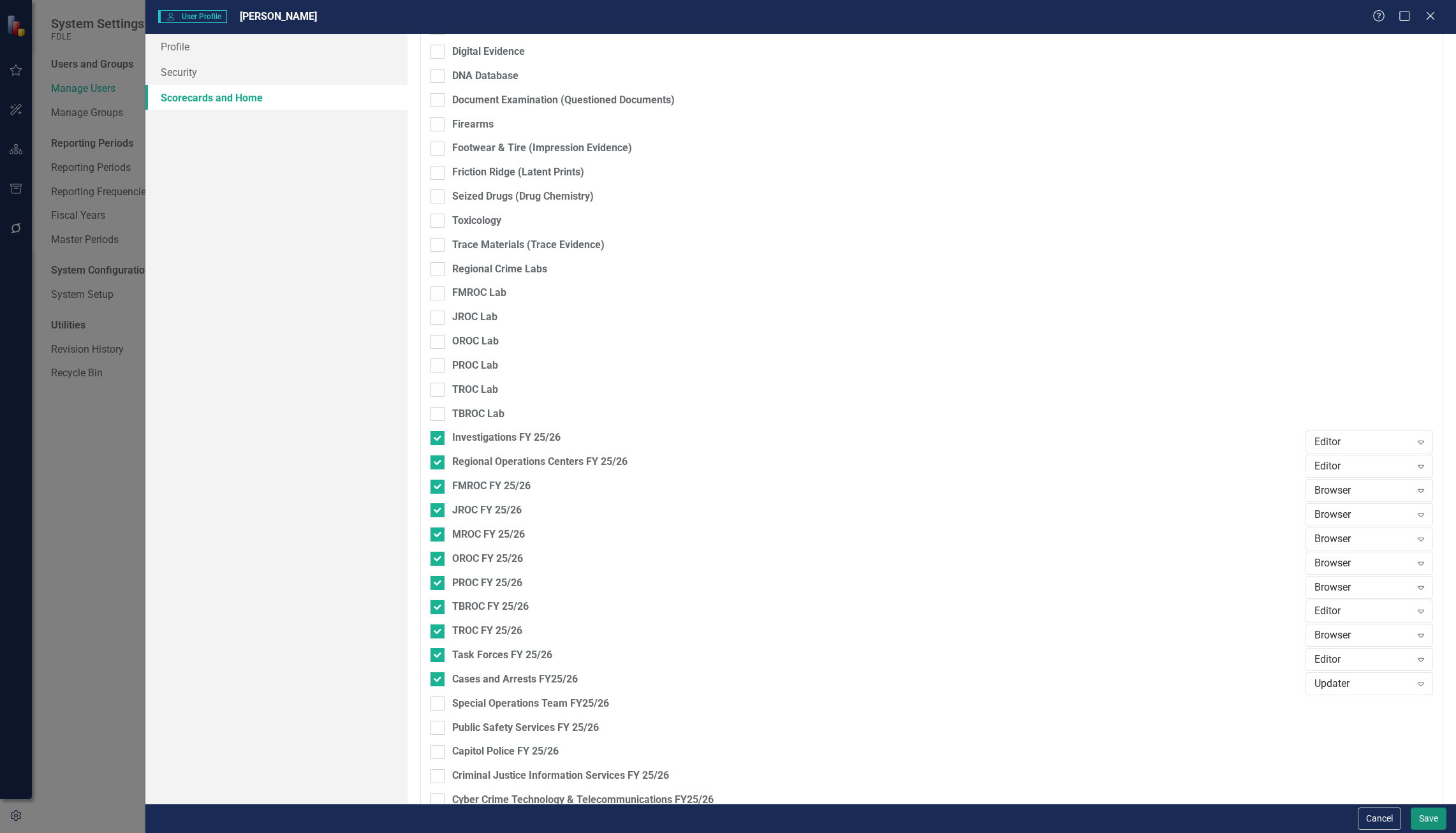
click at [1434, 821] on button "Save" at bounding box center [1428, 818] width 35 height 22
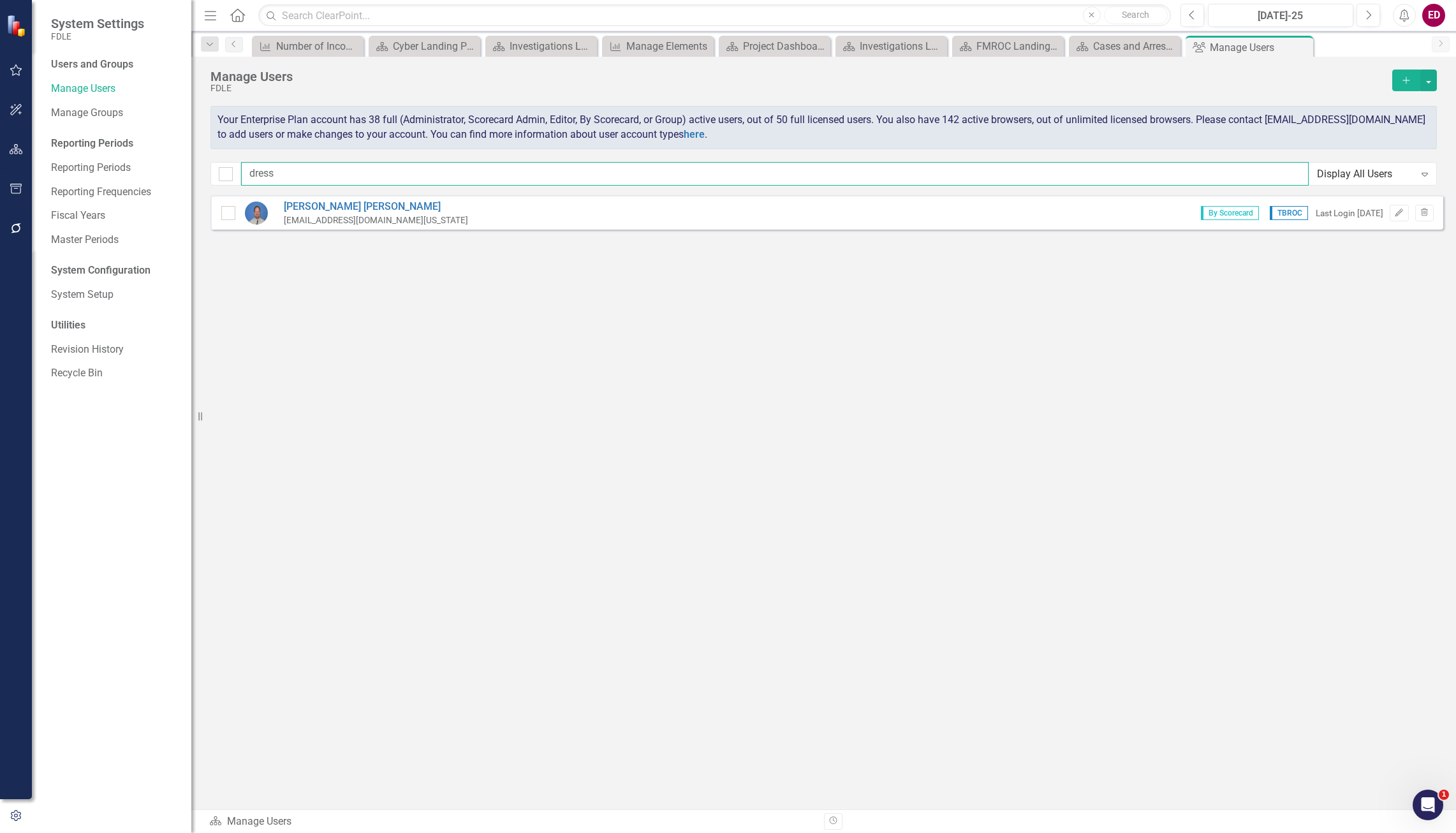
click at [395, 179] on input "dress" at bounding box center [774, 173] width 1067 height 23
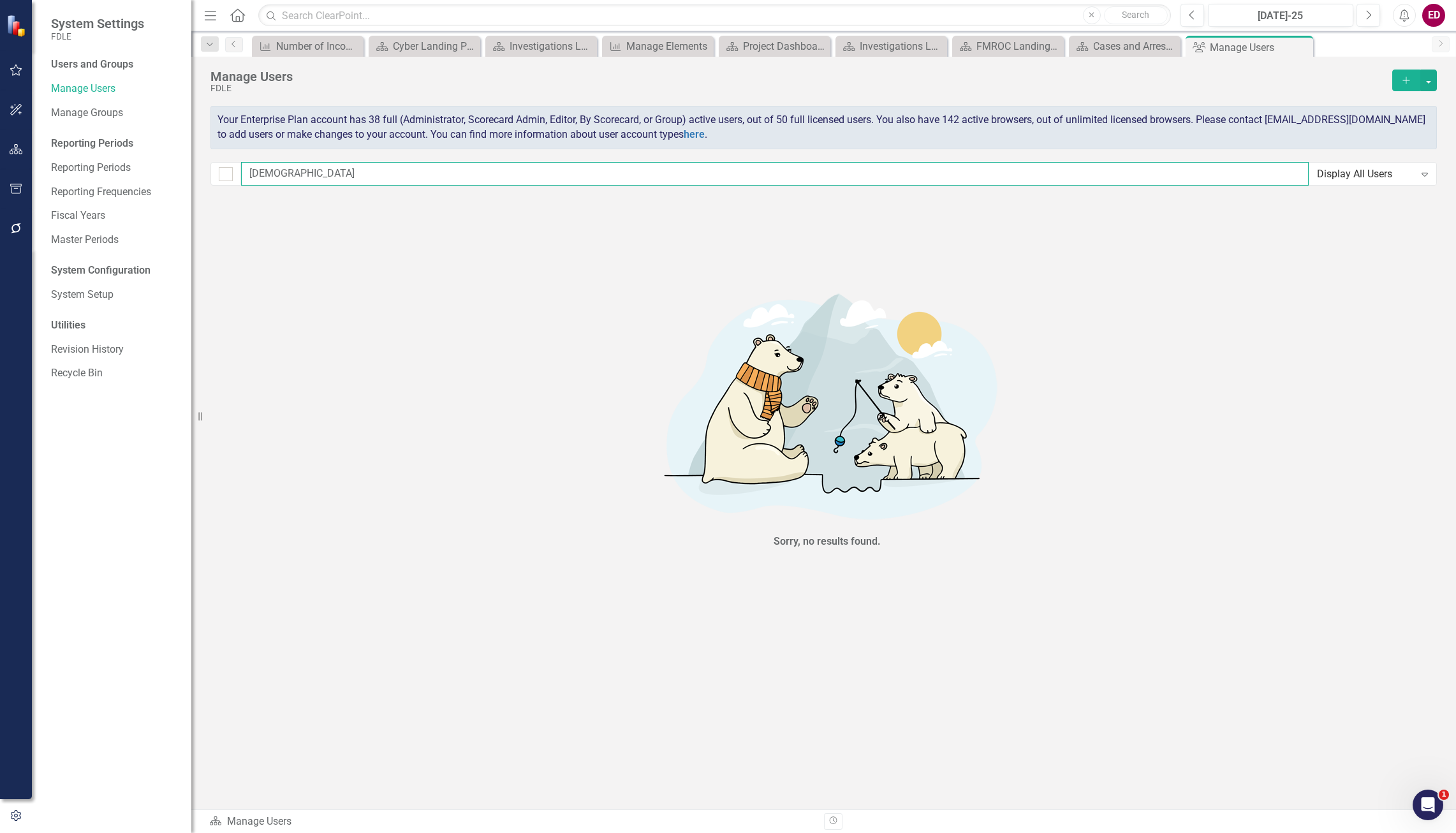
type input "godd"
checkbox input "false"
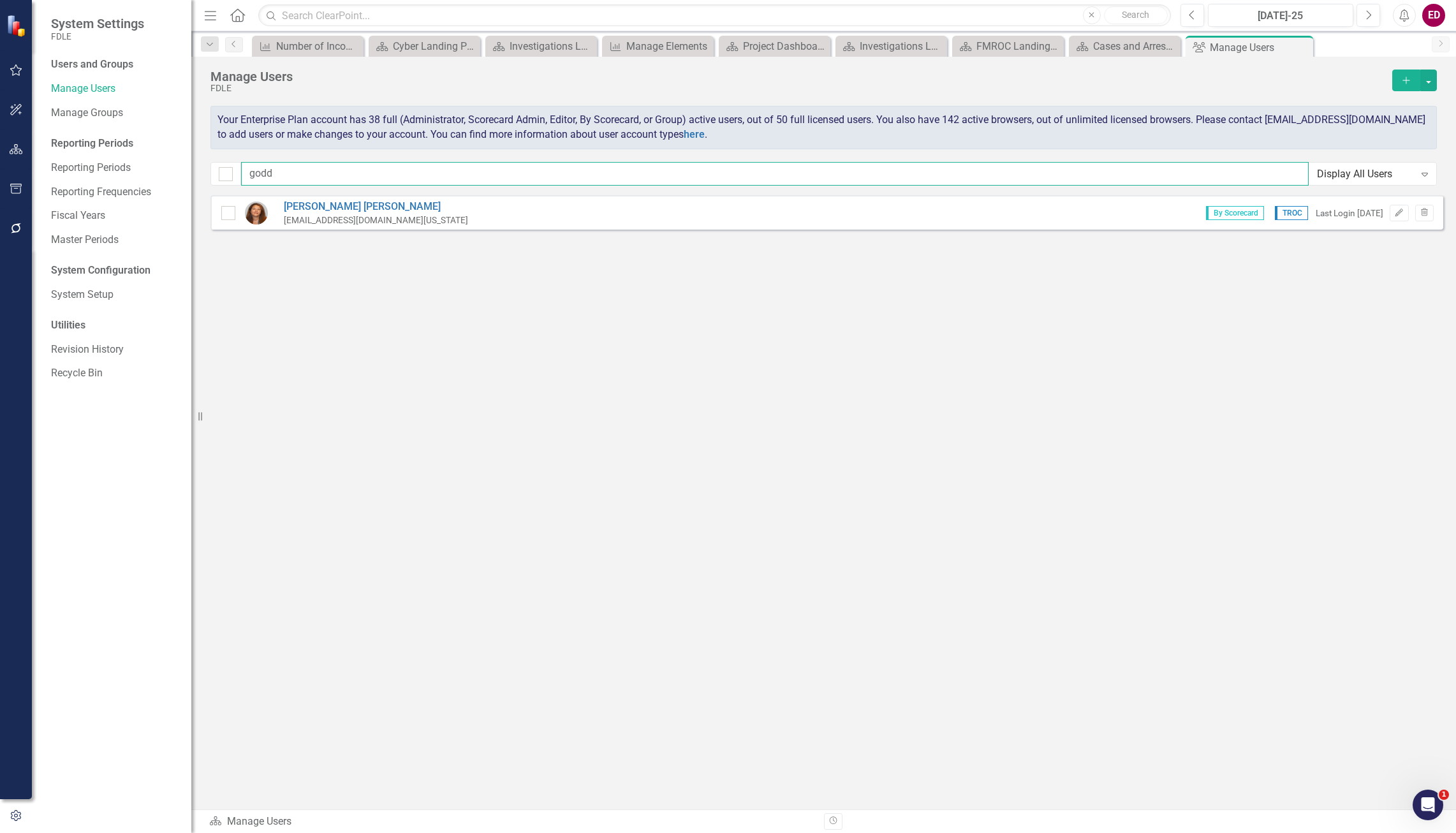
type input "godd"
click at [349, 214] on div "[EMAIL_ADDRESS][DOMAIN_NAME][US_STATE]" at bounding box center [375, 220] width 184 height 12
click at [352, 208] on link "[PERSON_NAME]" at bounding box center [375, 207] width 184 height 15
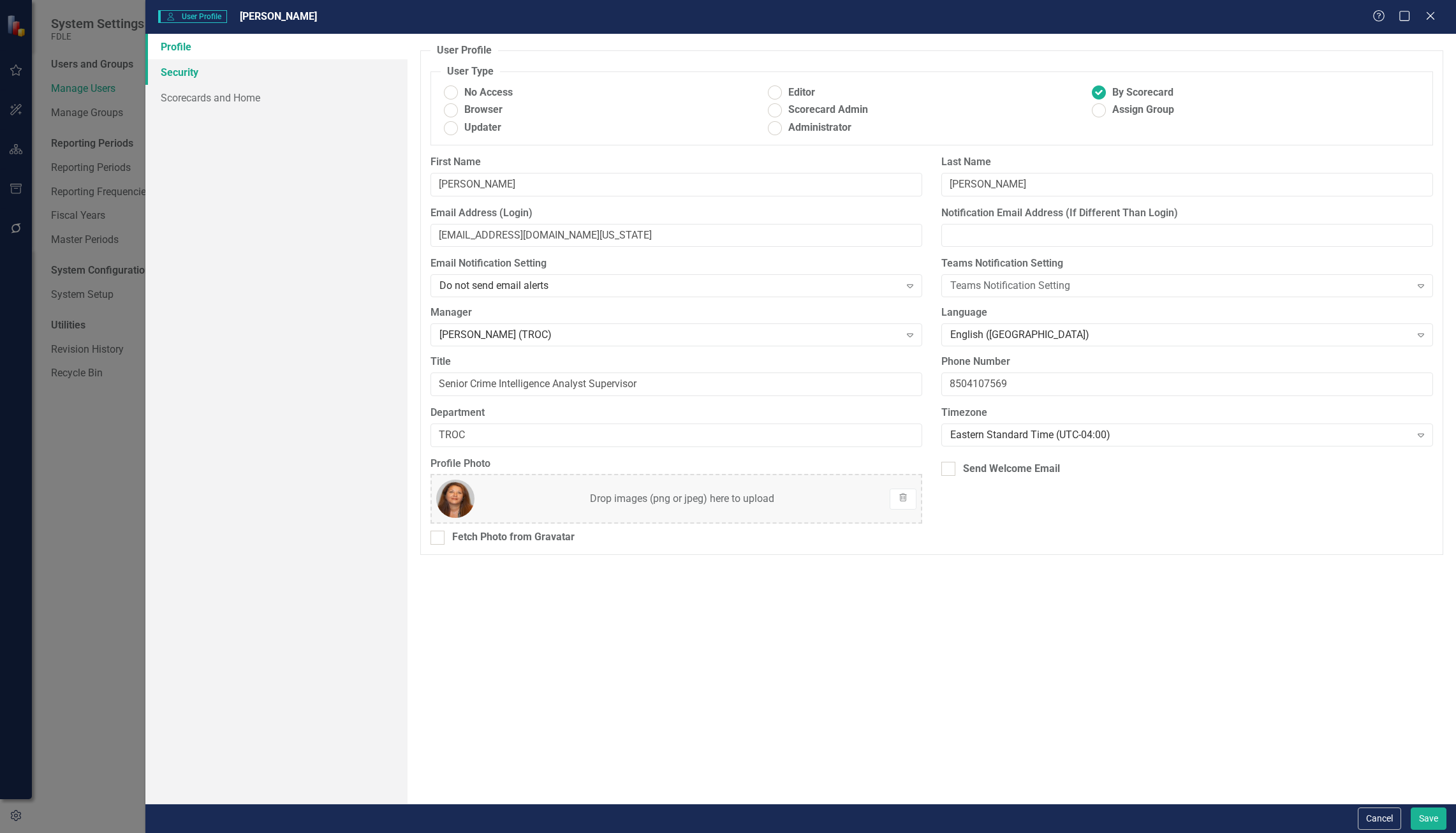
click at [335, 69] on link "Security" at bounding box center [276, 72] width 262 height 25
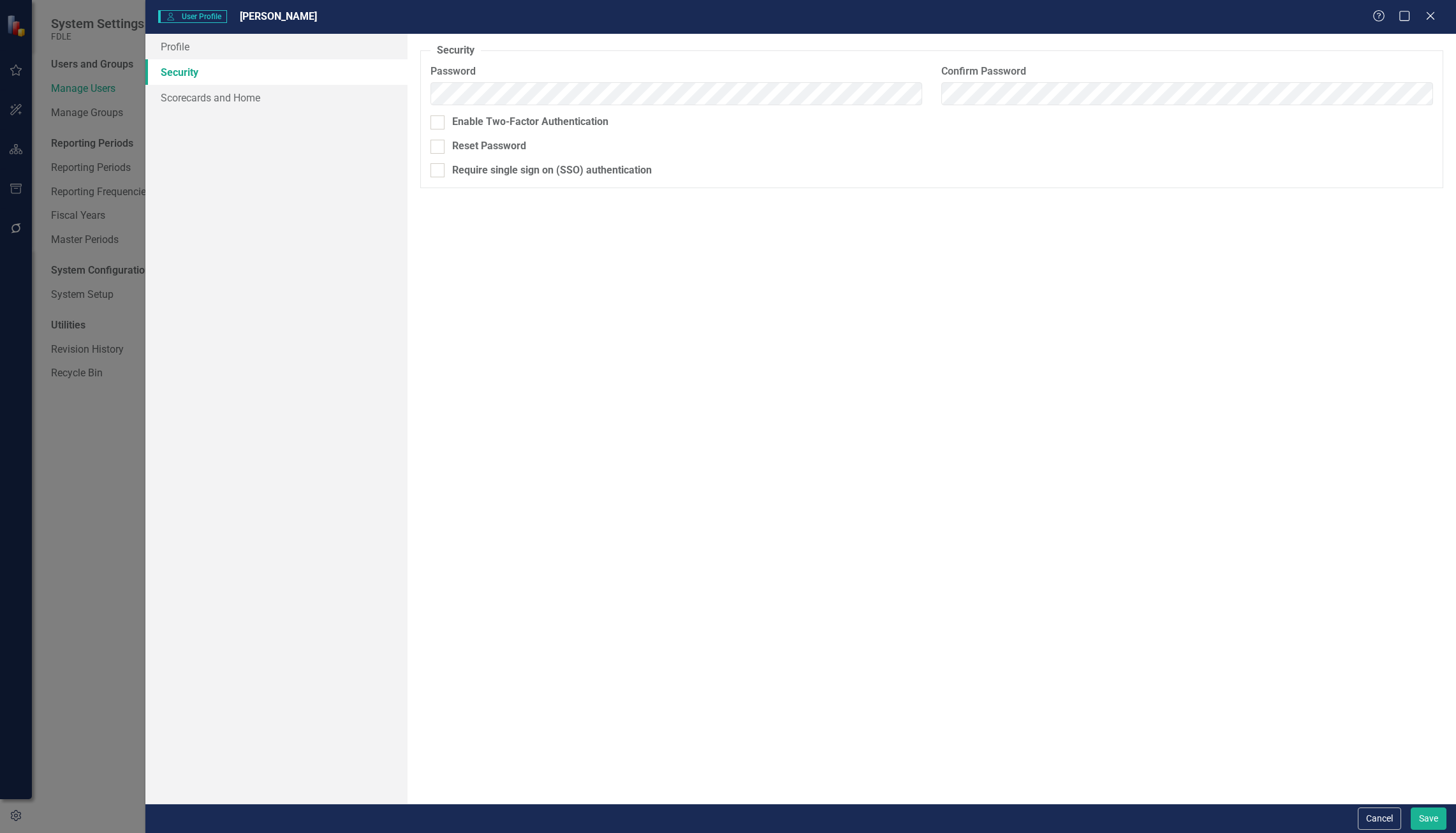
click at [329, 114] on div "Profile Security Scorecards and Home" at bounding box center [276, 419] width 262 height 769
click at [333, 105] on link "Scorecards and Home" at bounding box center [276, 98] width 262 height 25
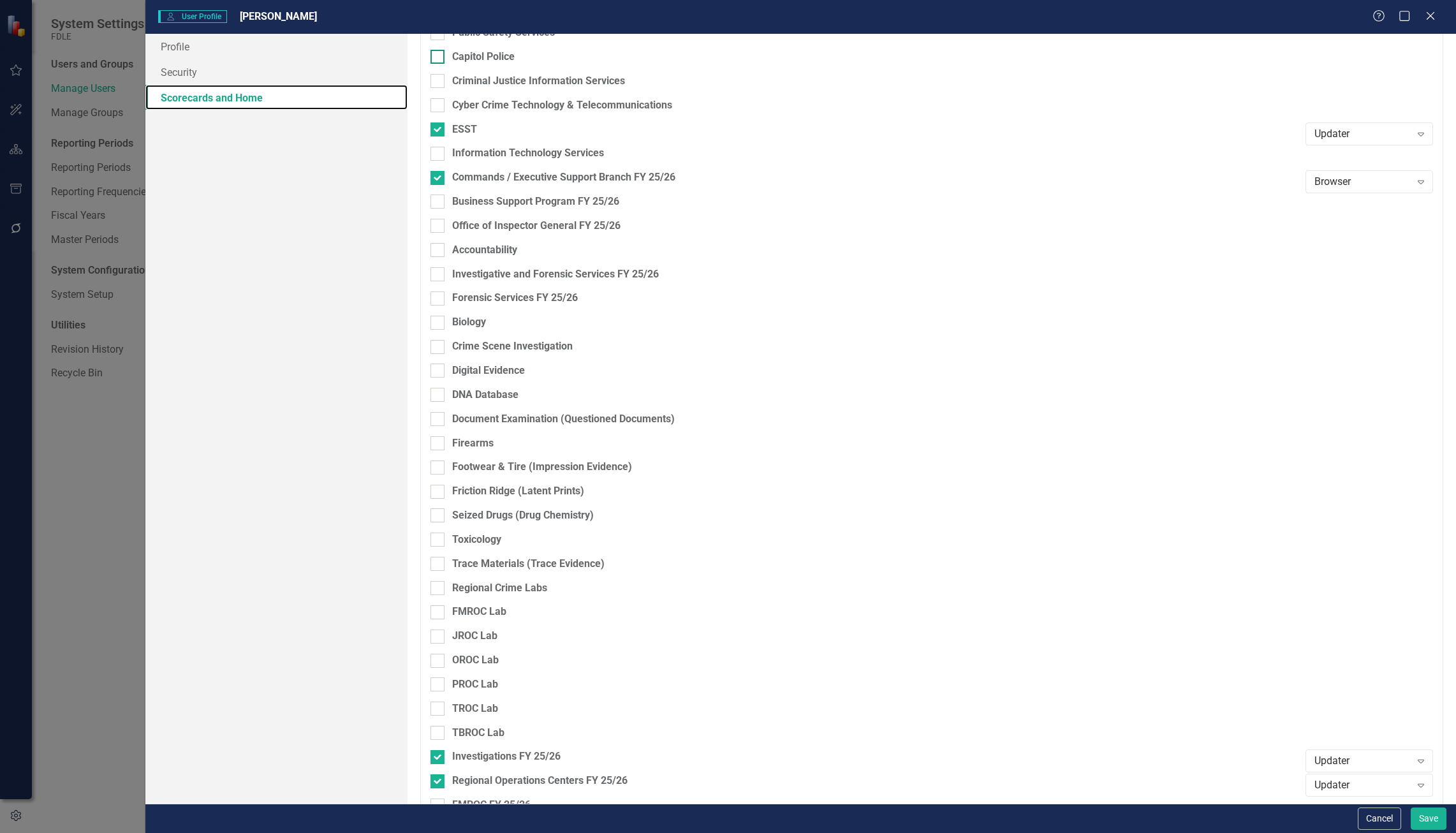
scroll to position [2168, 0]
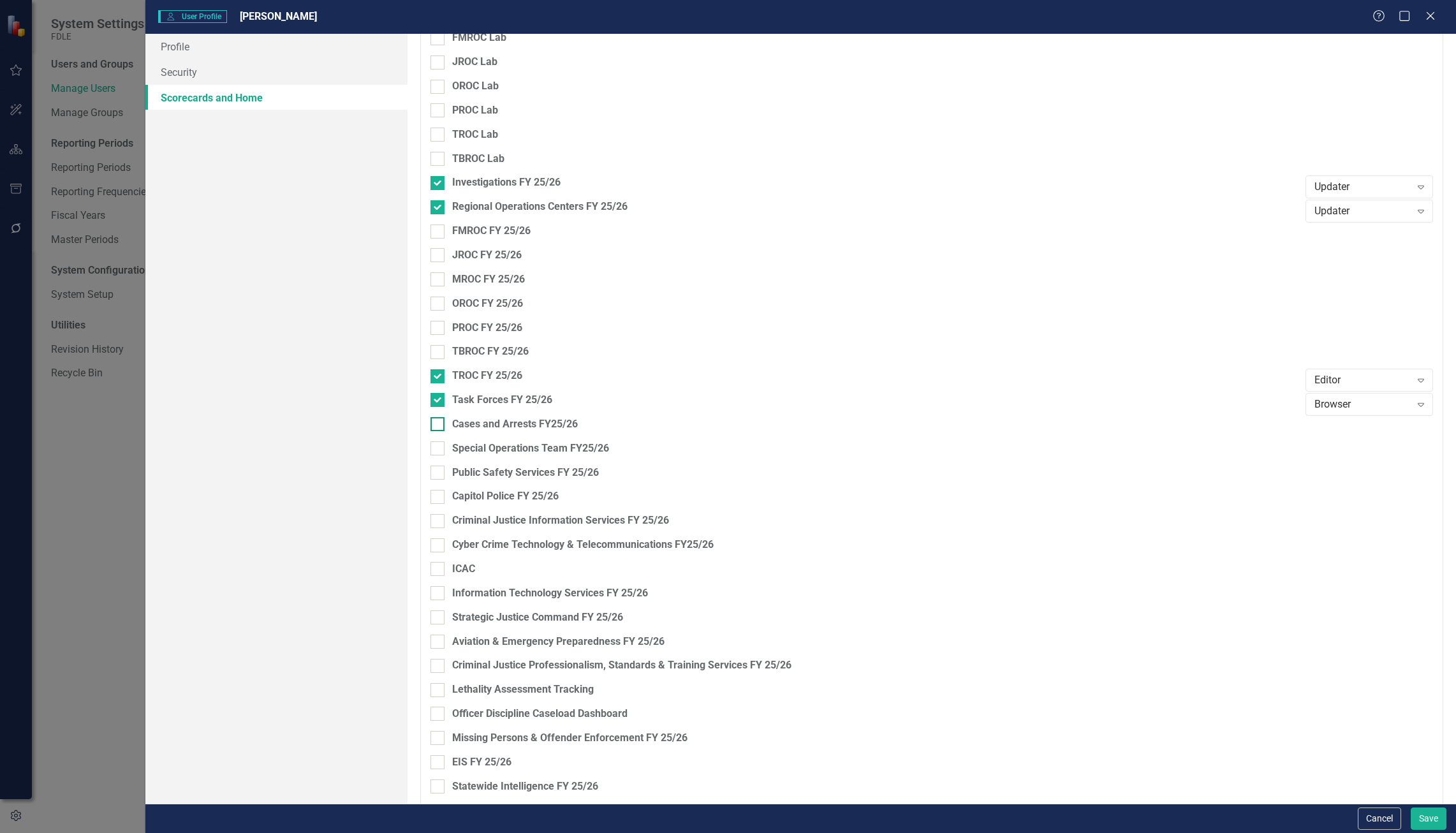
click at [560, 423] on div "Cases and Arrests FY25/26" at bounding box center [515, 424] width 126 height 15
click at [439, 423] on input "Cases and Arrests FY25/26" at bounding box center [434, 421] width 8 height 8
checkbox input "true"
click at [1316, 433] on div "Browser" at bounding box center [1362, 429] width 96 height 15
click at [1350, 469] on div "Updater" at bounding box center [1362, 472] width 107 height 15
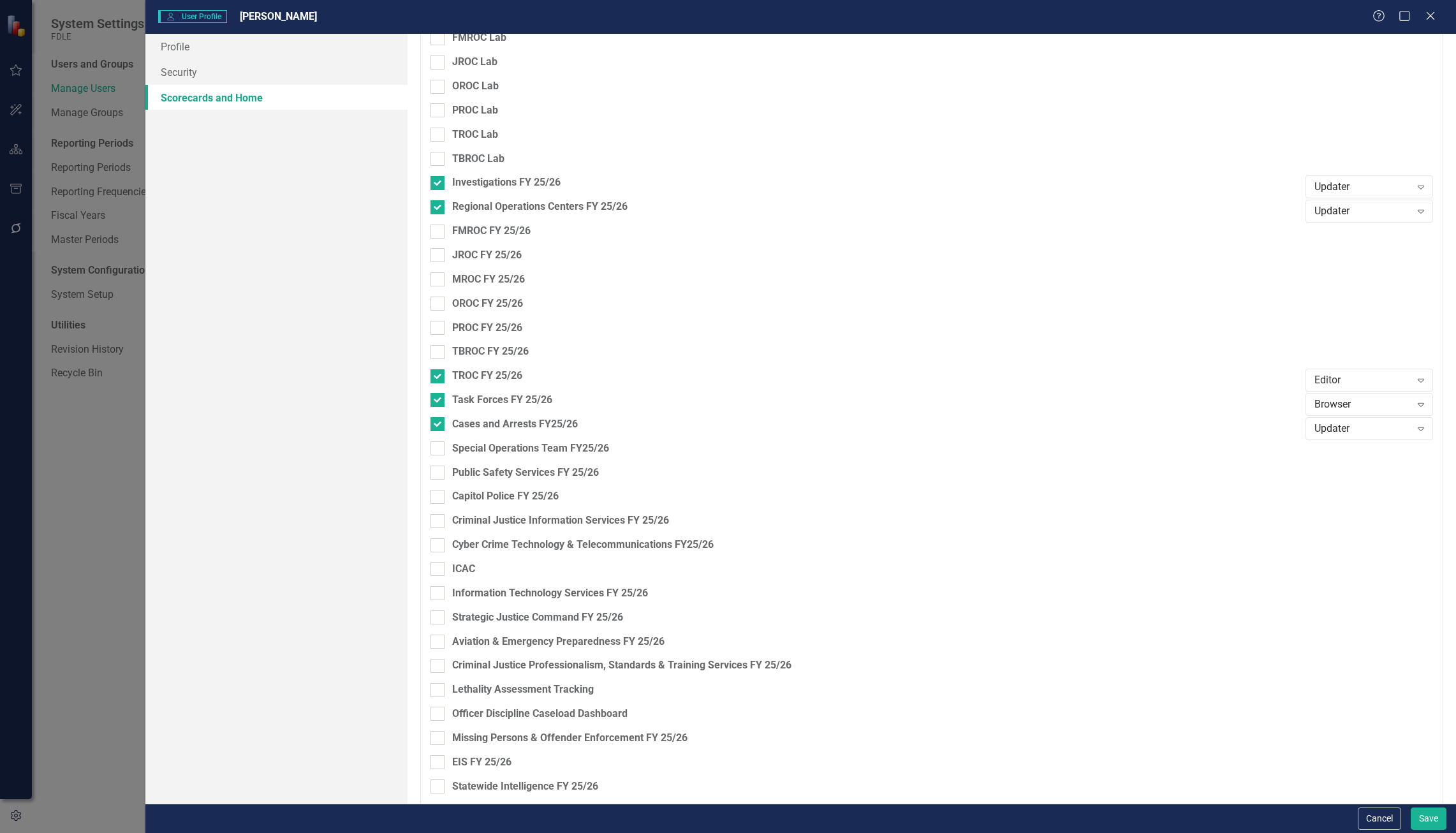
click at [530, 367] on div "TBROC FY 25/26" at bounding box center [864, 357] width 869 height 24
click at [527, 348] on div "TBROC FY 25/26" at bounding box center [490, 352] width 76 height 15
click at [439, 348] on input "TBROC FY 25/26" at bounding box center [434, 349] width 8 height 8
checkbox input "true"
click at [523, 335] on div "PROC FY 25/26" at bounding box center [864, 333] width 869 height 24
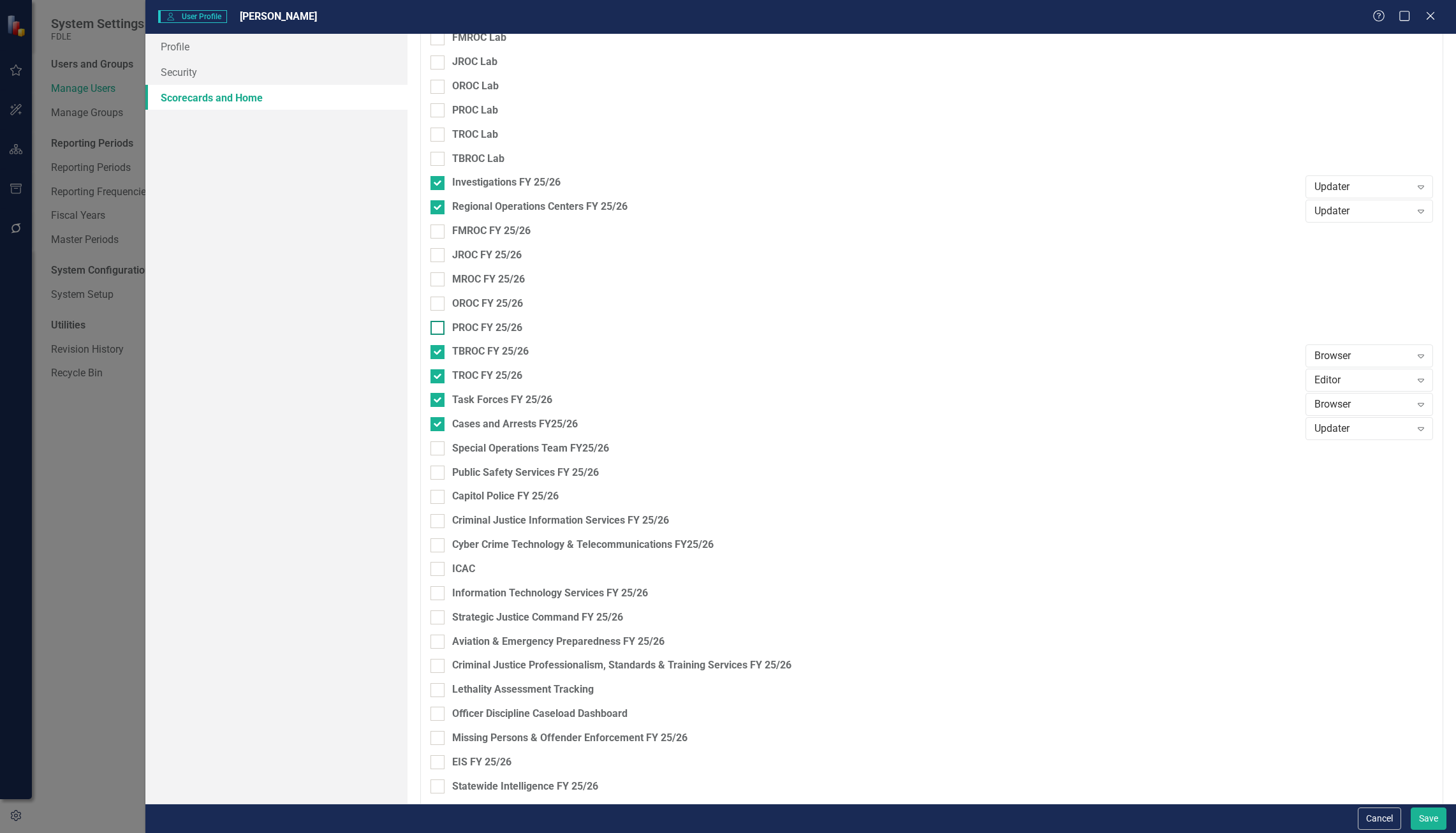
click at [519, 325] on div "PROC FY 25/26" at bounding box center [487, 328] width 70 height 15
click at [439, 325] on input "PROC FY 25/26" at bounding box center [434, 325] width 8 height 8
checkbox input "true"
click at [512, 305] on div "OROC FY 25/26" at bounding box center [488, 304] width 71 height 15
click at [439, 305] on input "OROC FY 25/26" at bounding box center [434, 300] width 8 height 8
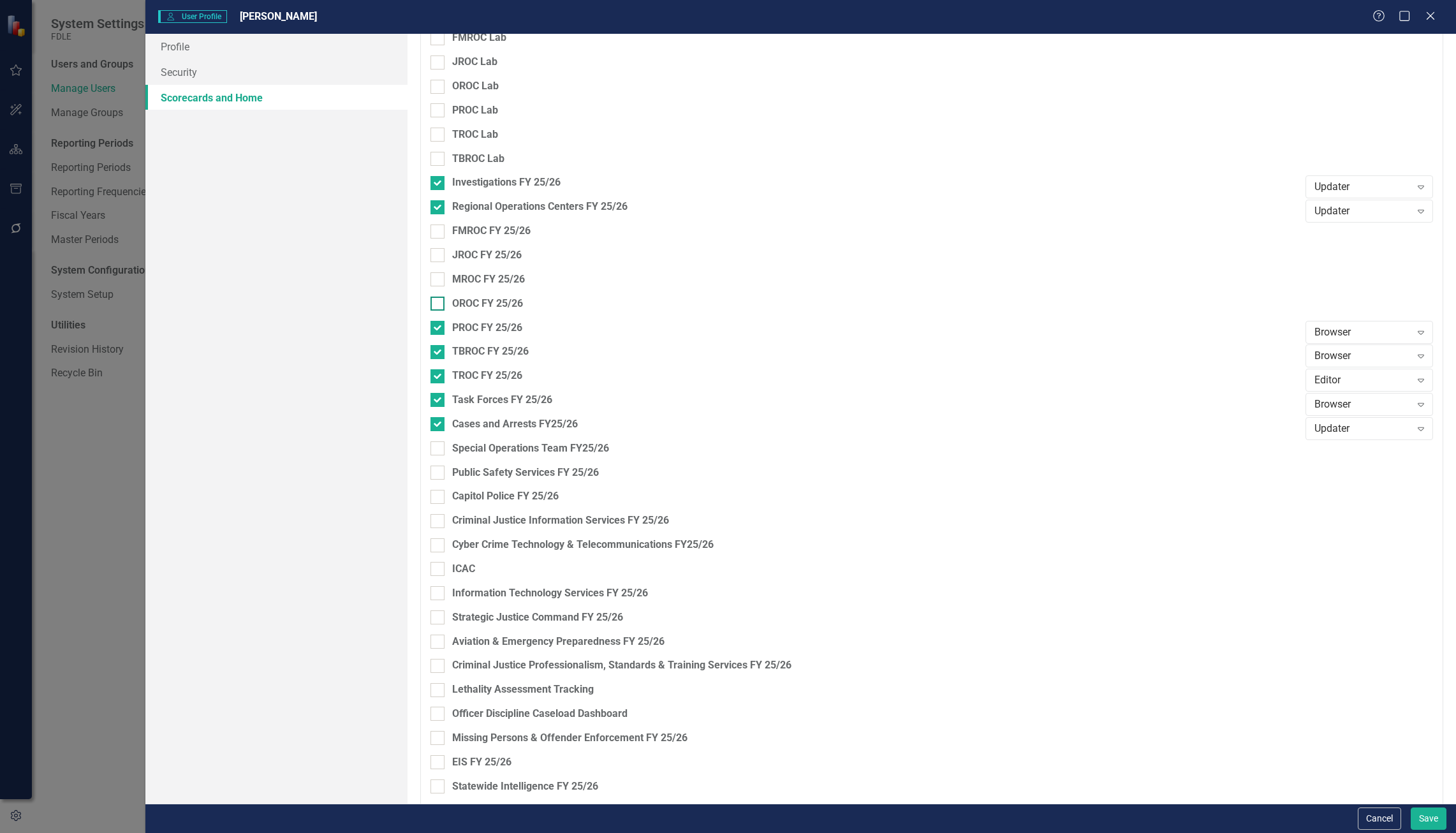
checkbox input "true"
click at [515, 288] on div "MROC FY 25/26" at bounding box center [864, 284] width 869 height 24
click at [517, 284] on div "MROC FY 25/26" at bounding box center [488, 280] width 73 height 15
click at [439, 280] on input "MROC FY 25/26" at bounding box center [434, 276] width 8 height 8
checkbox input "true"
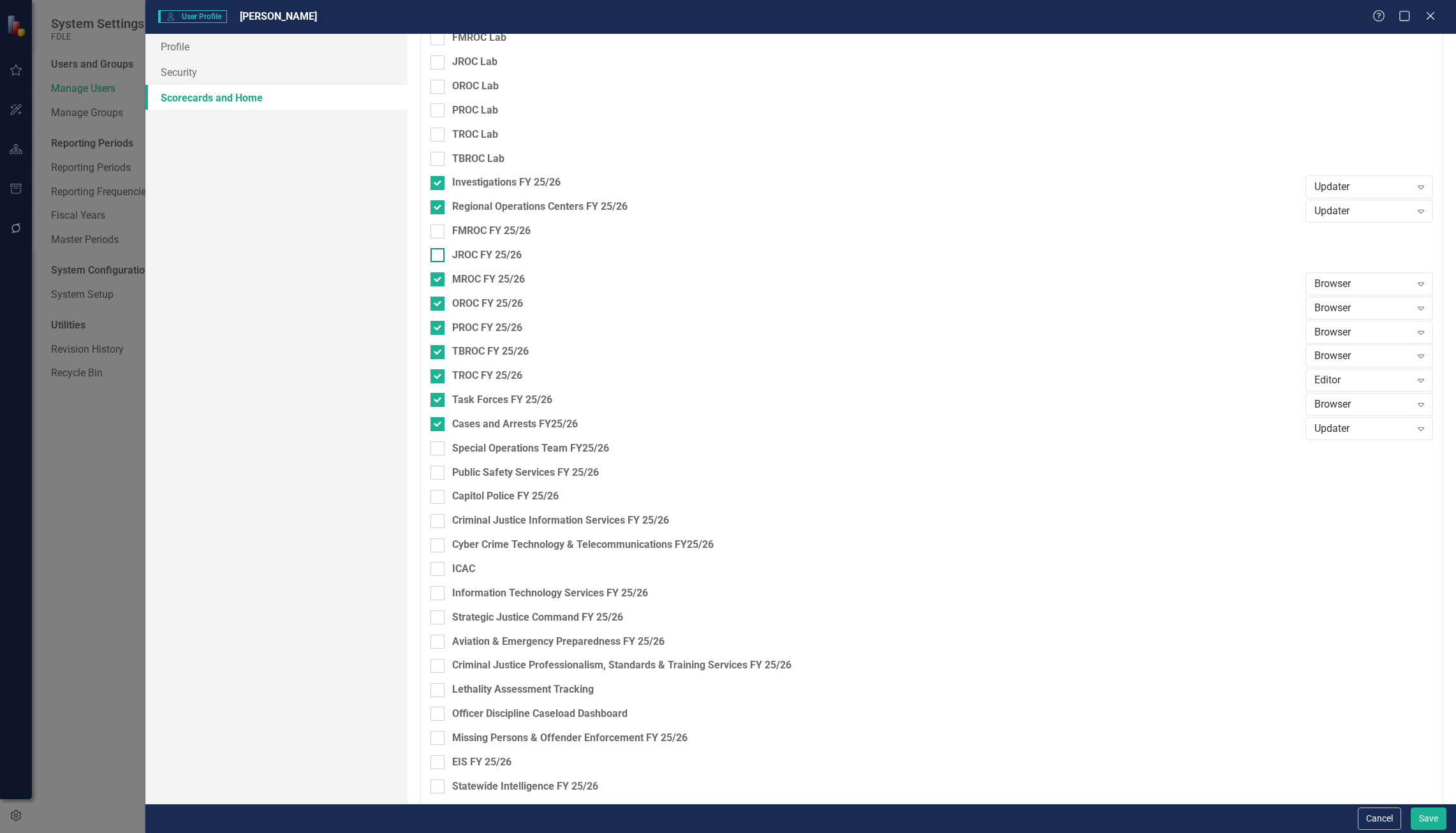
click at [521, 260] on div "JROC FY 25/26" at bounding box center [487, 256] width 70 height 15
click at [439, 256] on input "JROC FY 25/26" at bounding box center [434, 252] width 8 height 8
checkbox input "true"
click at [525, 229] on div "FMROC FY 25/26" at bounding box center [491, 232] width 78 height 15
click at [439, 229] on input "FMROC FY 25/26" at bounding box center [434, 228] width 8 height 8
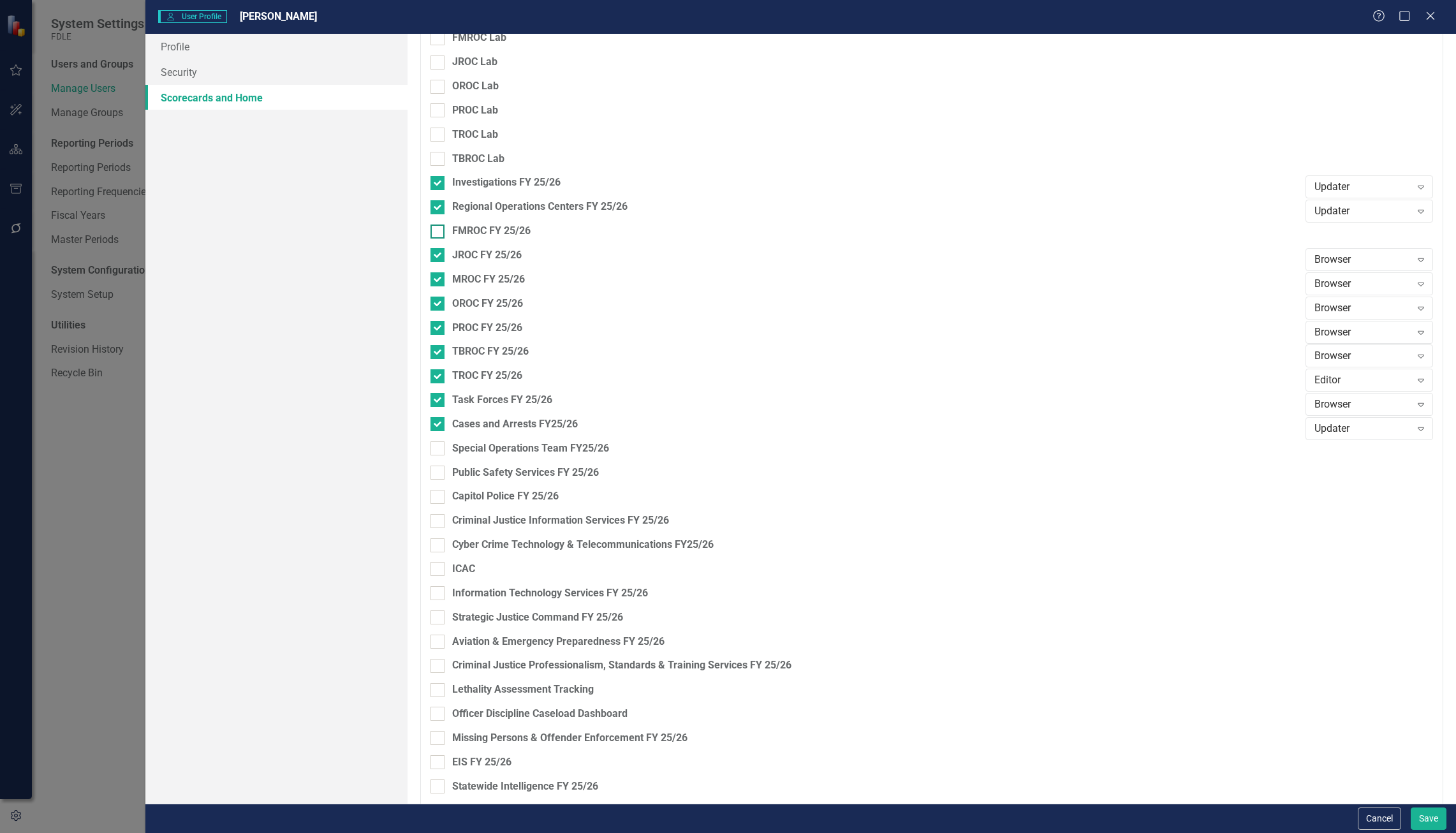
checkbox input "true"
click at [1437, 815] on button "Save" at bounding box center [1428, 818] width 35 height 22
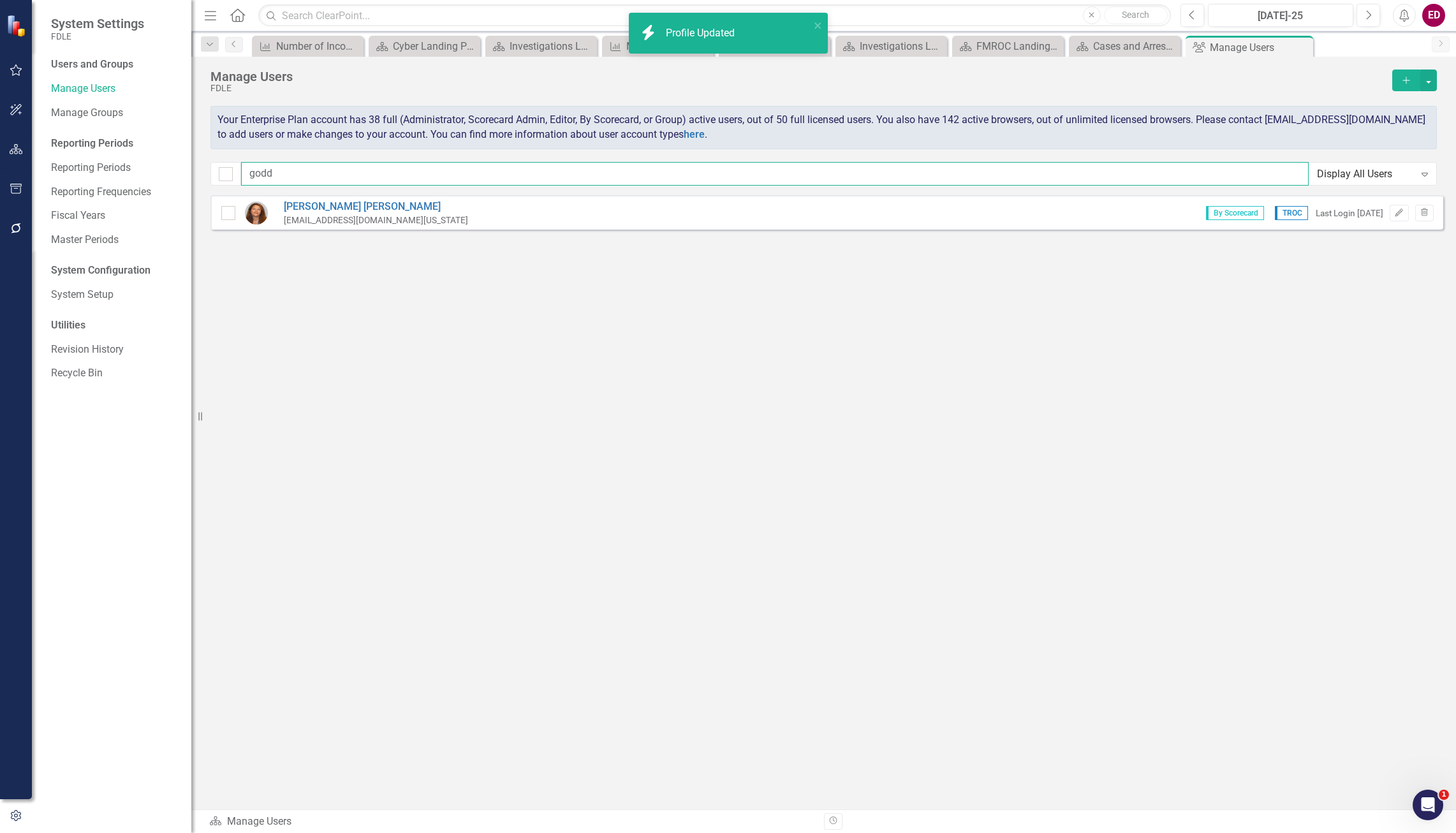
click at [505, 170] on input "godd" at bounding box center [774, 173] width 1067 height 23
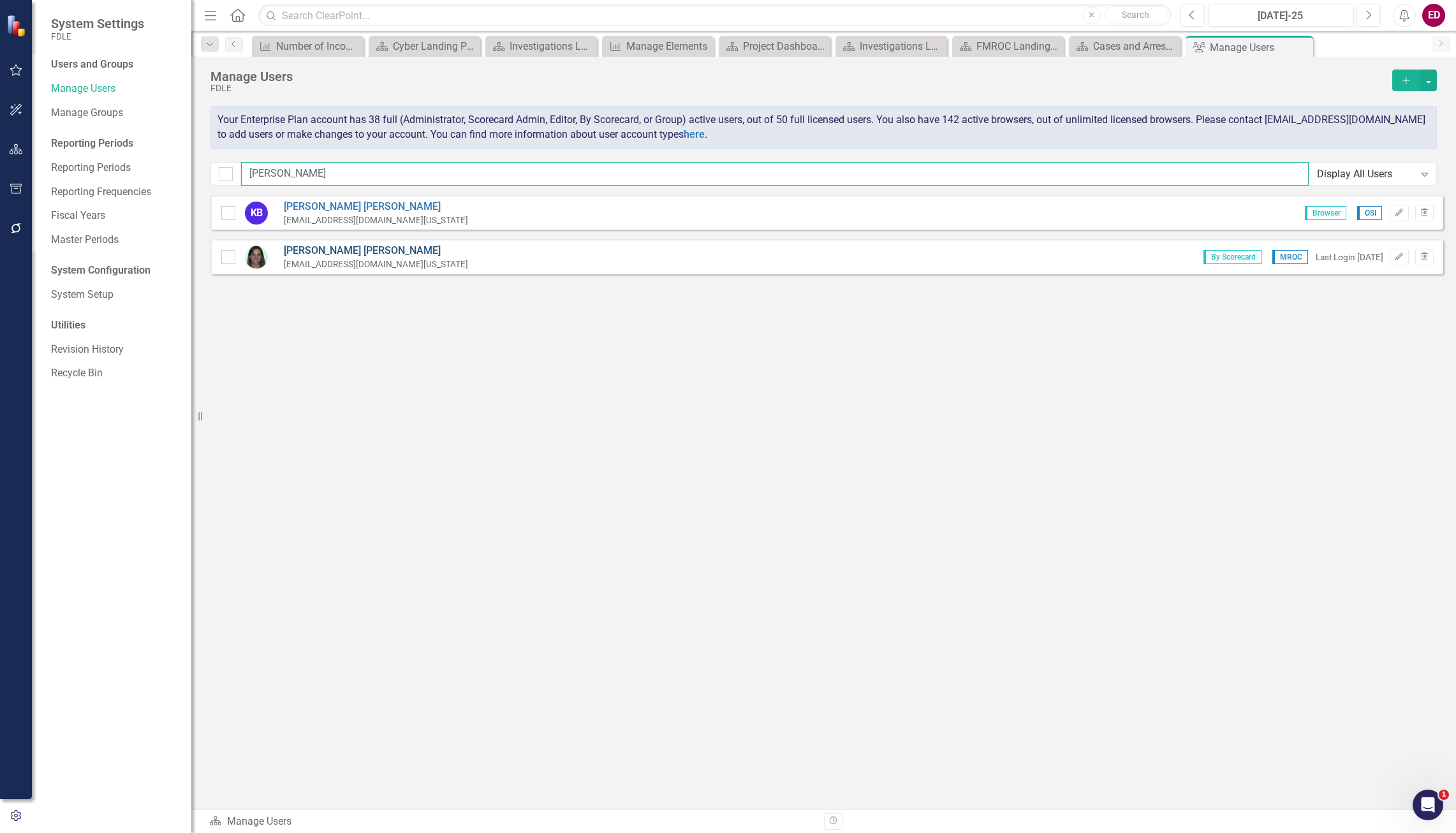
type input "[PERSON_NAME]"
click at [348, 251] on link "[PERSON_NAME]" at bounding box center [375, 251] width 184 height 15
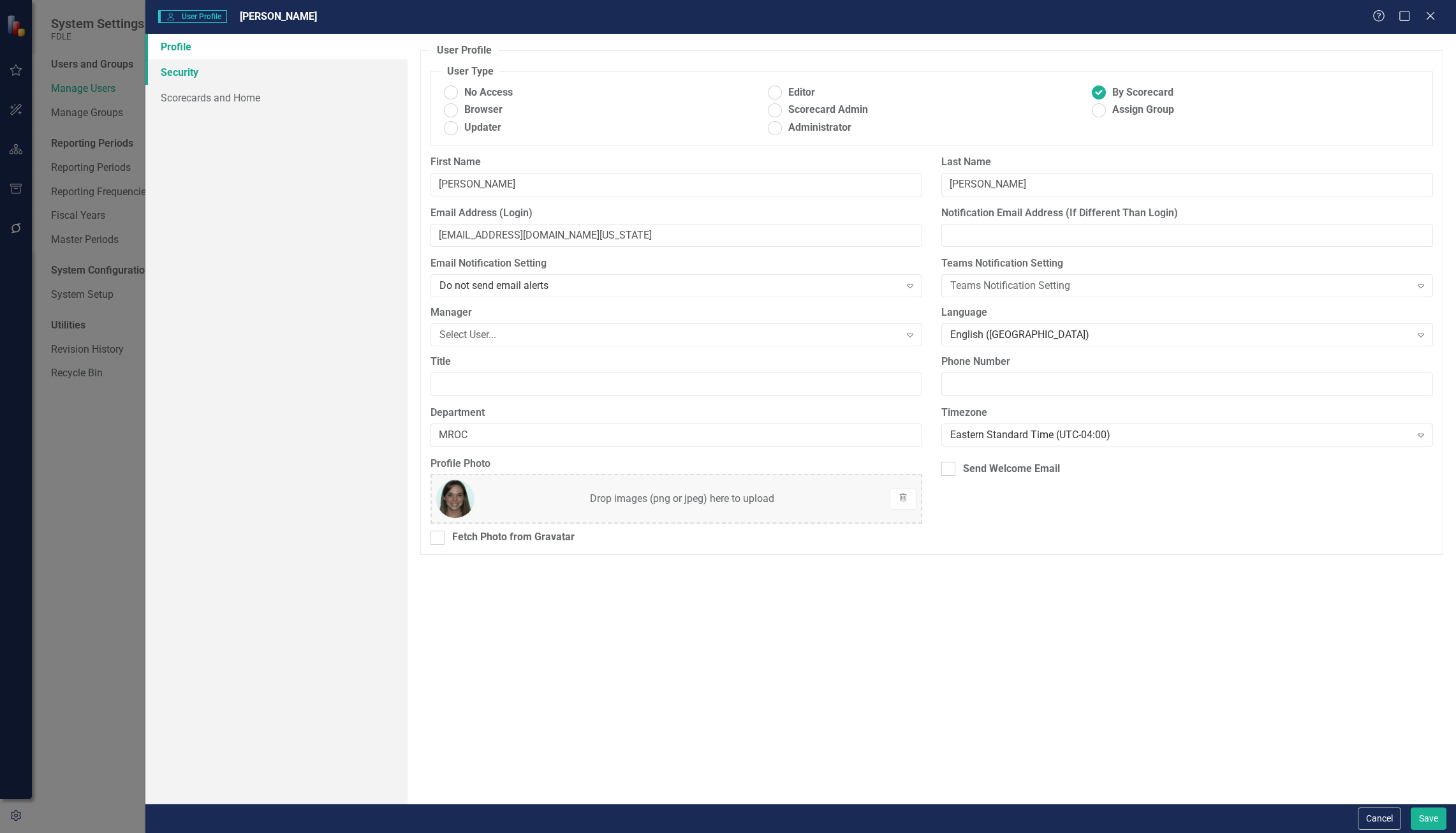
click at [312, 76] on link "Security" at bounding box center [276, 72] width 262 height 25
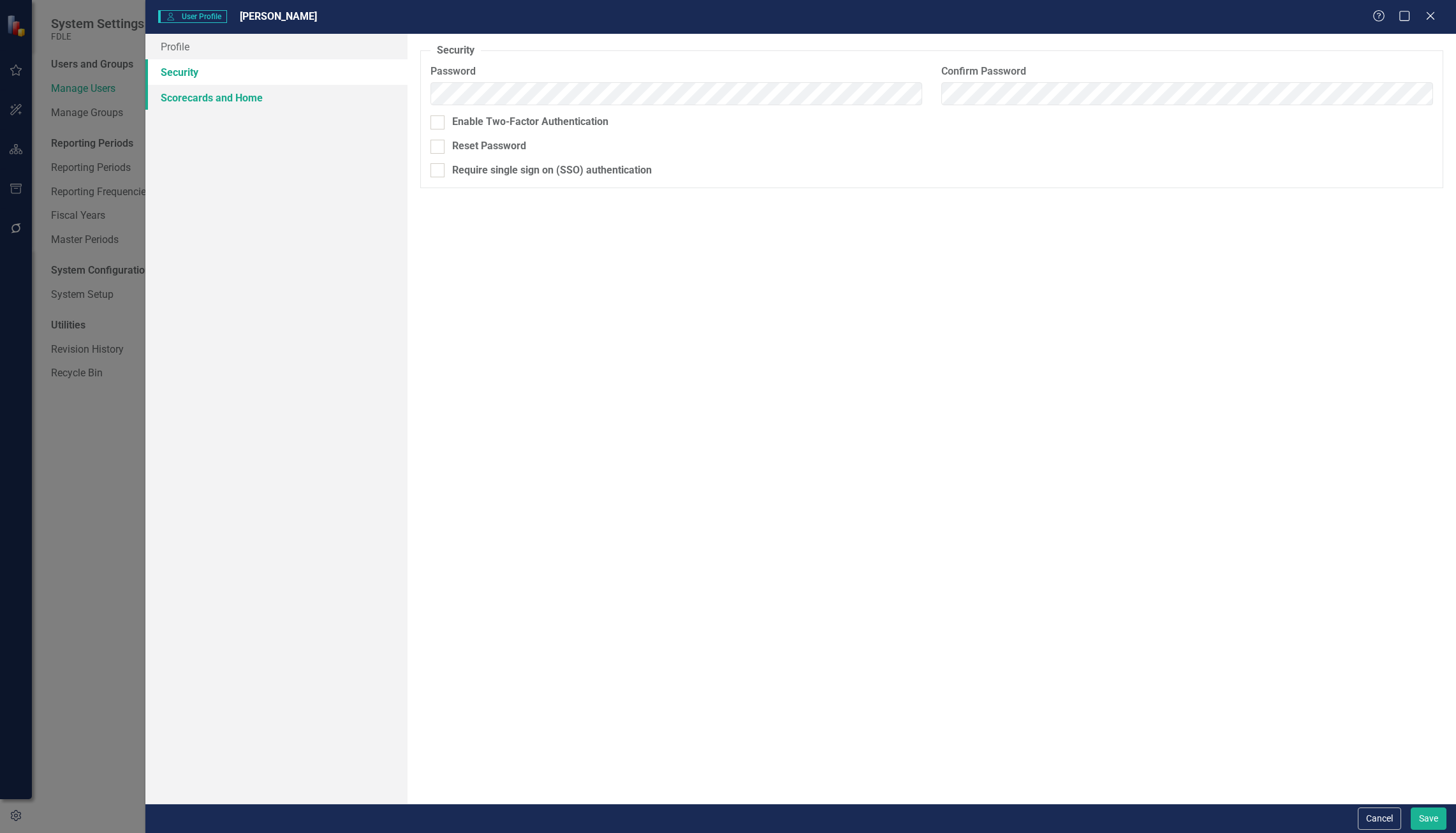
click at [312, 100] on link "Scorecards and Home" at bounding box center [276, 98] width 262 height 25
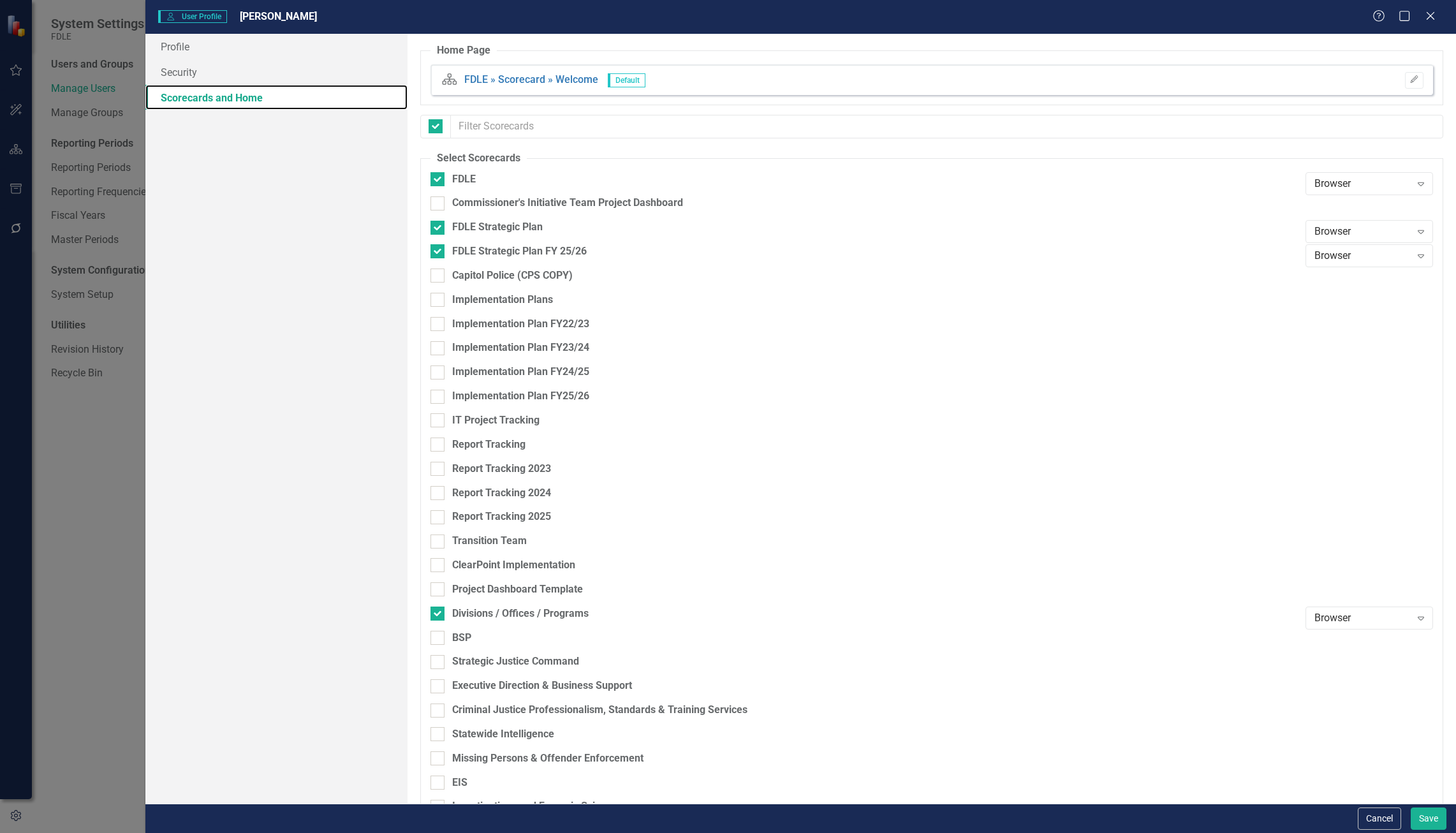
checkbox input "false"
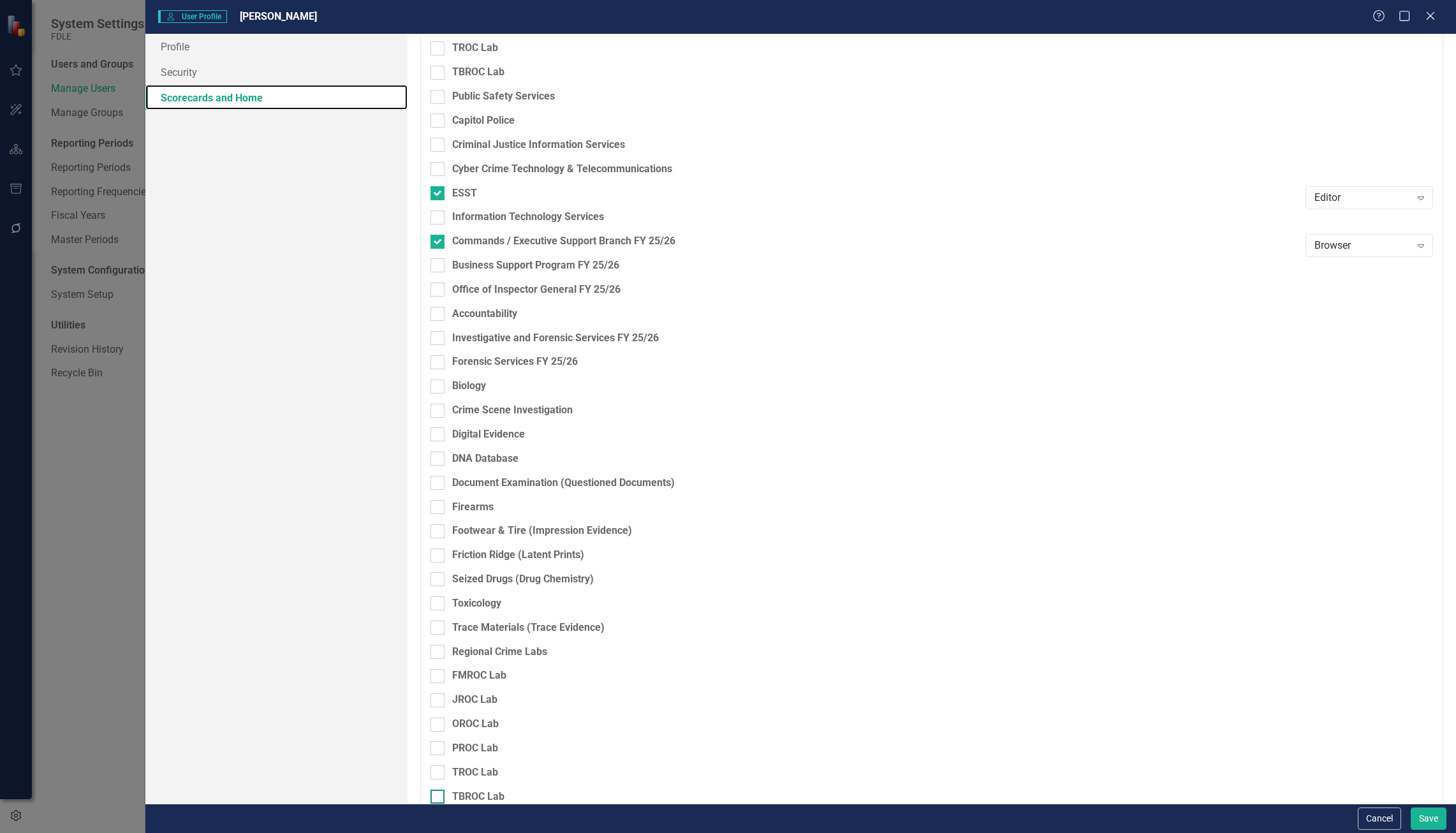
scroll to position [1976, 0]
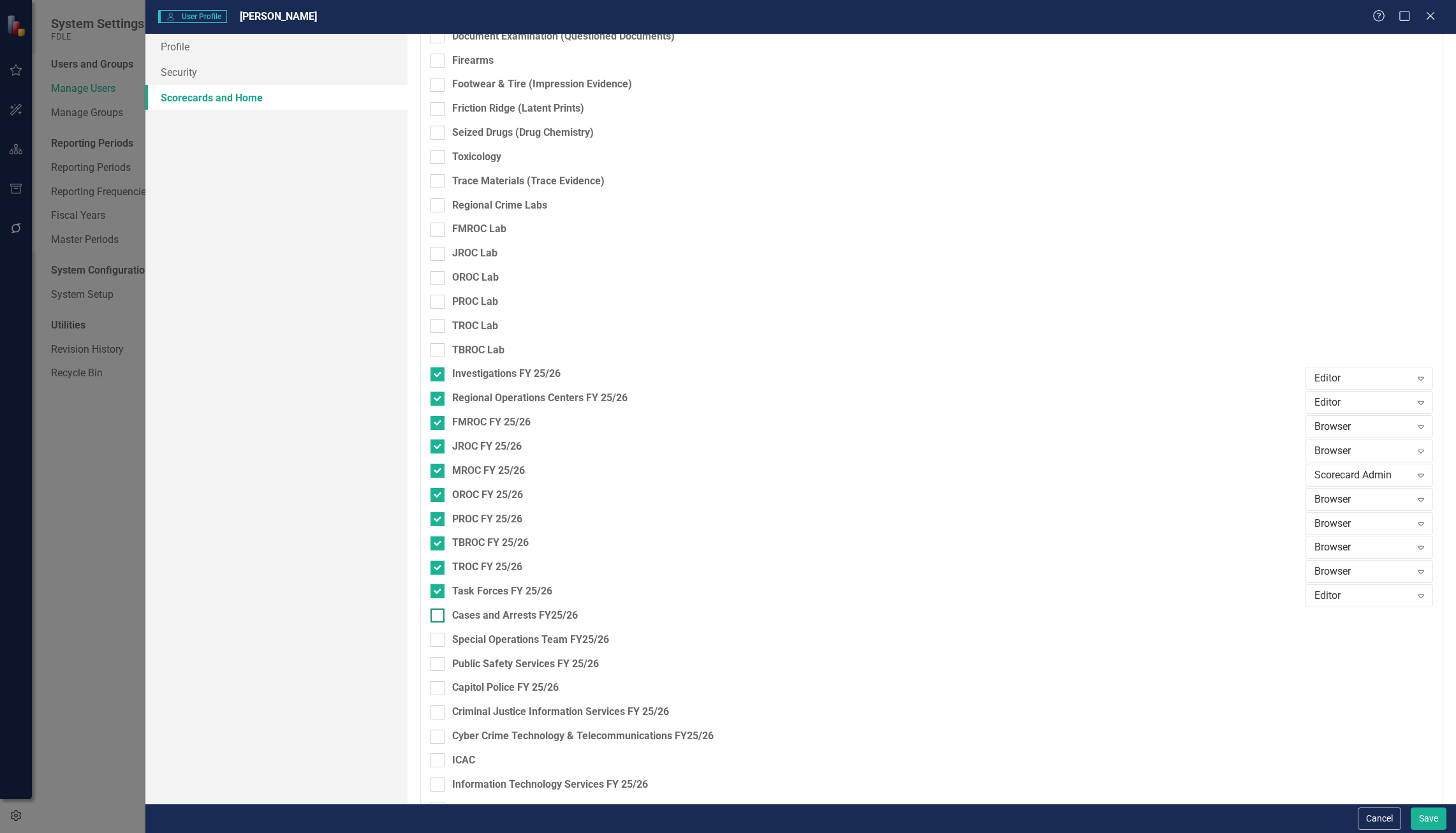
click at [726, 617] on div "Cases and Arrests FY25/26" at bounding box center [864, 616] width 869 height 15
click at [439, 617] on input "Cases and Arrests FY25/26" at bounding box center [434, 612] width 8 height 8
checkbox input "true"
click at [1358, 619] on div "Browser" at bounding box center [1362, 620] width 96 height 15
drag, startPoint x: 1364, startPoint y: 683, endPoint x: 1372, endPoint y: 657, distance: 27.2
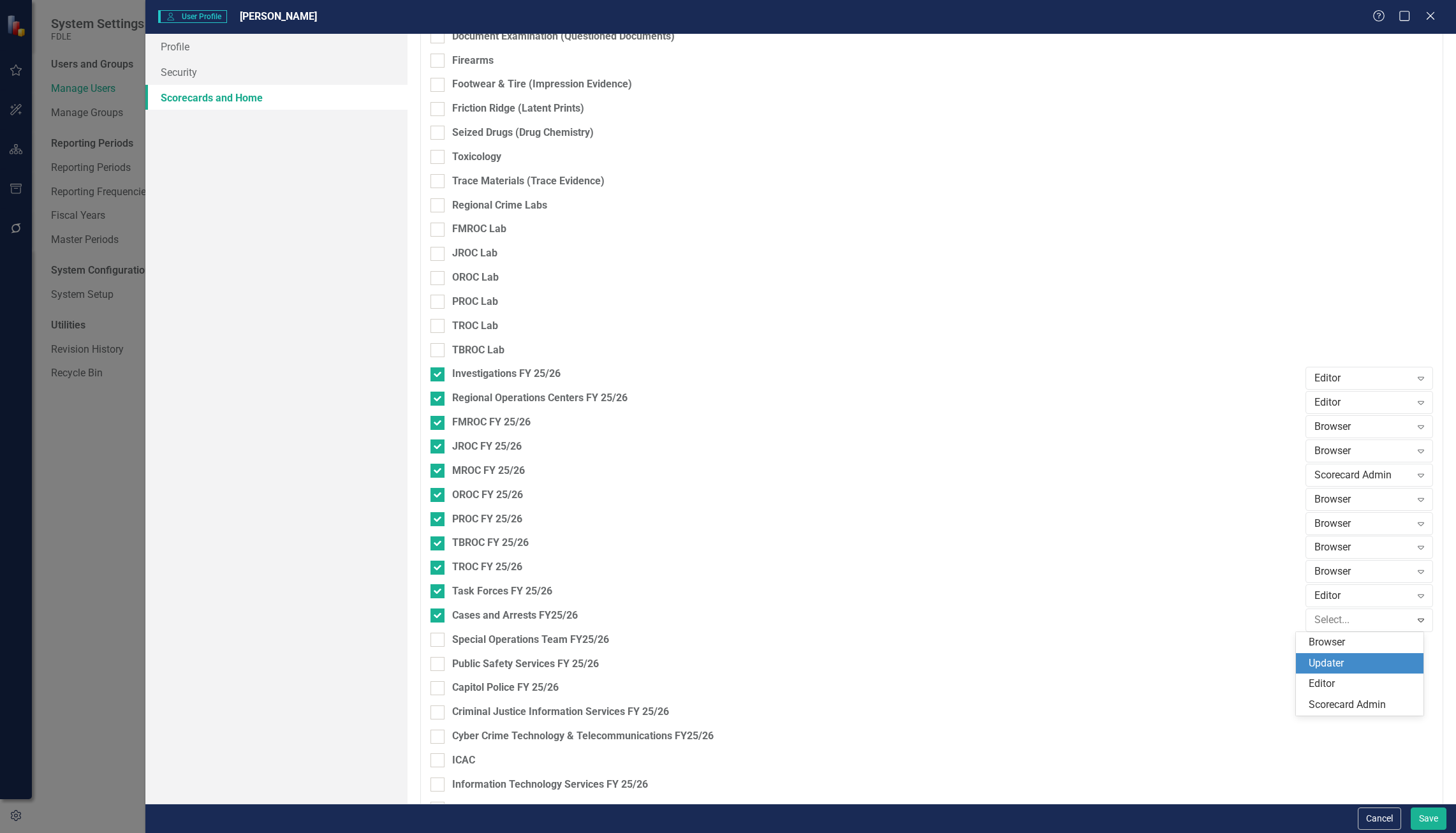
click at [1372, 657] on div "Browser Updater Editor Scorecard Admin" at bounding box center [1359, 673] width 128 height 84
click at [1372, 657] on div "Updater" at bounding box center [1362, 664] width 107 height 15
drag, startPoint x: 1447, startPoint y: 828, endPoint x: 1438, endPoint y: 822, distance: 10.8
click at [1444, 824] on div "Cancel Save" at bounding box center [800, 818] width 1310 height 29
click at [1436, 822] on button "Save" at bounding box center [1428, 818] width 35 height 22
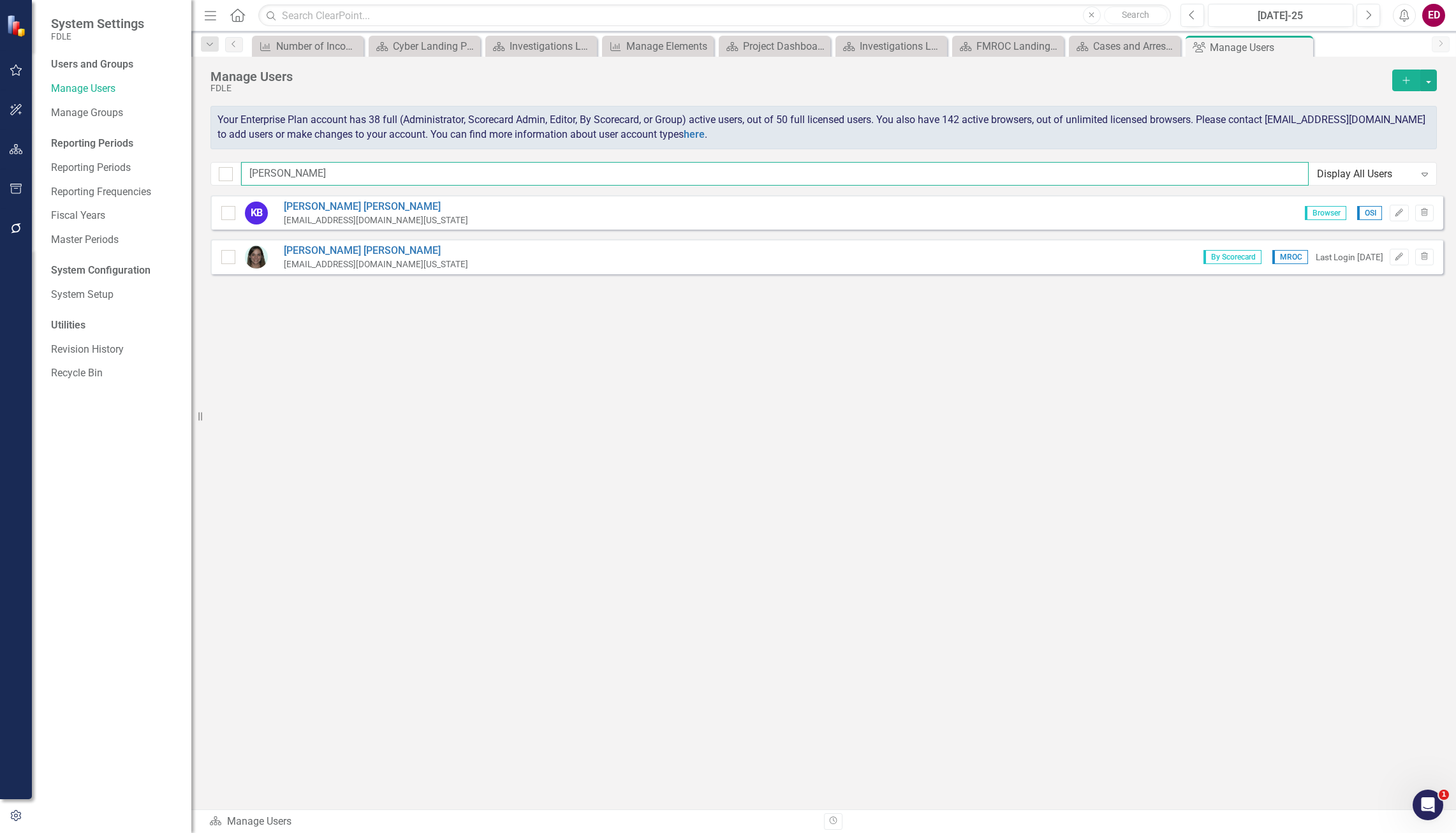
click at [458, 173] on input "[PERSON_NAME]" at bounding box center [774, 173] width 1067 height 23
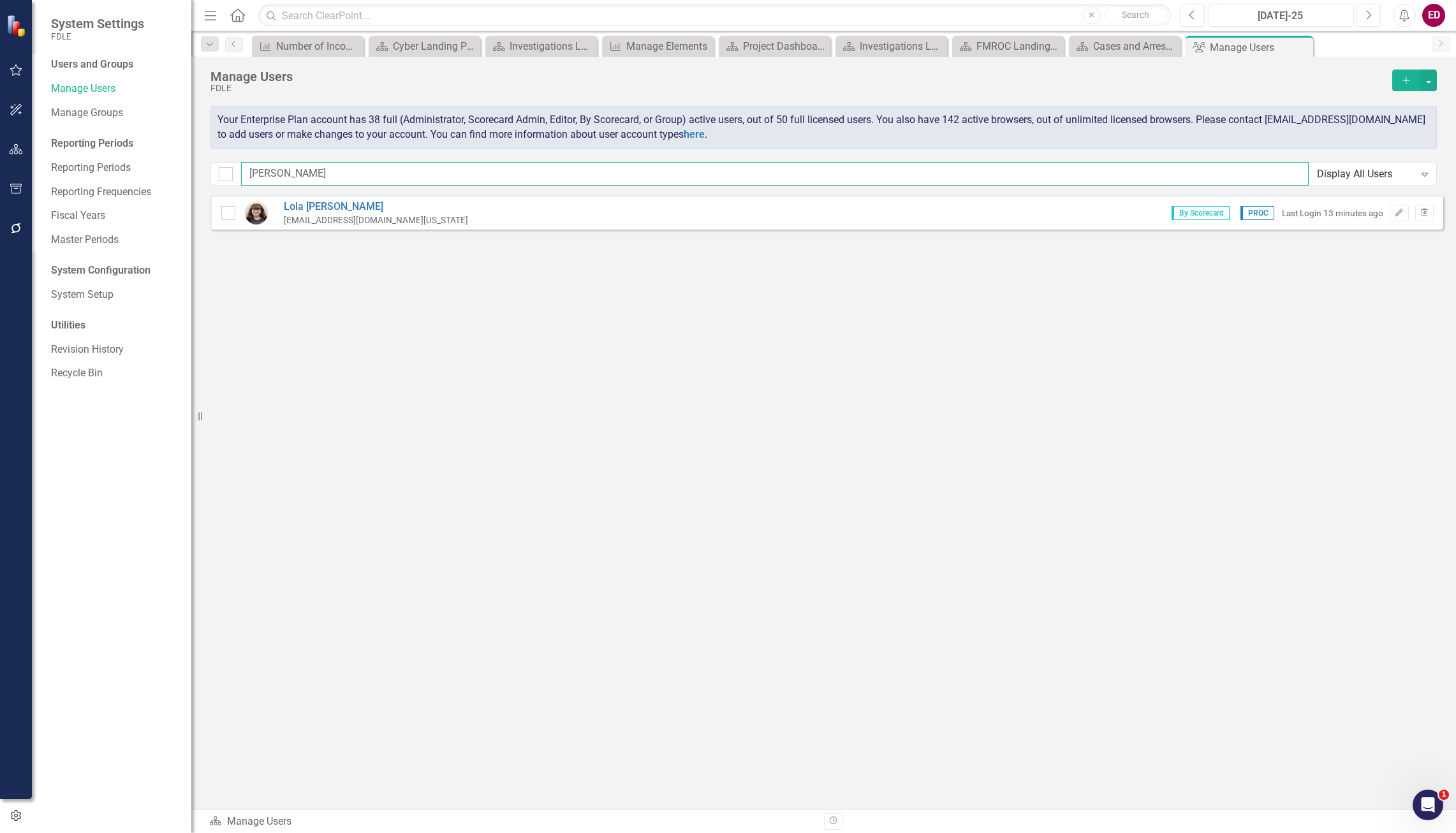
type input "[PERSON_NAME]"
click at [296, 195] on div "[PERSON_NAME] [EMAIL_ADDRESS][DOMAIN_NAME][US_STATE] By Scorecard PROC Last Log…" at bounding box center [826, 212] width 1233 height 34
click at [307, 199] on div "[PERSON_NAME] [EMAIL_ADDRESS][DOMAIN_NAME][US_STATE] By Scorecard PROC Last Log…" at bounding box center [826, 212] width 1233 height 34
click at [312, 210] on link "[PERSON_NAME]" at bounding box center [375, 207] width 184 height 15
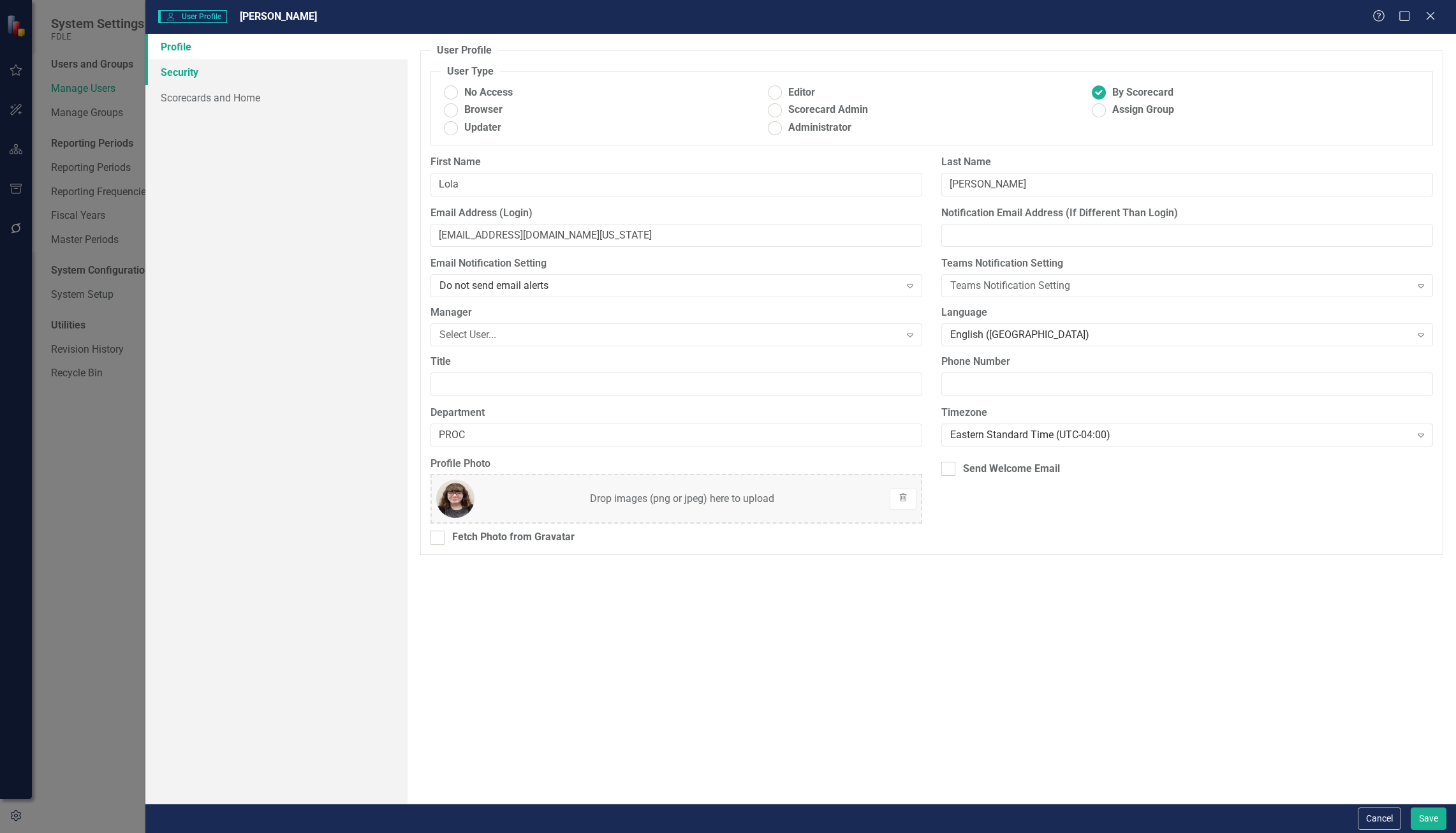
click at [365, 72] on link "Security" at bounding box center [276, 72] width 262 height 25
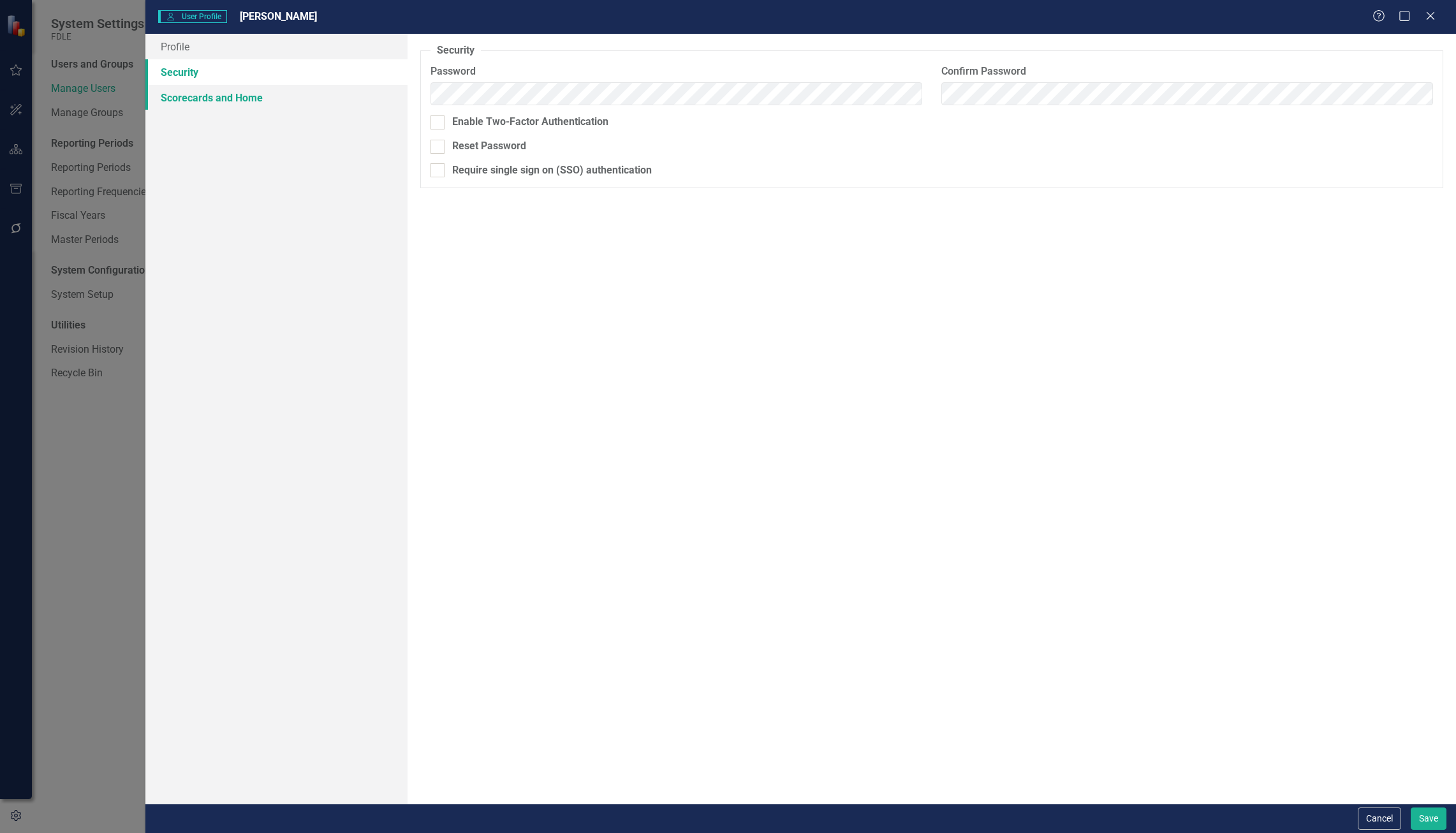
click at [367, 97] on link "Scorecards and Home" at bounding box center [276, 98] width 262 height 25
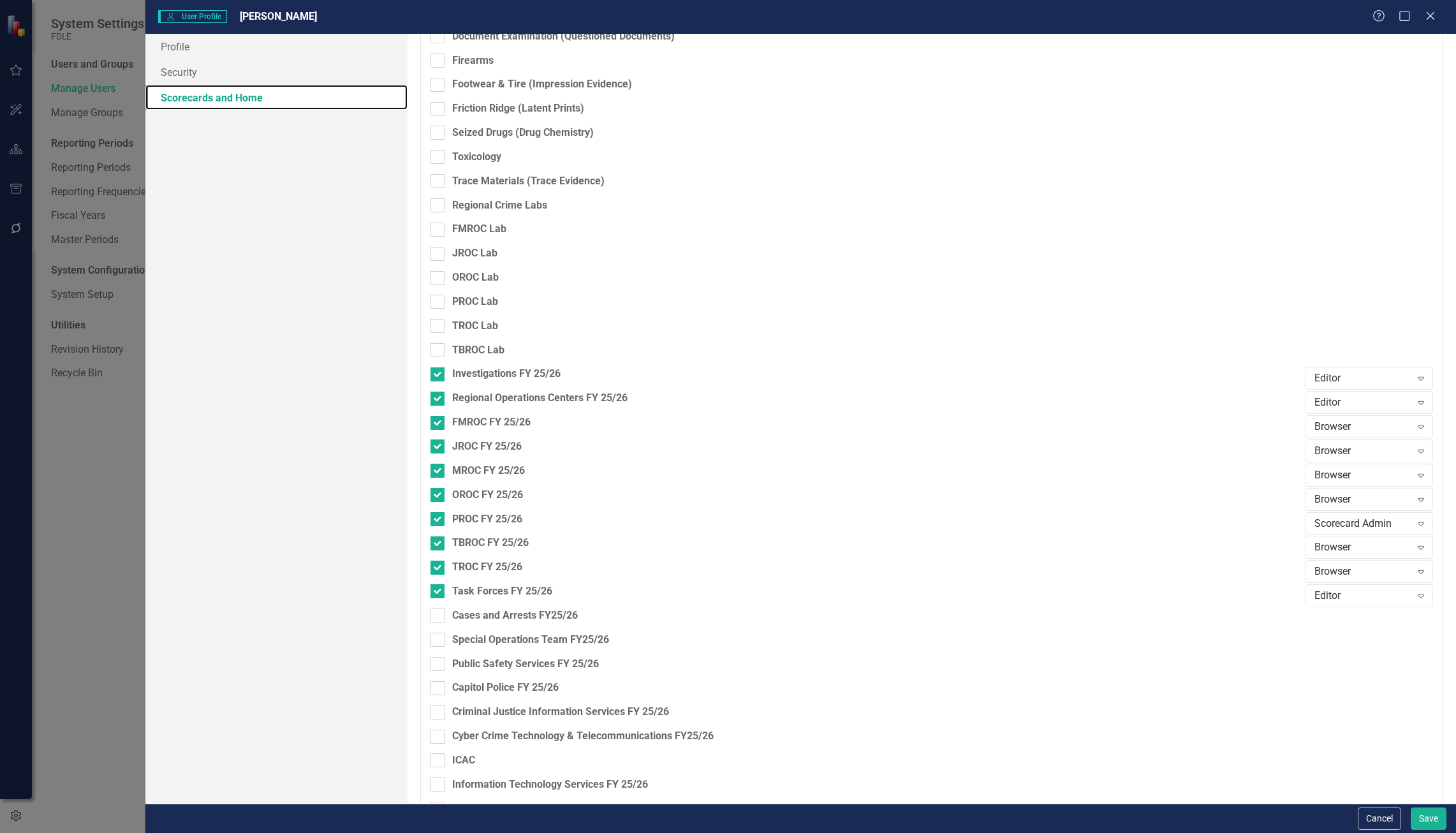
scroll to position [2041, 0]
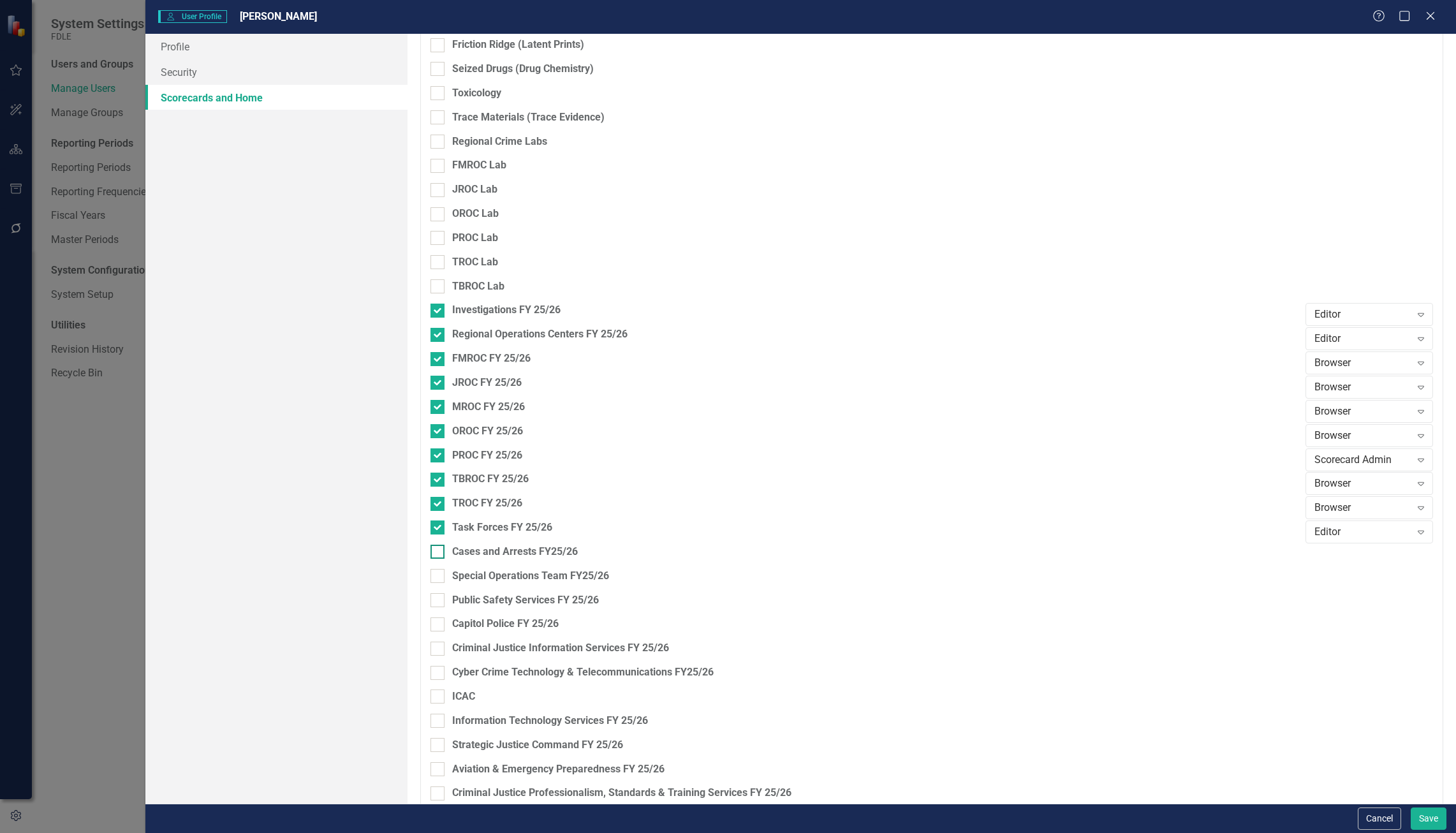
click at [535, 547] on div "Cases and Arrests FY25/26" at bounding box center [515, 552] width 126 height 15
click at [439, 547] on input "Cases and Arrests FY25/26" at bounding box center [434, 549] width 8 height 8
checkbox input "true"
click at [1388, 545] on div "Browser Expand" at bounding box center [1369, 556] width 128 height 23
click at [1388, 607] on div "Updater" at bounding box center [1359, 599] width 128 height 21
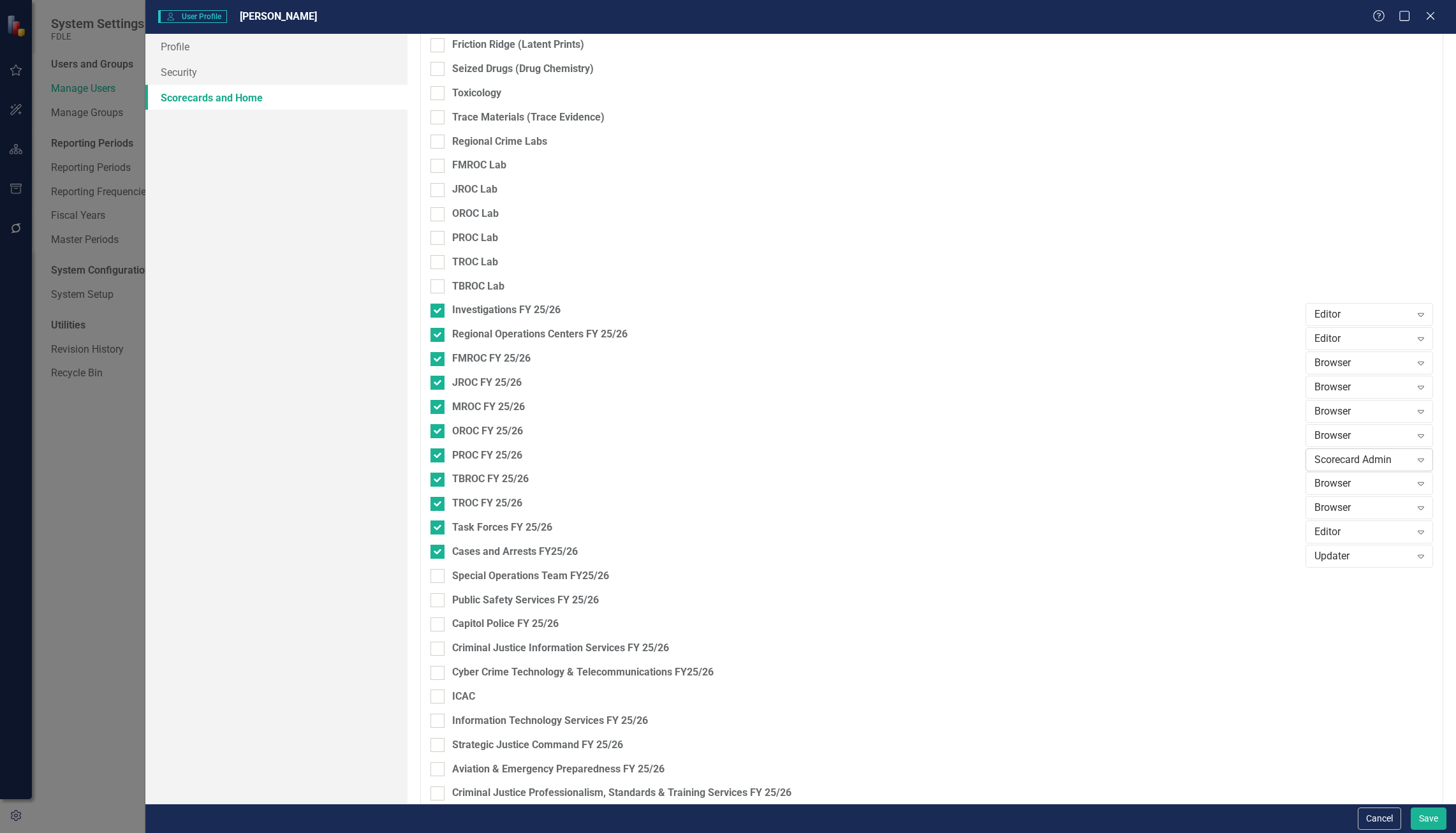
click at [1361, 462] on div "Scorecard Admin" at bounding box center [1362, 460] width 96 height 15
click at [1354, 527] on div "Editor" at bounding box center [1362, 524] width 107 height 15
click at [1423, 807] on div "Cancel Save" at bounding box center [800, 818] width 1310 height 29
click at [1425, 816] on button "Save" at bounding box center [1428, 818] width 35 height 22
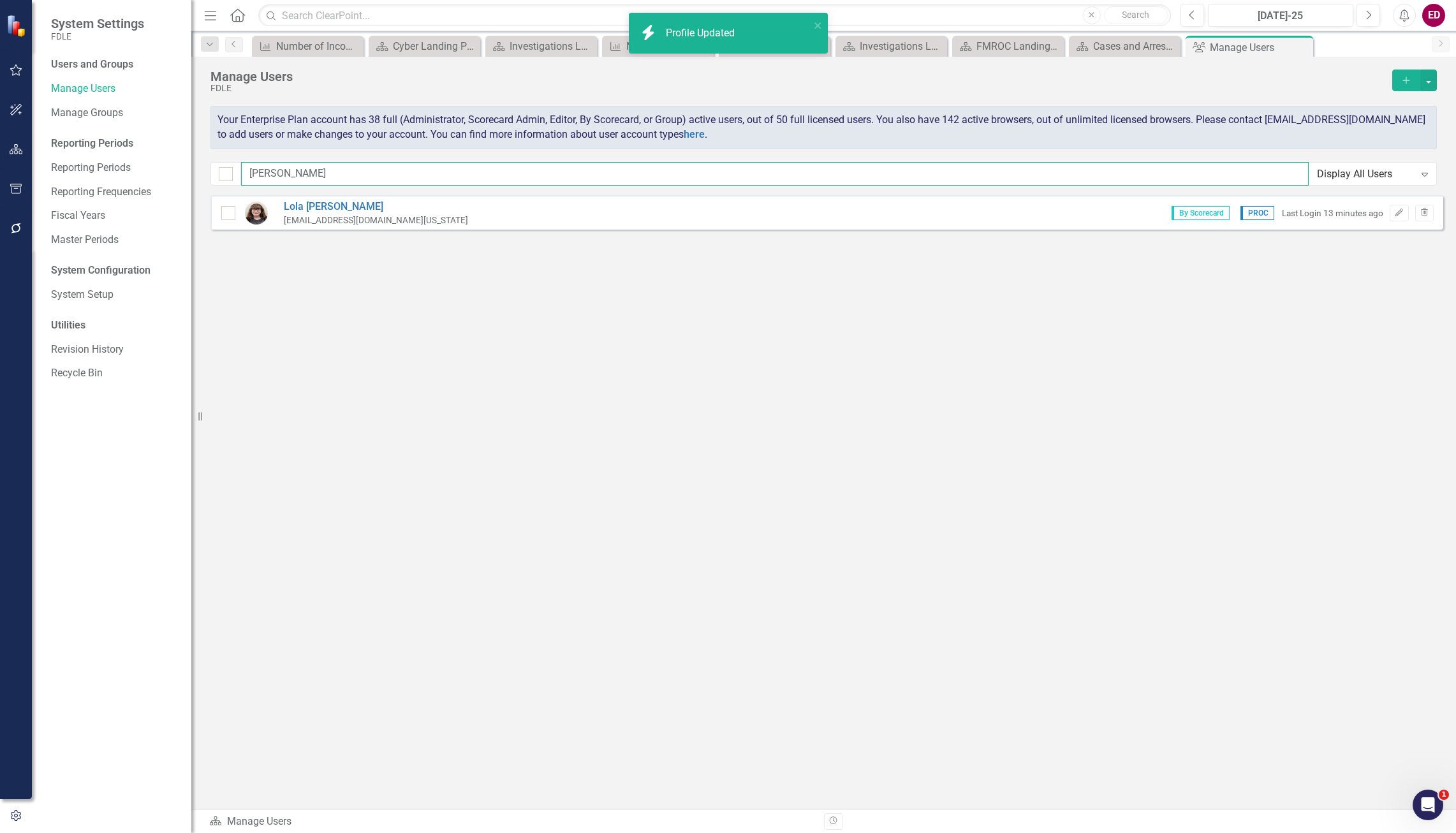
click at [479, 172] on input "[PERSON_NAME]" at bounding box center [774, 173] width 1067 height 23
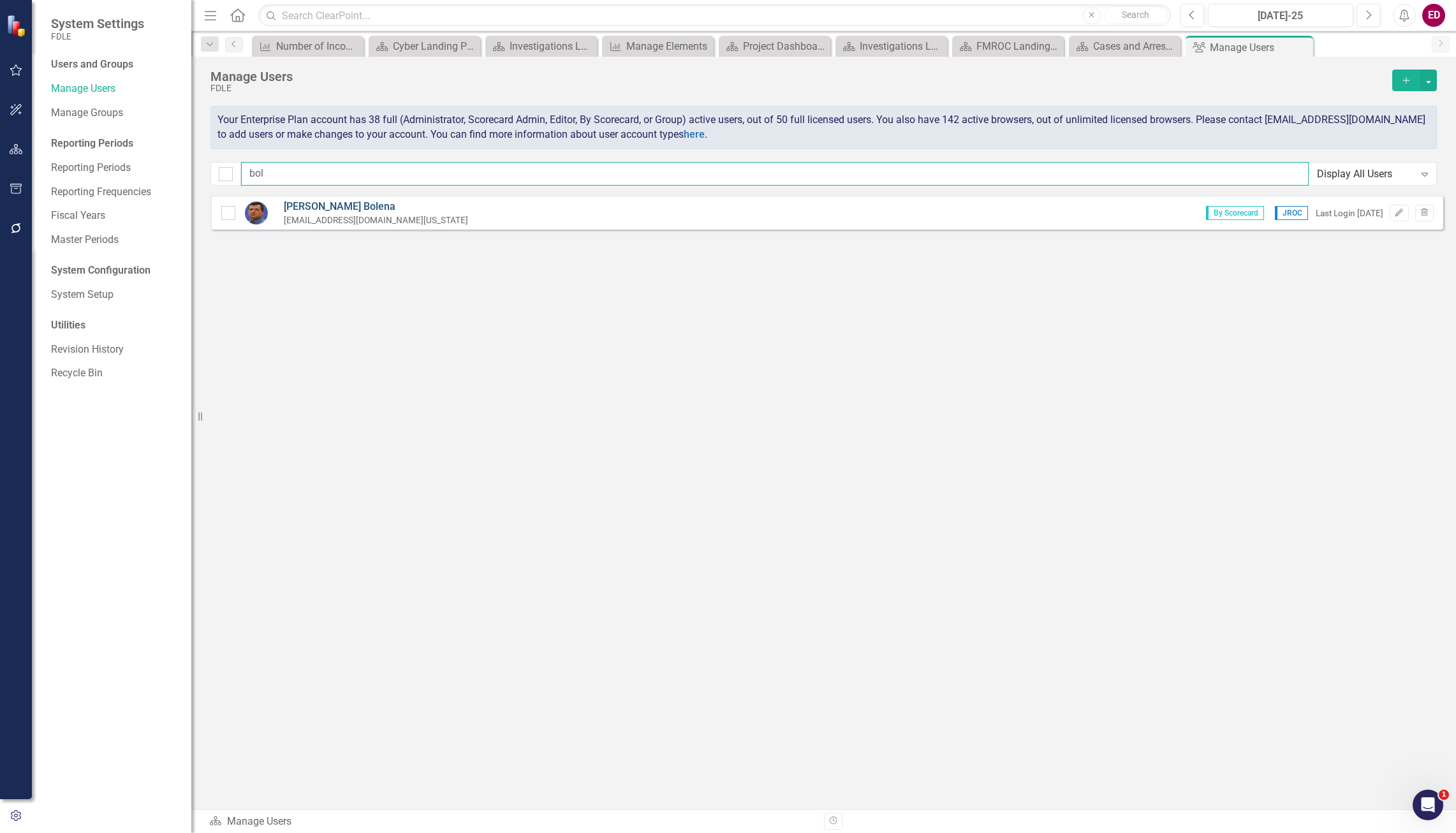
type input "bol"
click at [331, 207] on link "[PERSON_NAME]" at bounding box center [375, 207] width 184 height 15
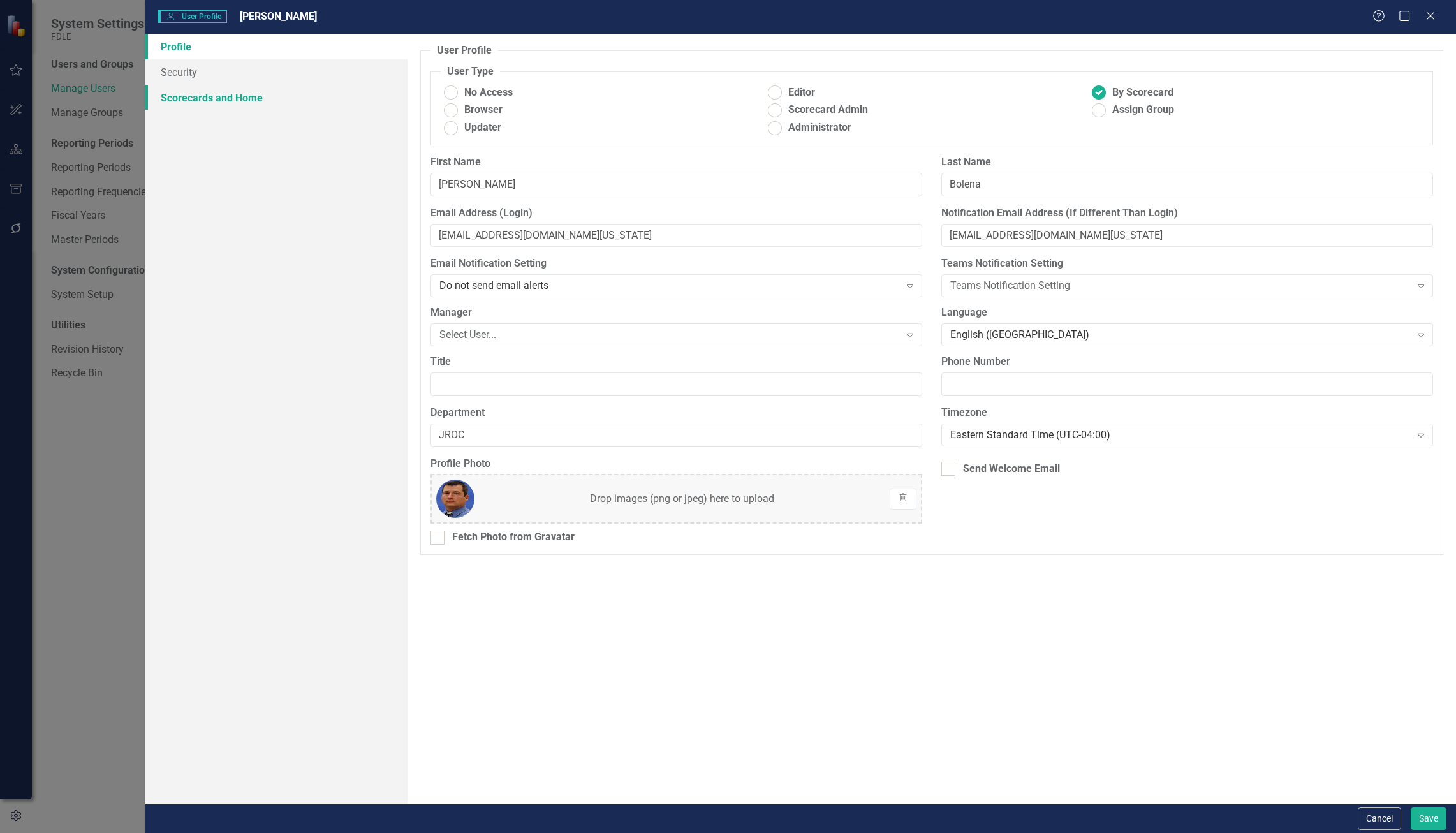
click at [215, 87] on link "Scorecards and Home" at bounding box center [276, 98] width 262 height 25
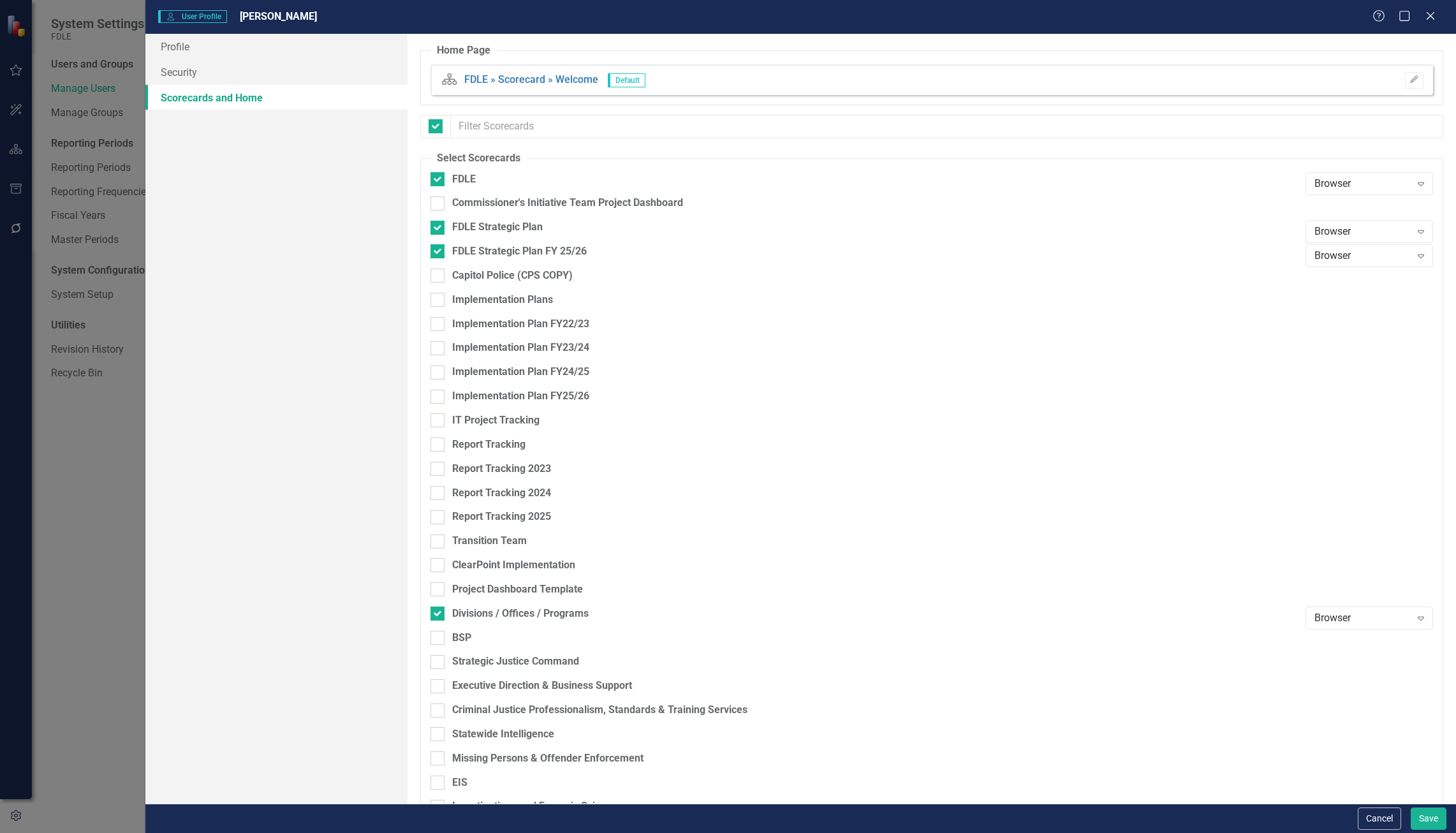
checkbox input "false"
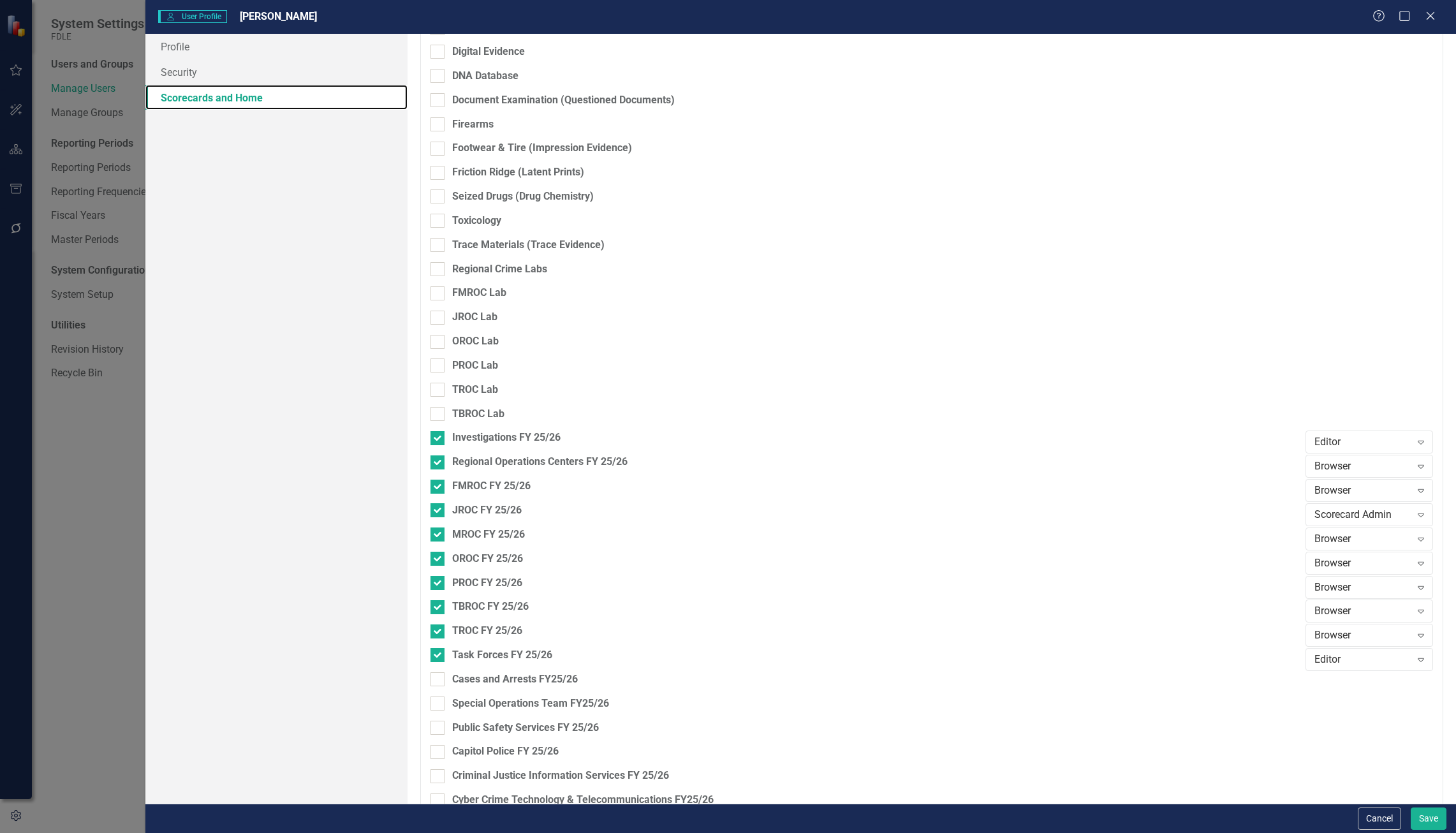
scroll to position [2202, 0]
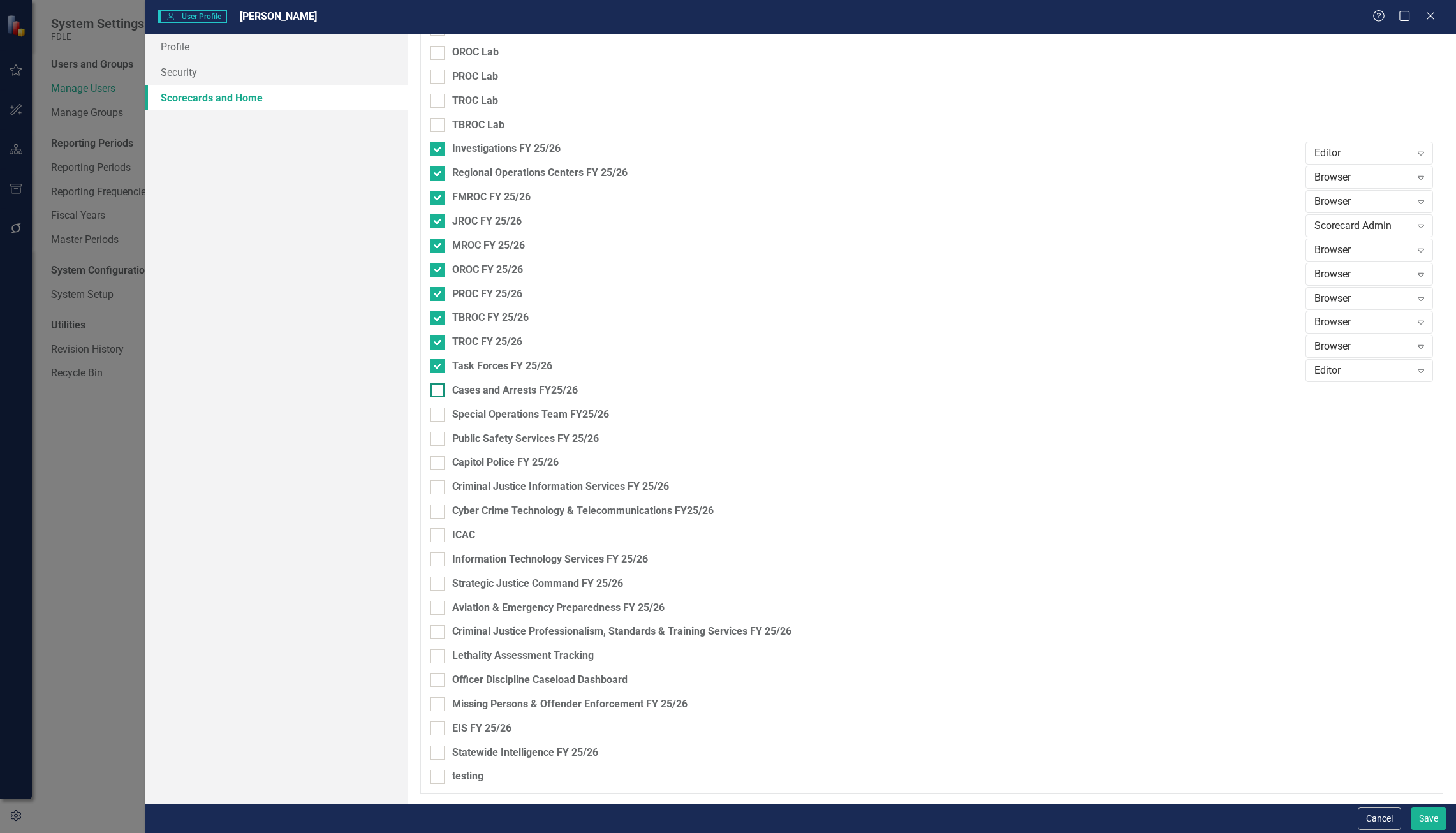
click at [533, 387] on div "Cases and Arrests FY25/26" at bounding box center [515, 391] width 126 height 15
click at [439, 387] on input "Cases and Arrests FY25/26" at bounding box center [434, 387] width 8 height 8
click at [1322, 385] on div "Browser Expand" at bounding box center [1369, 395] width 128 height 23
click at [1348, 461] on div "Editor" at bounding box center [1362, 459] width 107 height 15
click at [1350, 387] on div "Editor Expand" at bounding box center [1369, 395] width 128 height 23
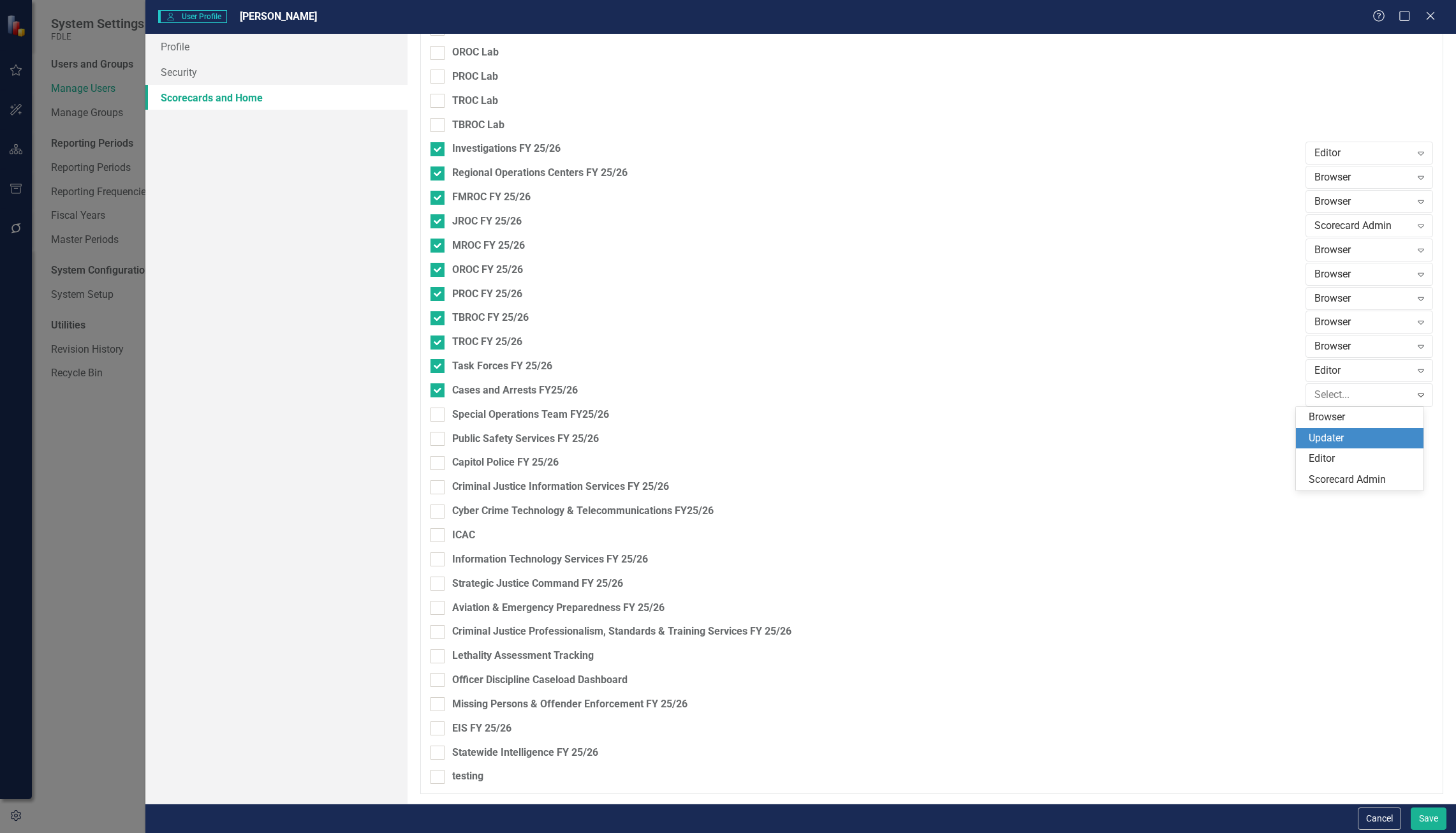
click at [1350, 438] on div "Updater" at bounding box center [1362, 438] width 107 height 15
click at [1337, 229] on div "Scorecard Admin" at bounding box center [1362, 226] width 96 height 15
click at [505, 384] on div "Cases and Arrests FY25/26" at bounding box center [515, 391] width 126 height 15
click at [439, 384] on input "Cases and Arrests FY25/26" at bounding box center [434, 387] width 8 height 8
click at [505, 384] on div "Cases and Arrests FY25/26" at bounding box center [515, 391] width 126 height 15
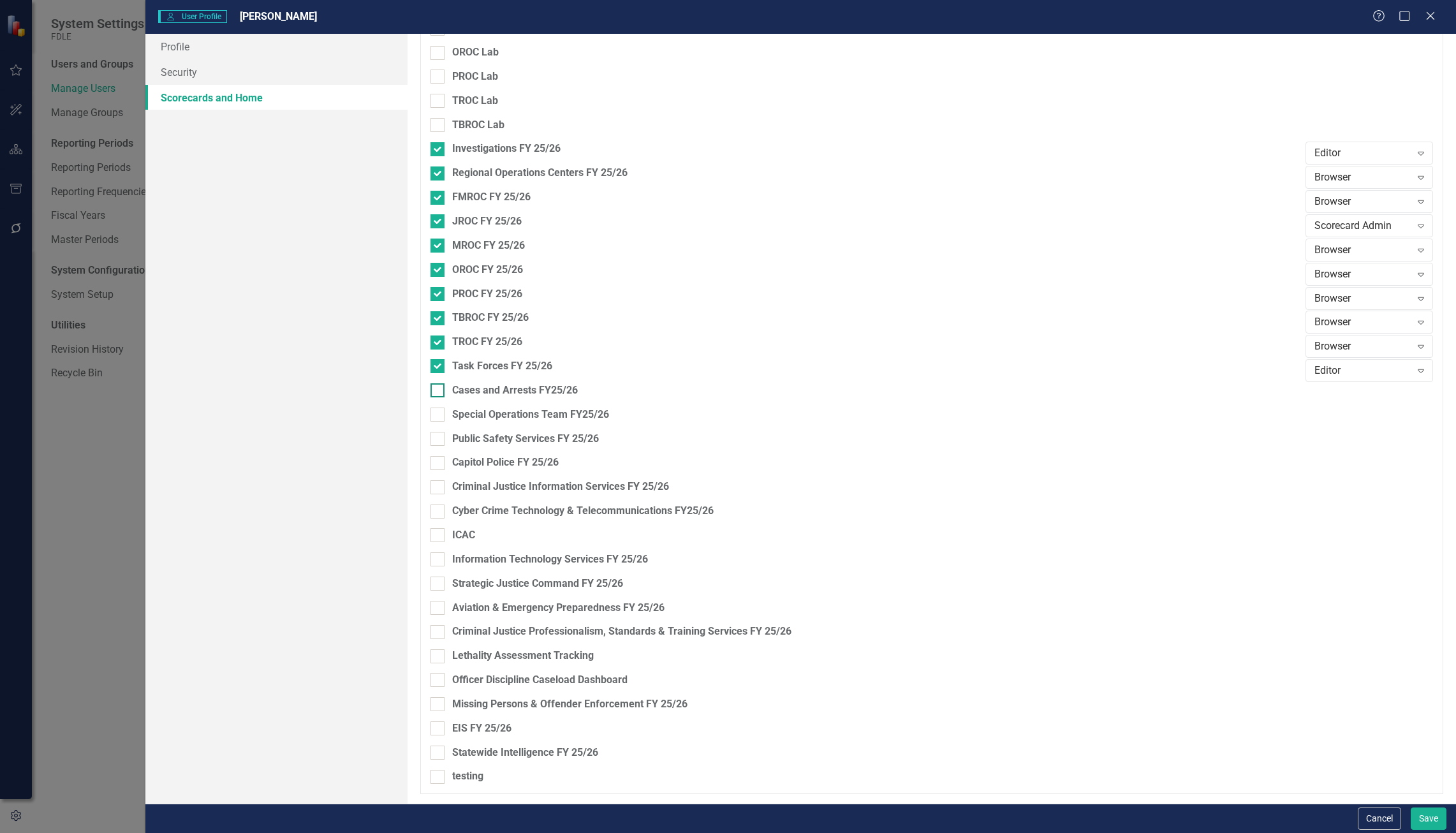
click at [439, 384] on input "Cases and Arrests FY25/26" at bounding box center [434, 387] width 8 height 8
checkbox input "true"
click at [1338, 398] on div "Updater" at bounding box center [1362, 395] width 96 height 15
click at [1382, 227] on div "Scorecard Admin" at bounding box center [1362, 226] width 96 height 15
click at [1379, 285] on div "Editor" at bounding box center [1362, 290] width 107 height 15
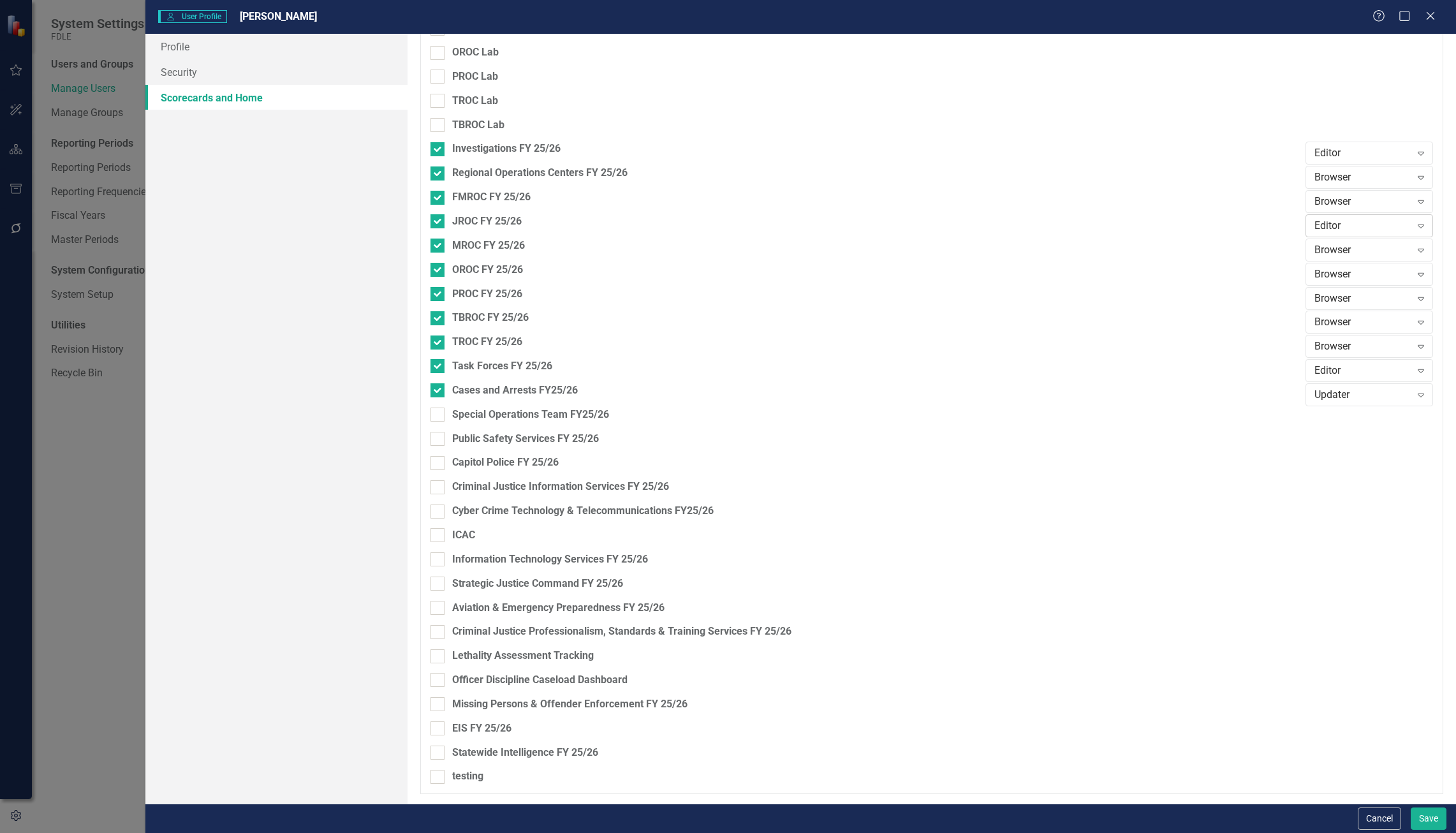
click at [1372, 234] on div "Editor Expand" at bounding box center [1369, 225] width 128 height 23
click at [1367, 275] on div "Updater" at bounding box center [1362, 270] width 107 height 15
click at [1431, 807] on button "Save" at bounding box center [1428, 818] width 35 height 22
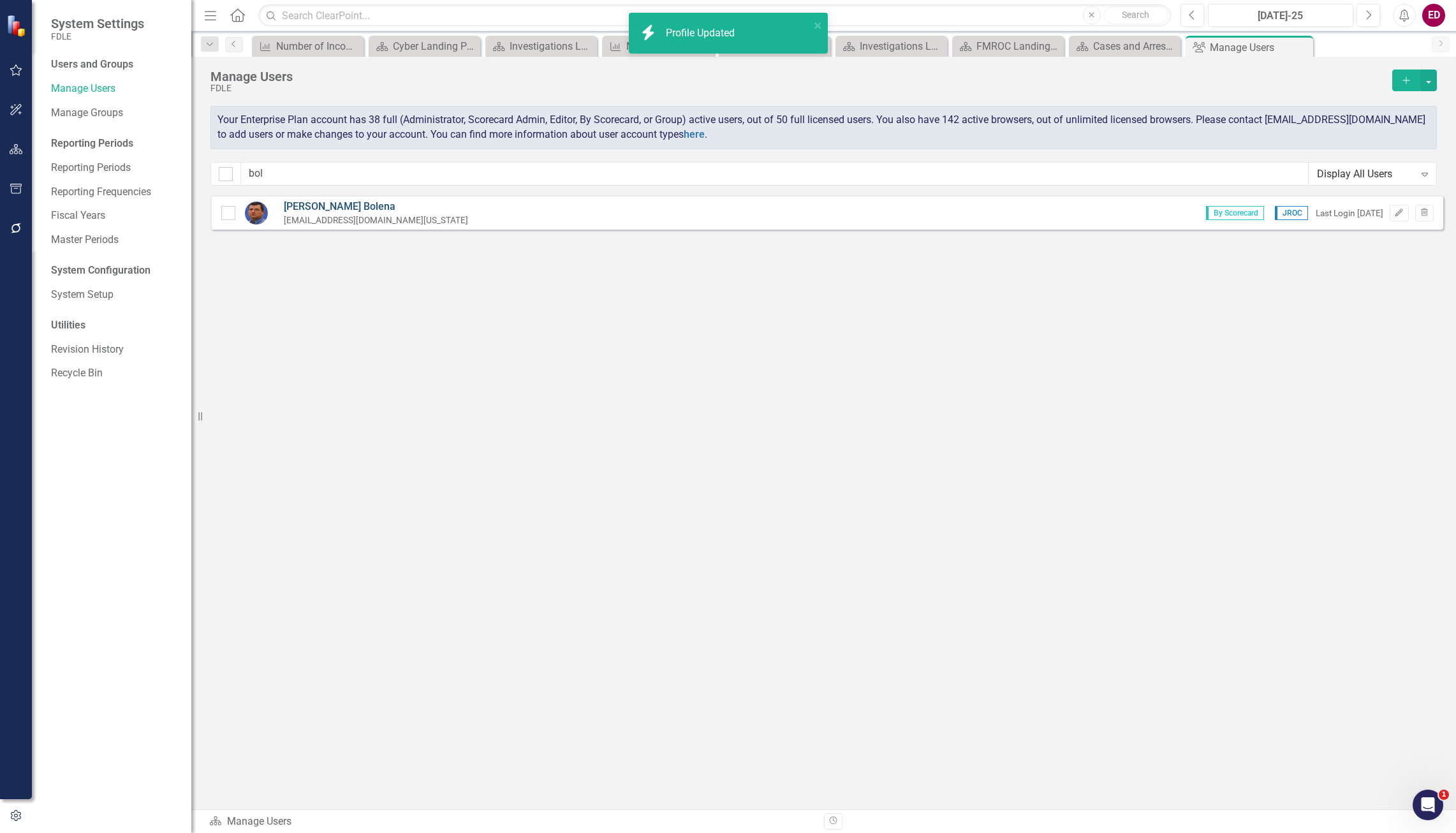
click at [331, 206] on link "[PERSON_NAME]" at bounding box center [375, 207] width 184 height 15
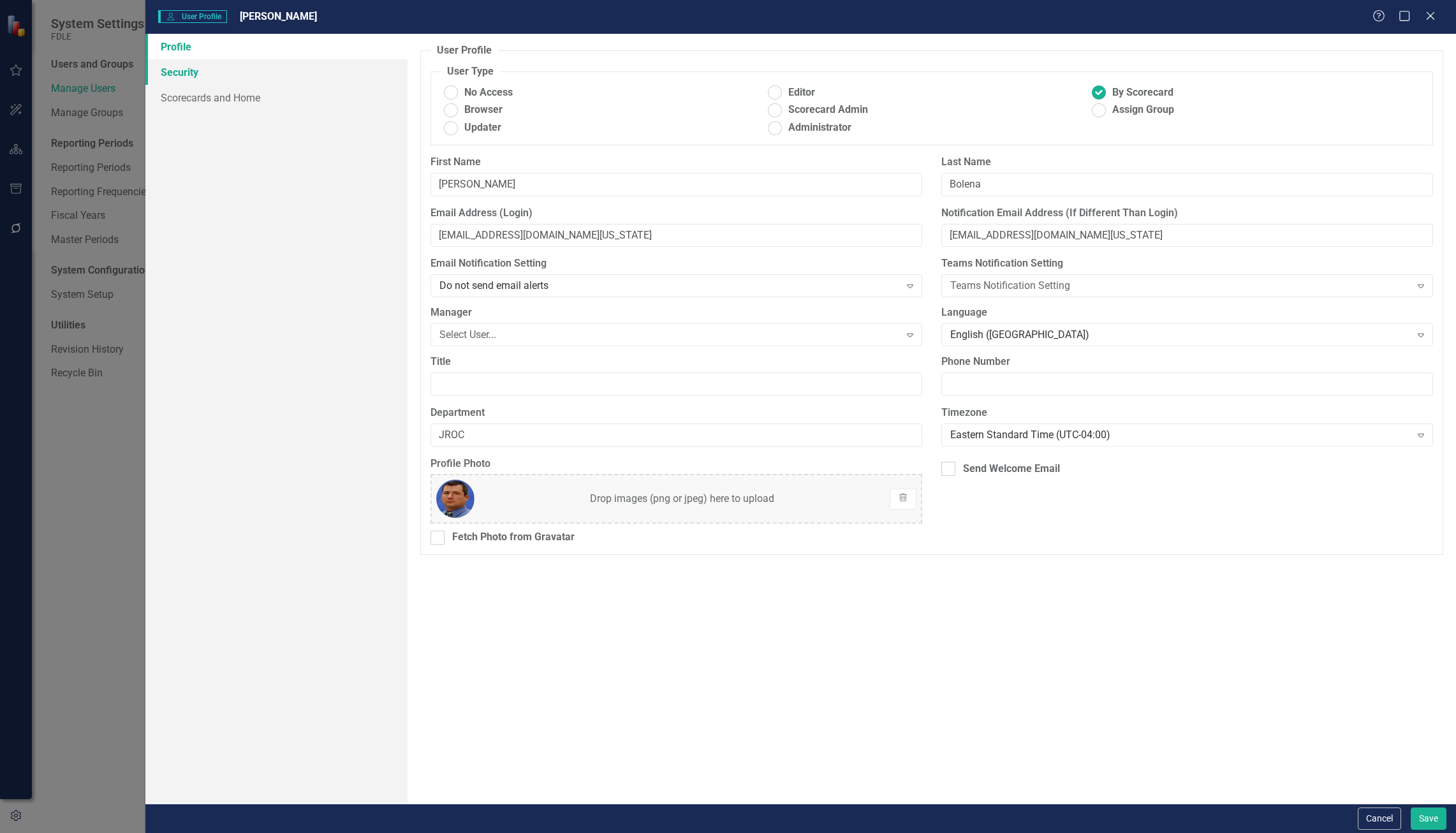
click at [348, 75] on link "Security" at bounding box center [276, 72] width 262 height 25
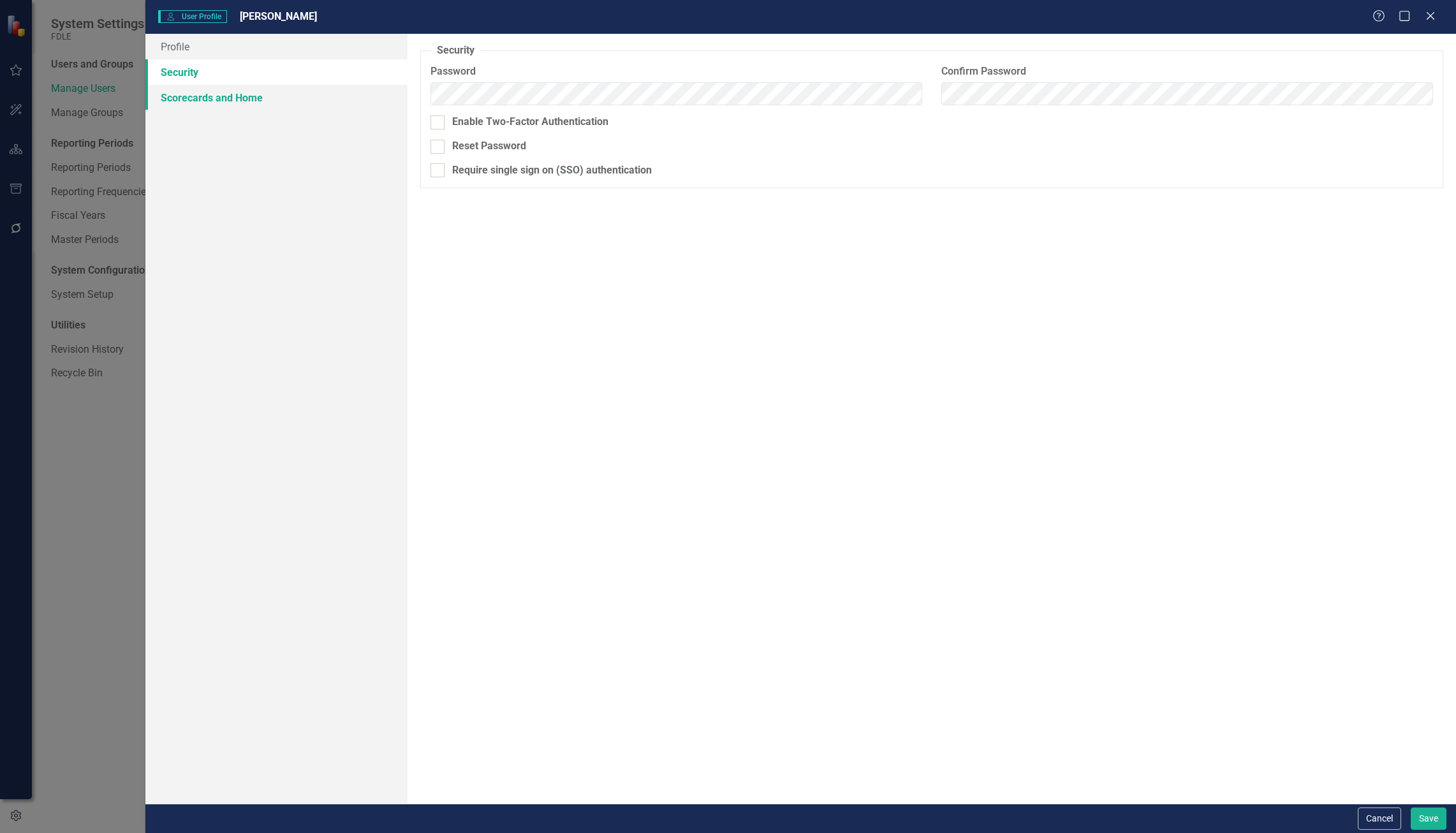
click at [341, 98] on link "Scorecards and Home" at bounding box center [276, 98] width 262 height 25
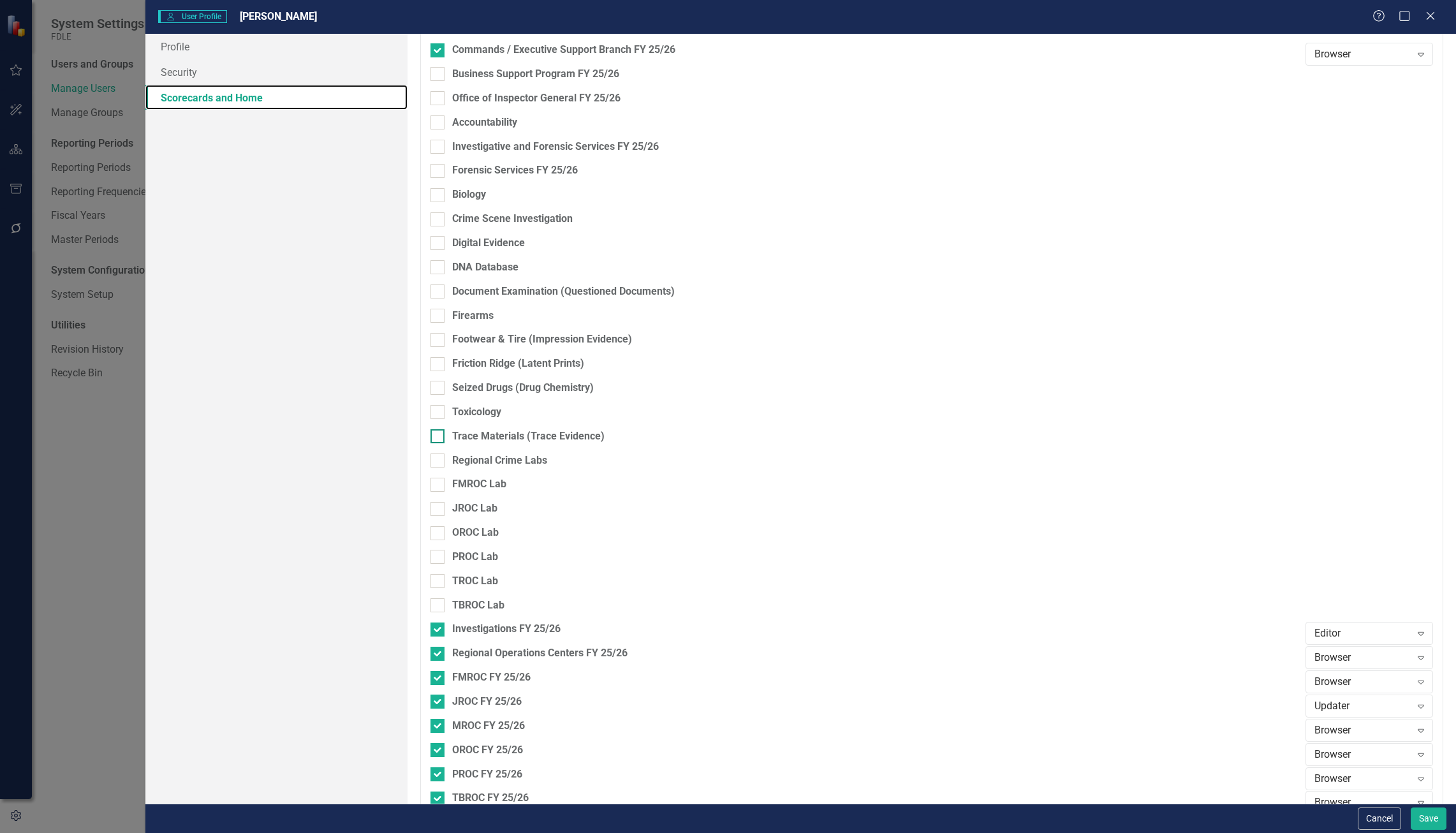
scroll to position [2104, 0]
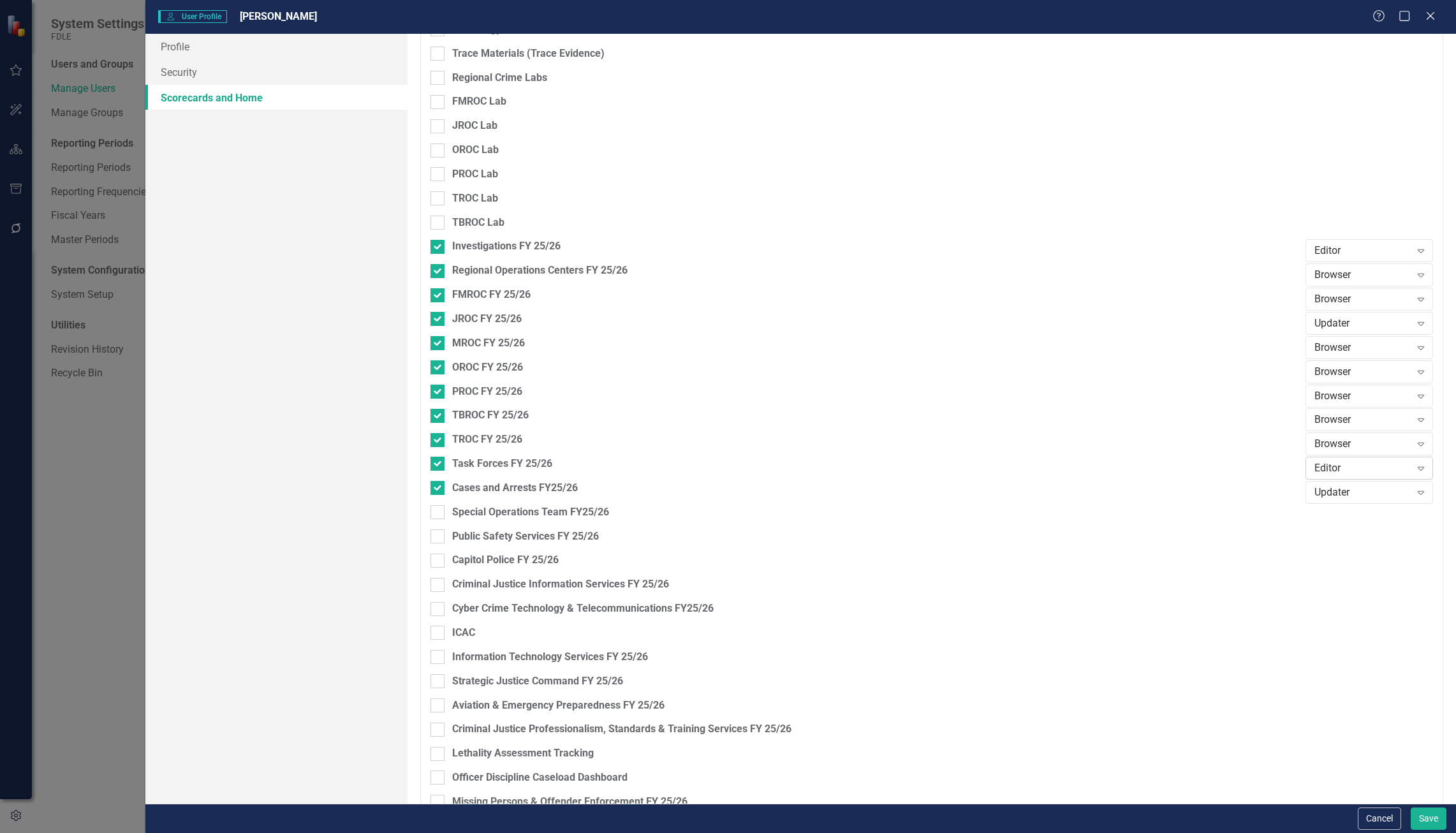
click at [1367, 472] on div "Editor" at bounding box center [1362, 468] width 96 height 15
click at [1368, 329] on div "Updater" at bounding box center [1362, 324] width 96 height 15
click at [1368, 388] on div "Editor" at bounding box center [1362, 388] width 107 height 15
click at [1434, 813] on button "Save" at bounding box center [1428, 818] width 35 height 22
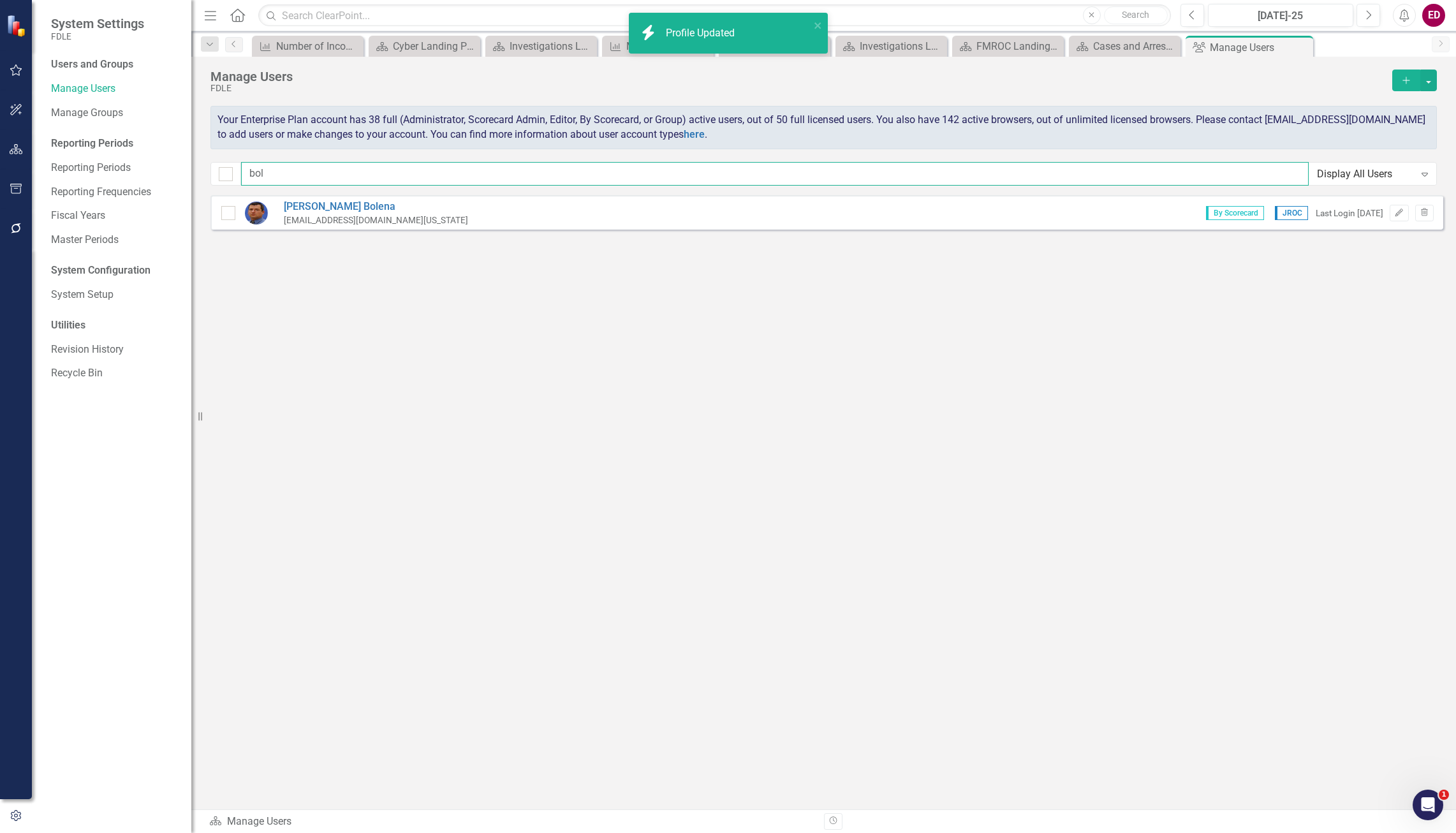
click at [314, 185] on input "bol" at bounding box center [774, 173] width 1067 height 23
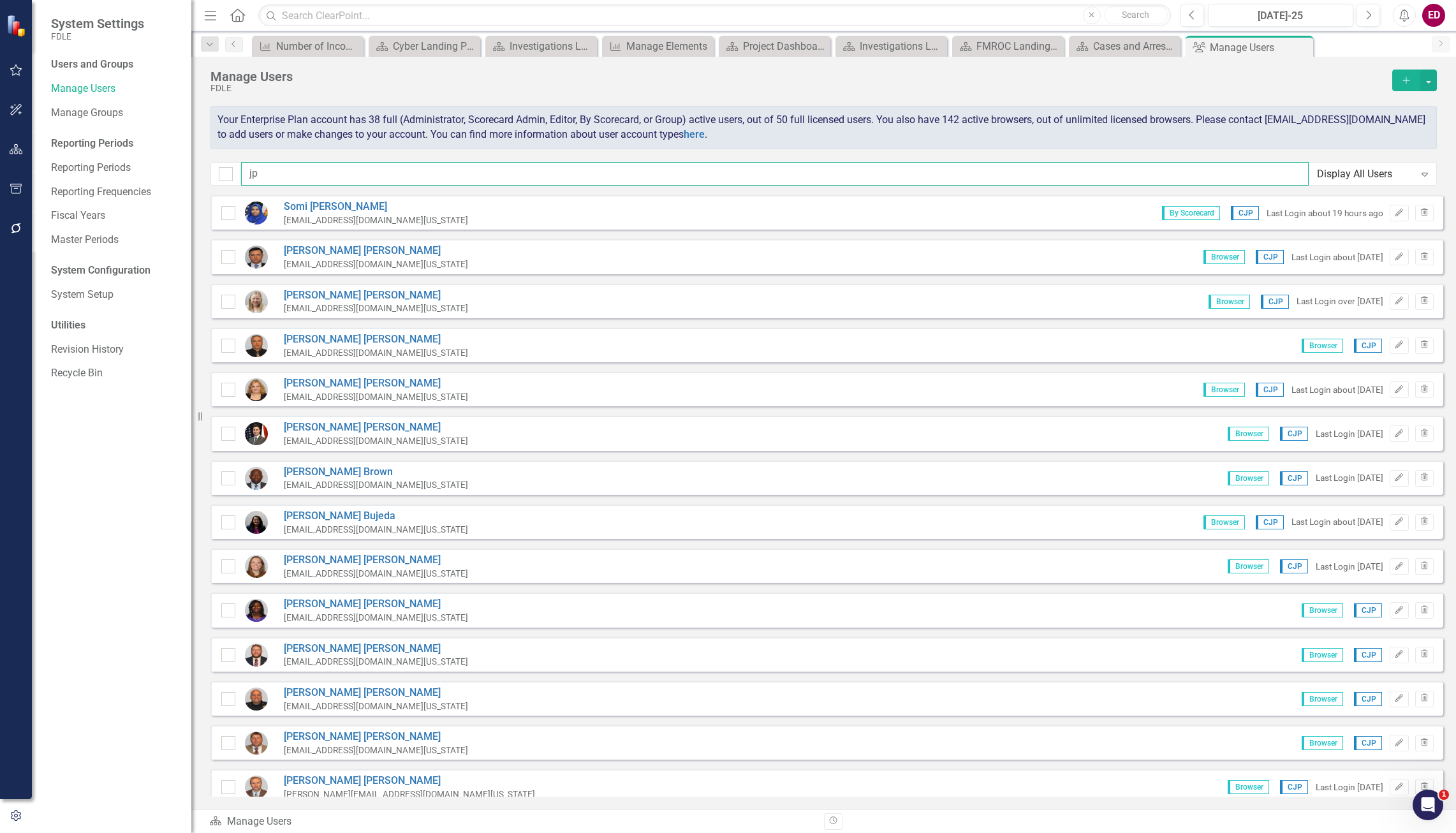
type input "j"
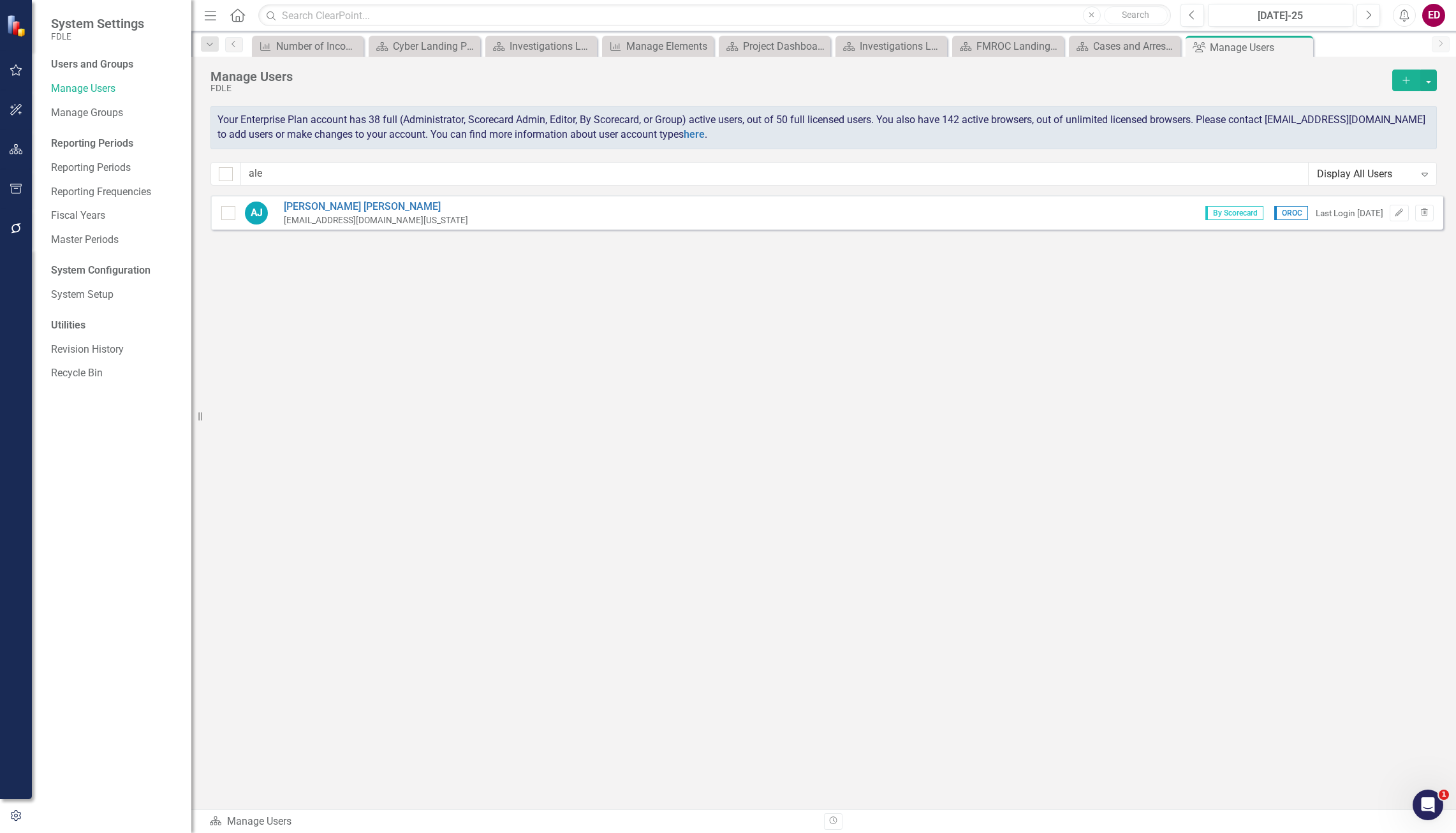
click at [329, 197] on div "AJ Aleesha Jahur AleeshaJahur@fdle.state.fl.us By Scorecard OROC Last Login 13 …" at bounding box center [826, 212] width 1233 height 34
click at [329, 200] on link "Aleesha Jahur" at bounding box center [375, 207] width 184 height 15
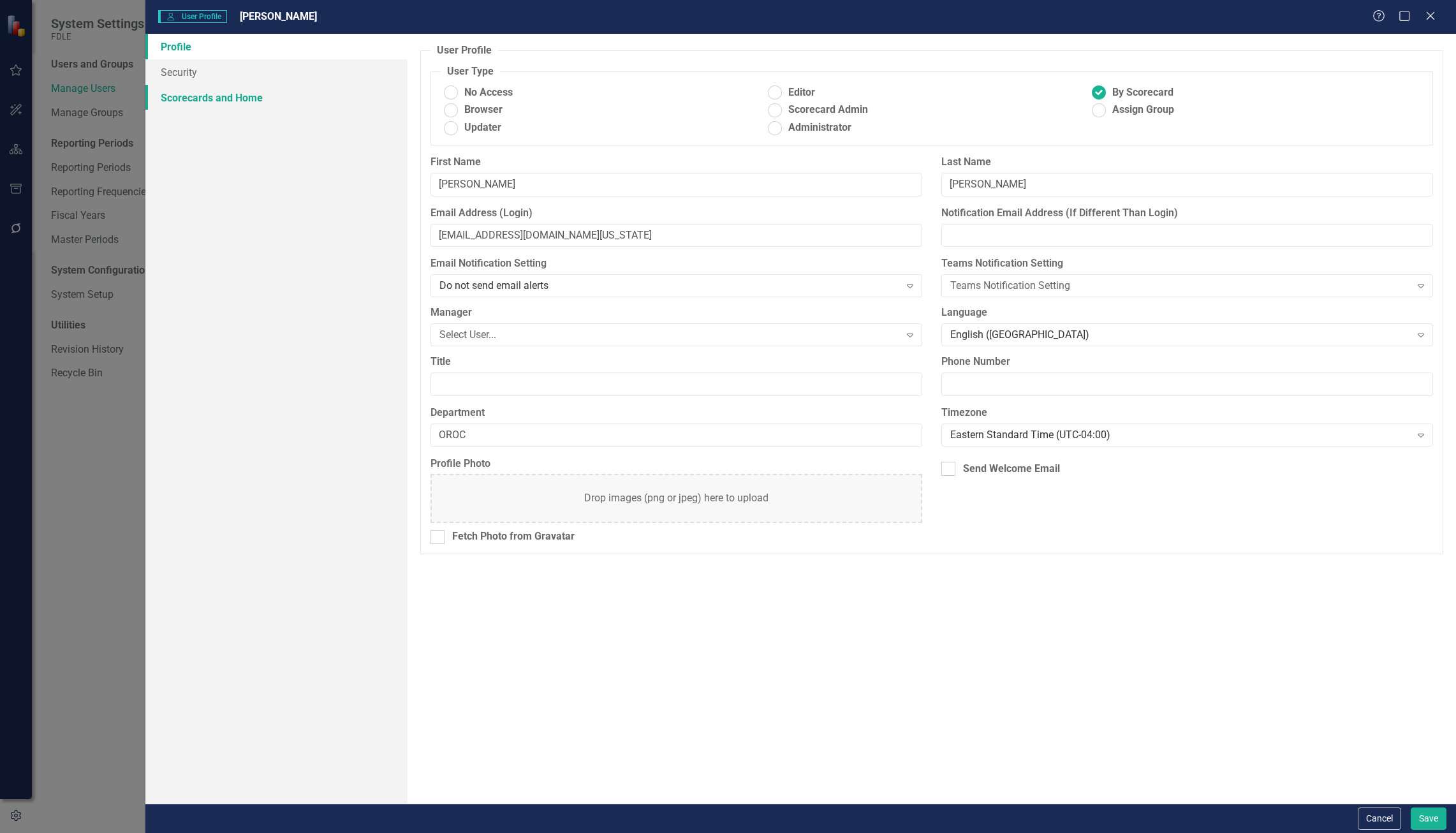
click at [252, 89] on link "Scorecards and Home" at bounding box center [276, 98] width 262 height 25
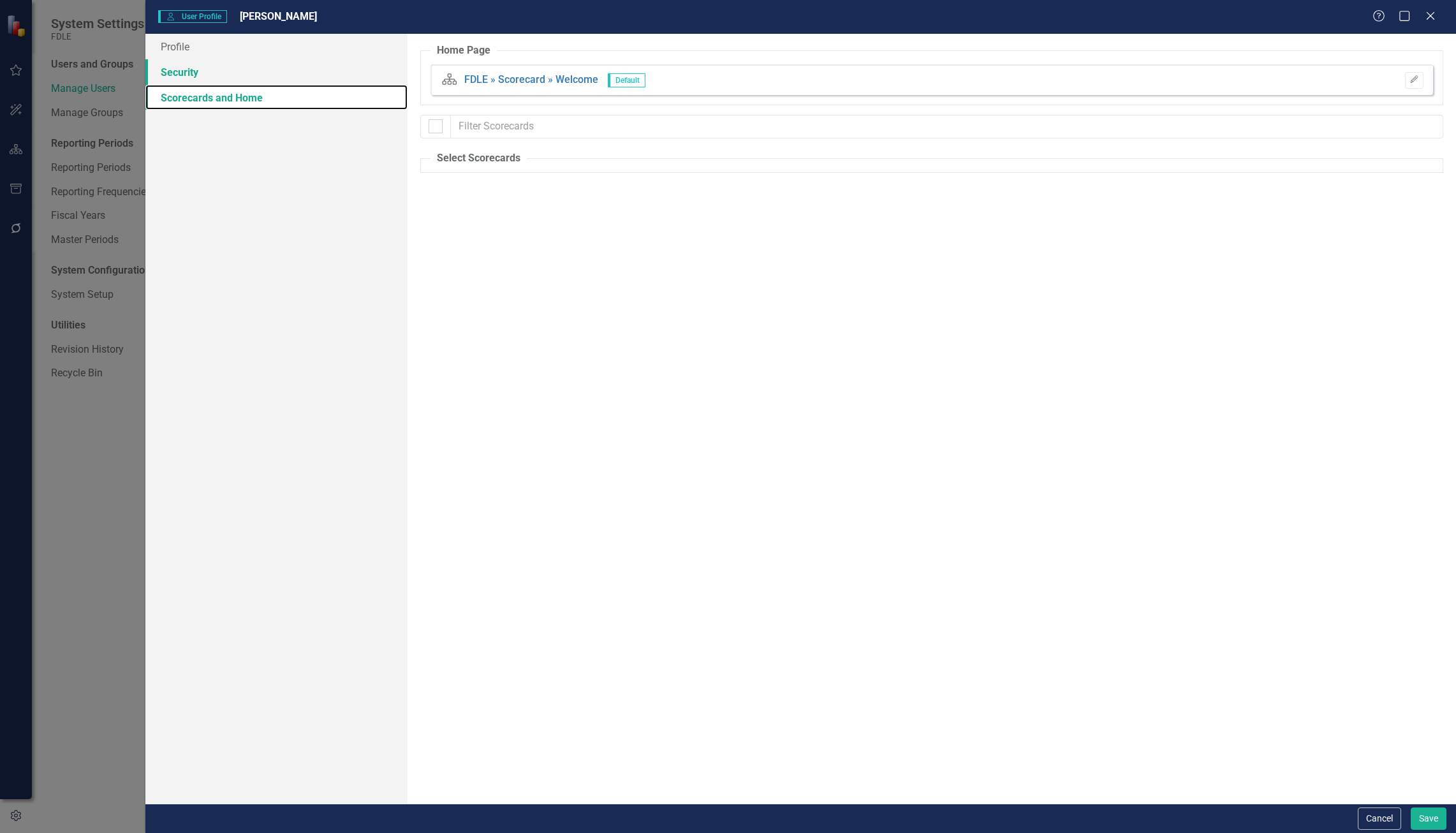
checkbox input "false"
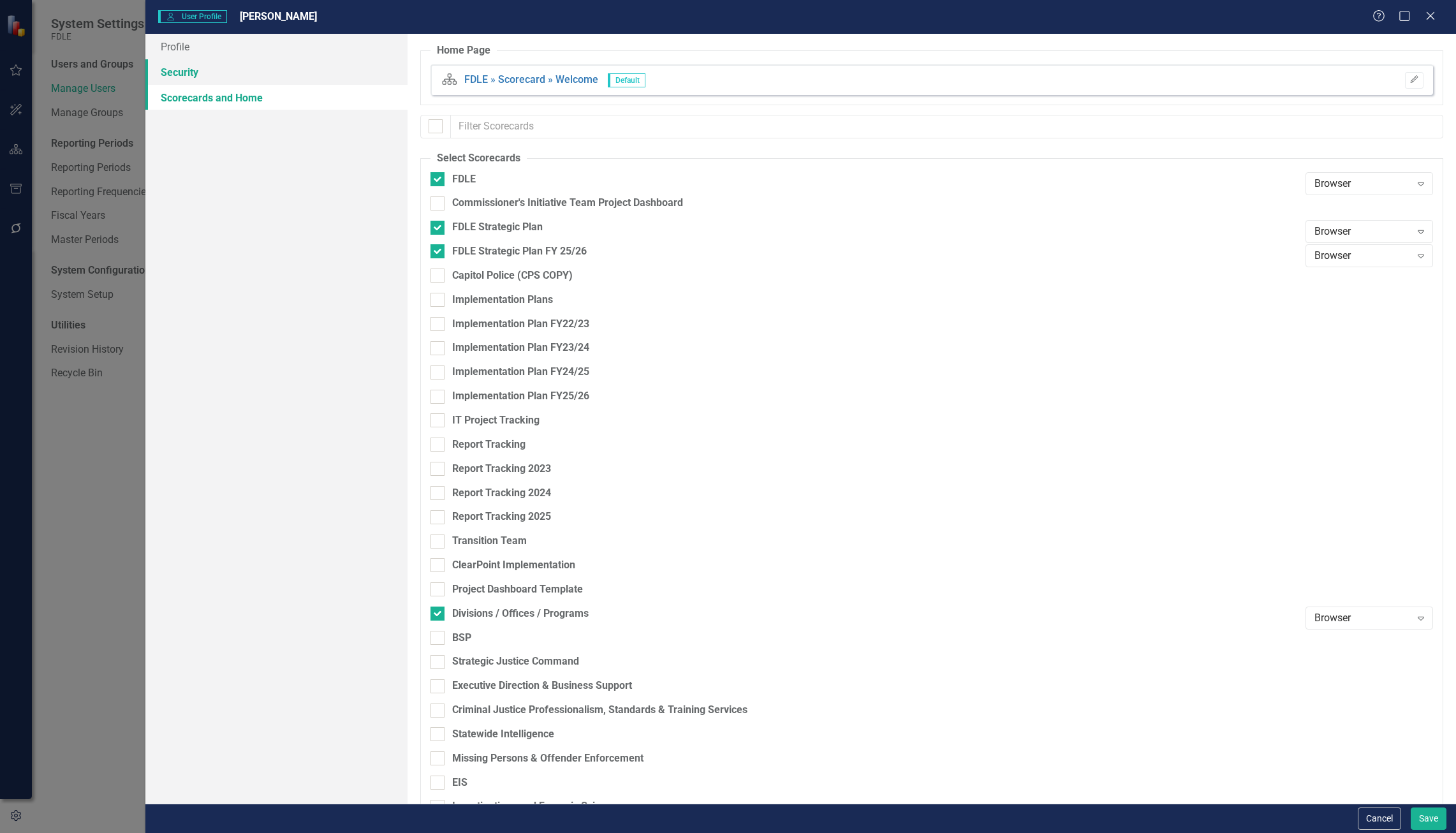
click at [272, 69] on link "Security" at bounding box center [276, 72] width 262 height 25
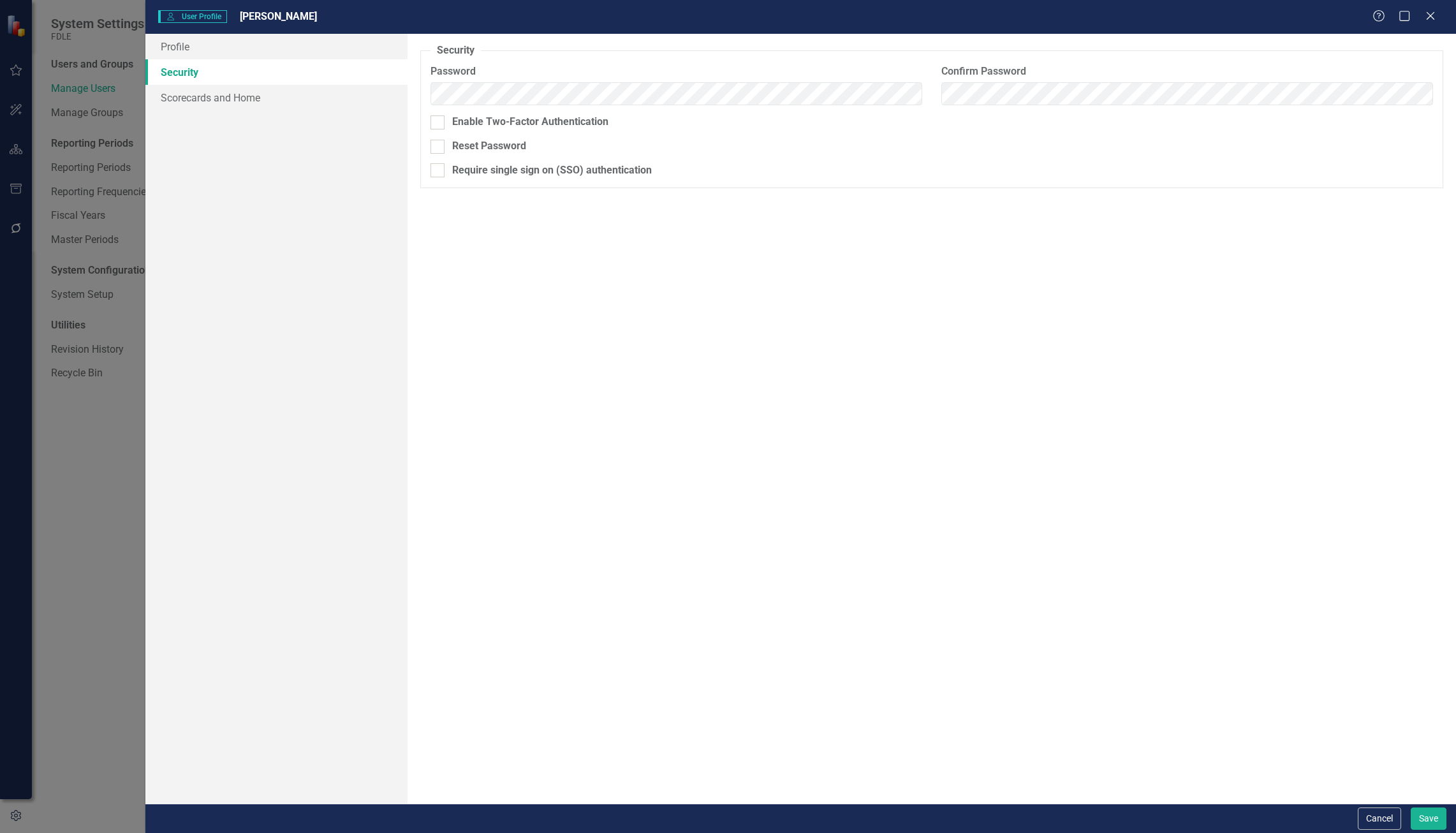
click at [304, 117] on div "Profile Security Scorecards and Home" at bounding box center [276, 419] width 262 height 769
click at [307, 106] on link "Scorecards and Home" at bounding box center [276, 98] width 262 height 25
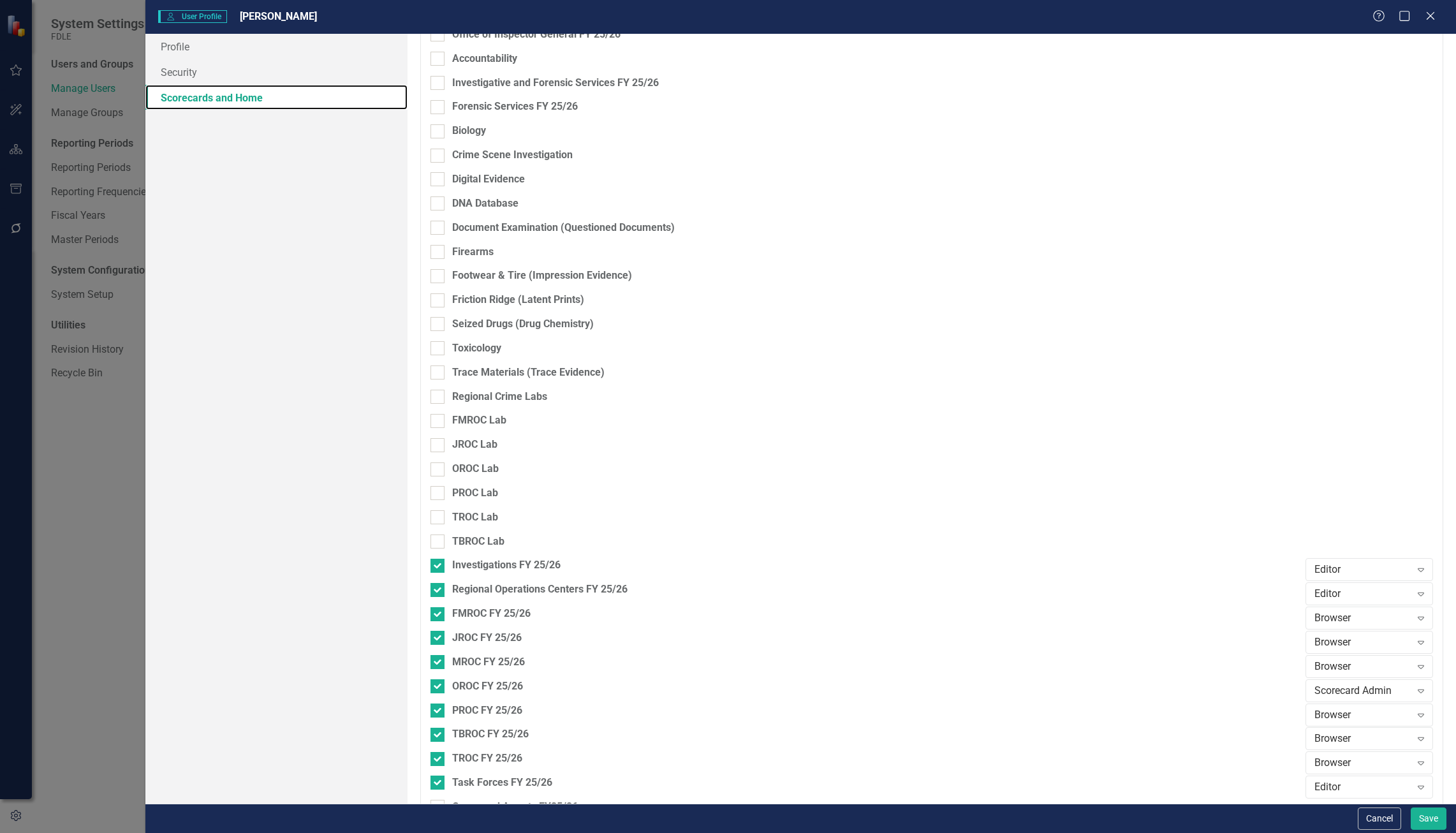
scroll to position [2202, 0]
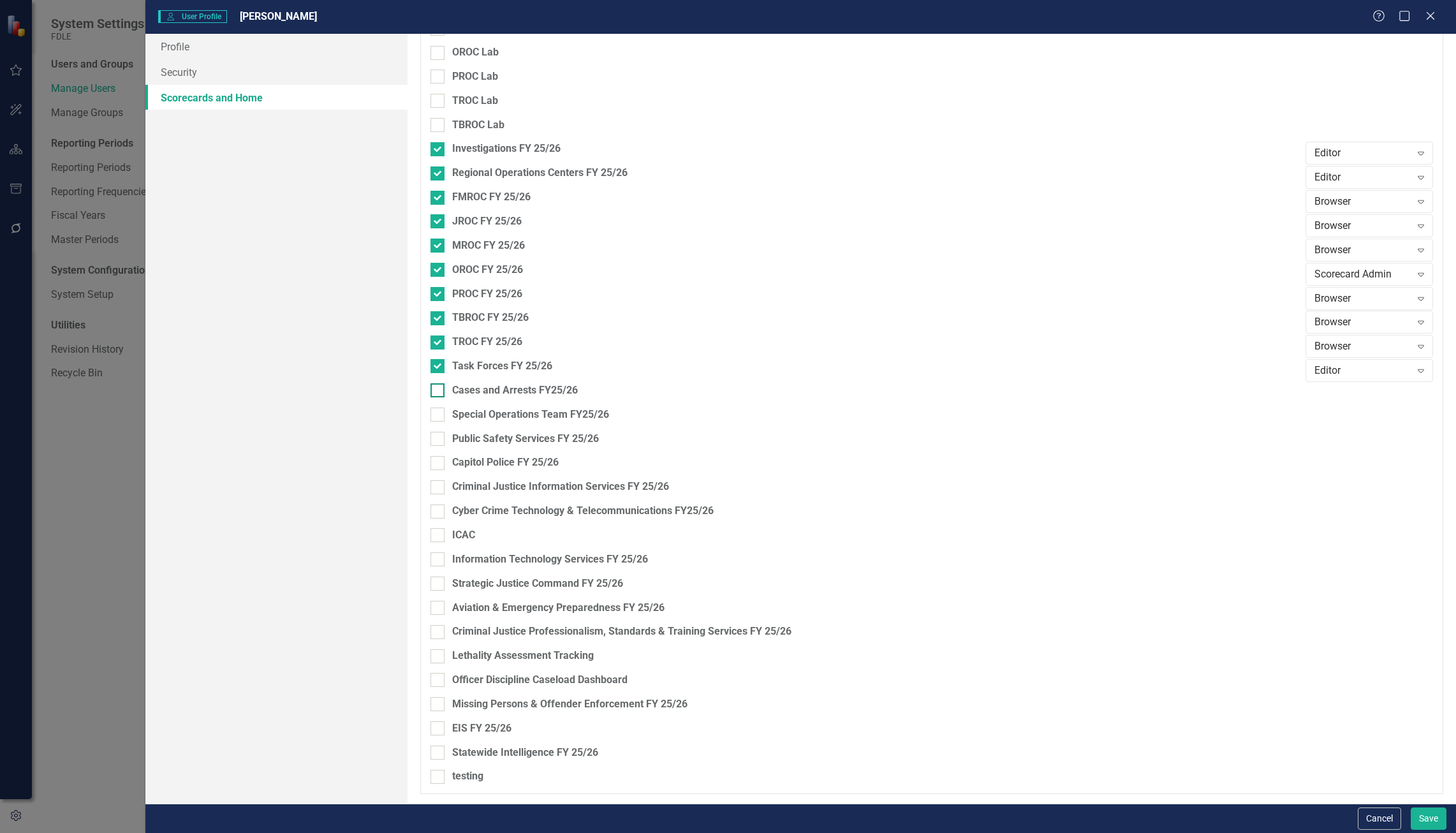
click at [745, 383] on div "Cases and Arrests FY25/26" at bounding box center [864, 391] width 869 height 15
click at [439, 383] on input "Cases and Arrests FY25/26" at bounding box center [434, 387] width 8 height 8
checkbox input "true"
click at [1357, 404] on div "Browser Expand" at bounding box center [1369, 395] width 128 height 23
click at [1367, 443] on div "Updater" at bounding box center [1362, 438] width 107 height 15
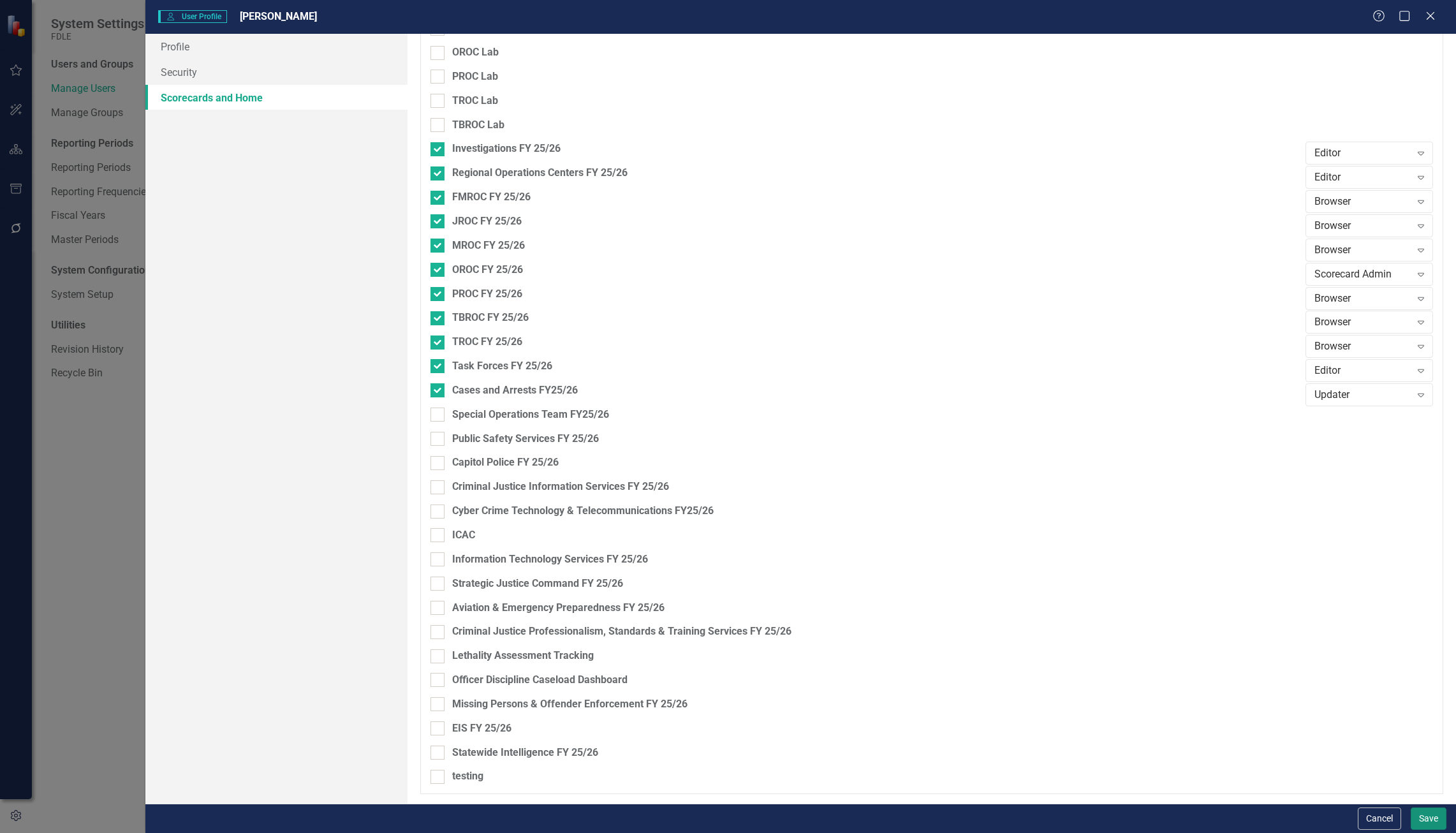
click at [1437, 821] on button "Save" at bounding box center [1428, 818] width 35 height 22
